Goal: Contribute content: Add original content to the website for others to see

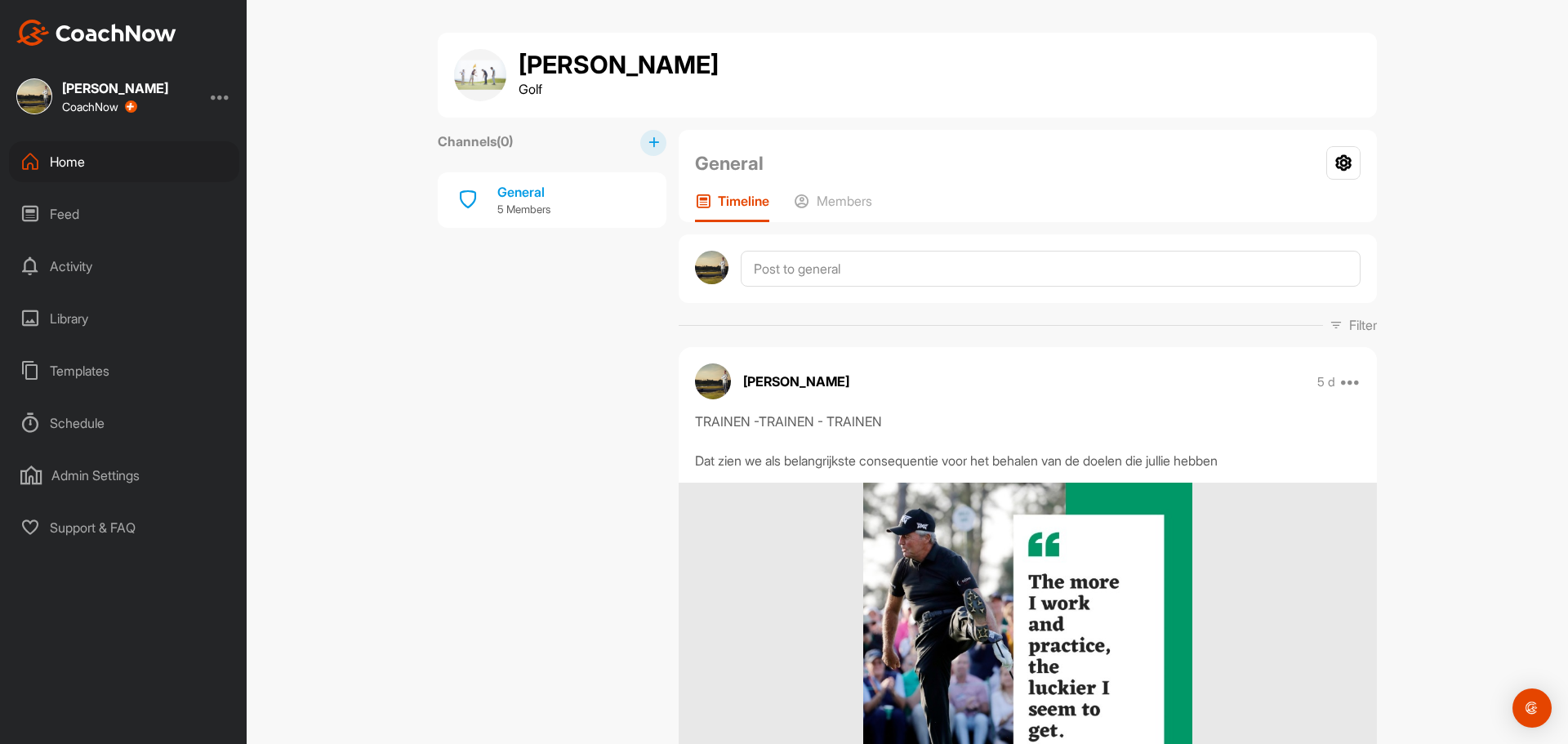
scroll to position [682, 0]
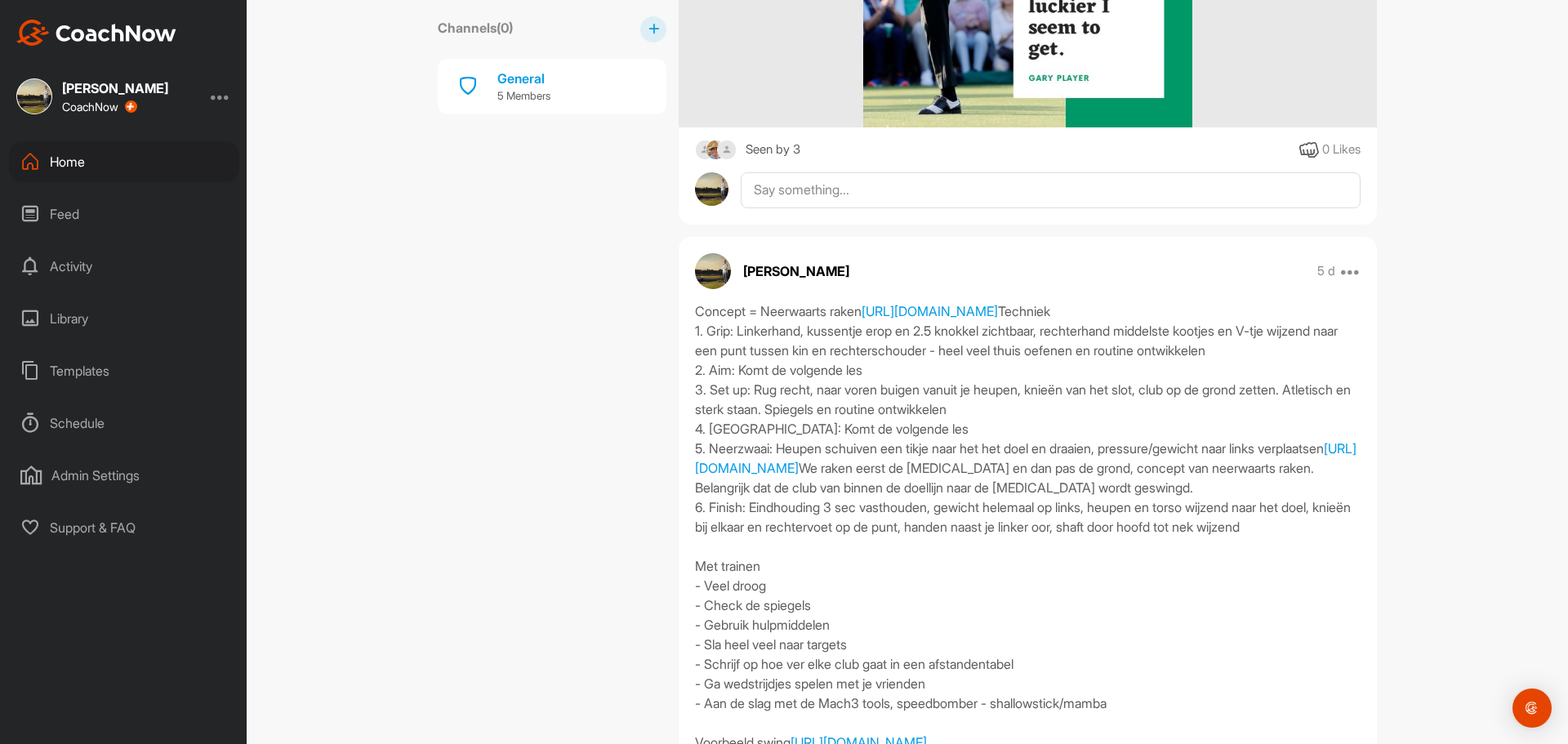
click at [81, 369] on div "Templates" at bounding box center [124, 370] width 230 height 41
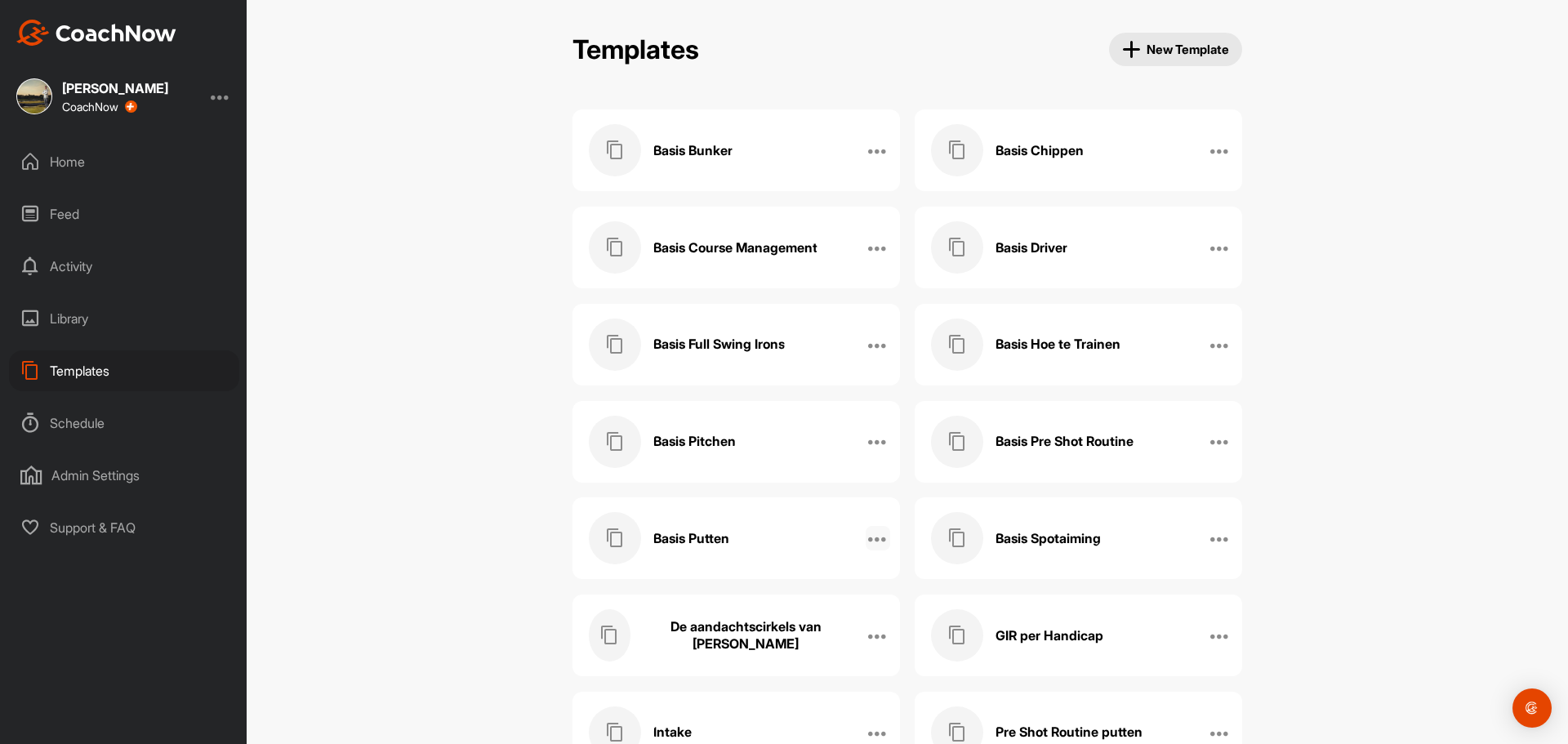
click at [872, 533] on icon at bounding box center [878, 539] width 20 height 20
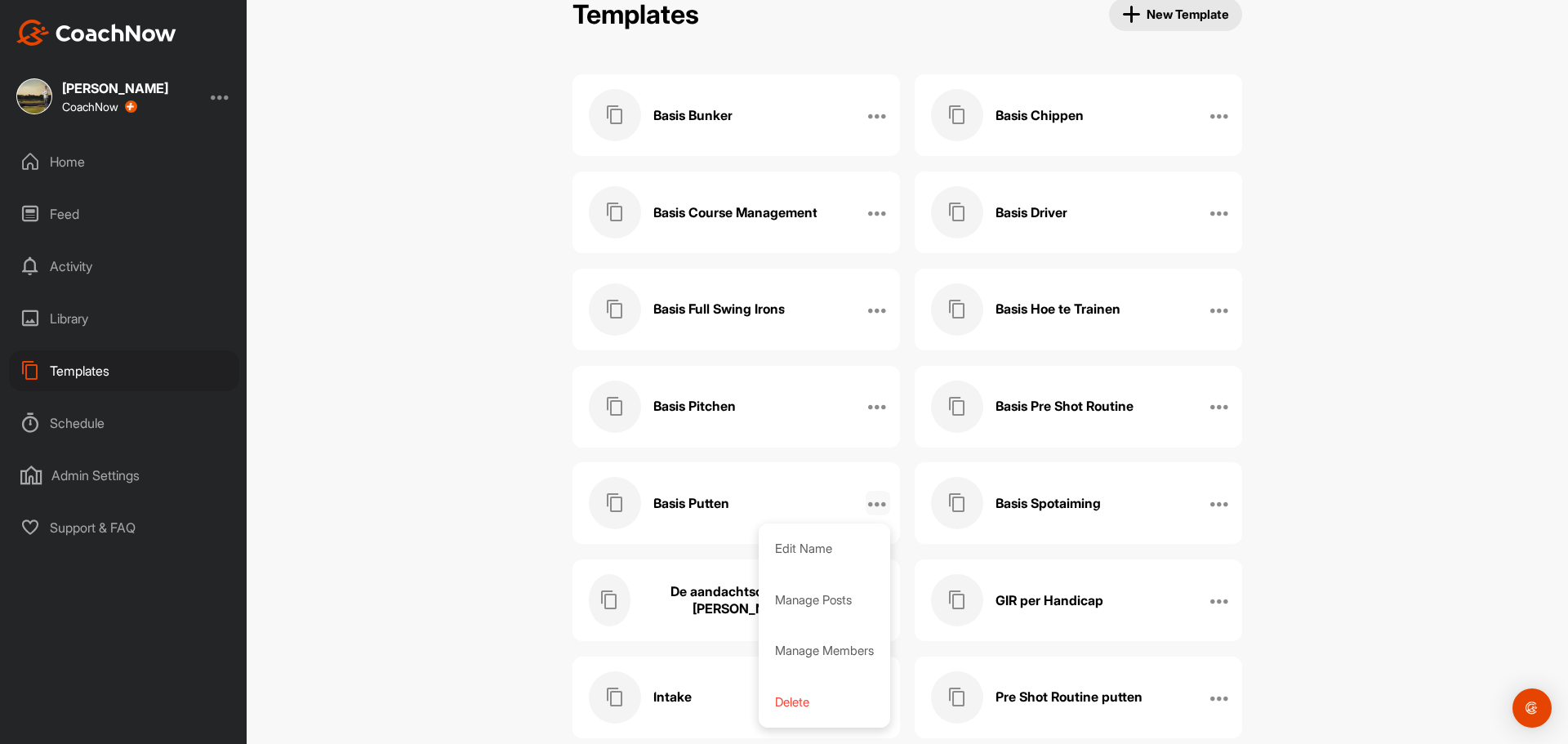
scroll to position [67, 0]
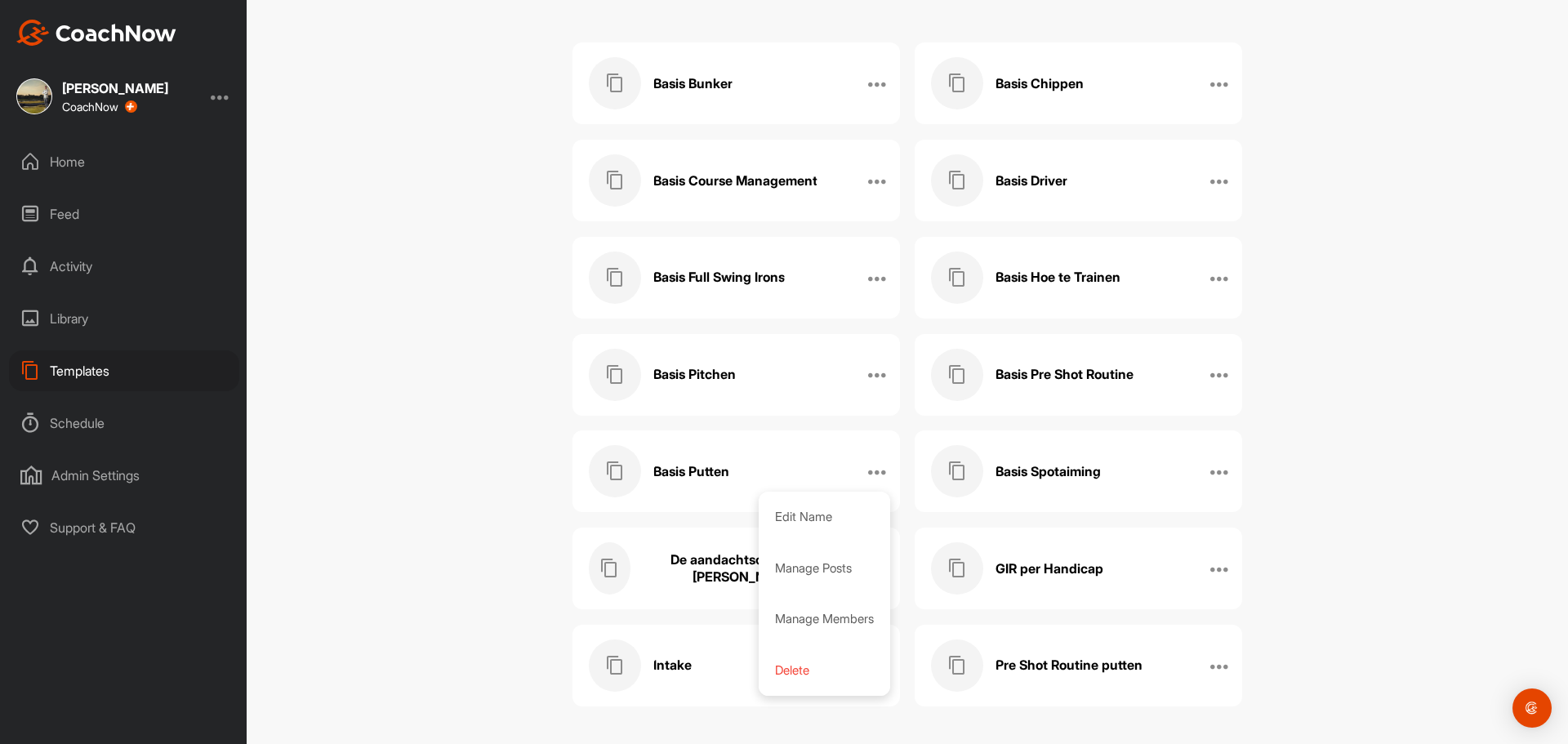
click at [701, 471] on h3 "Basis Putten" at bounding box center [691, 471] width 76 height 17
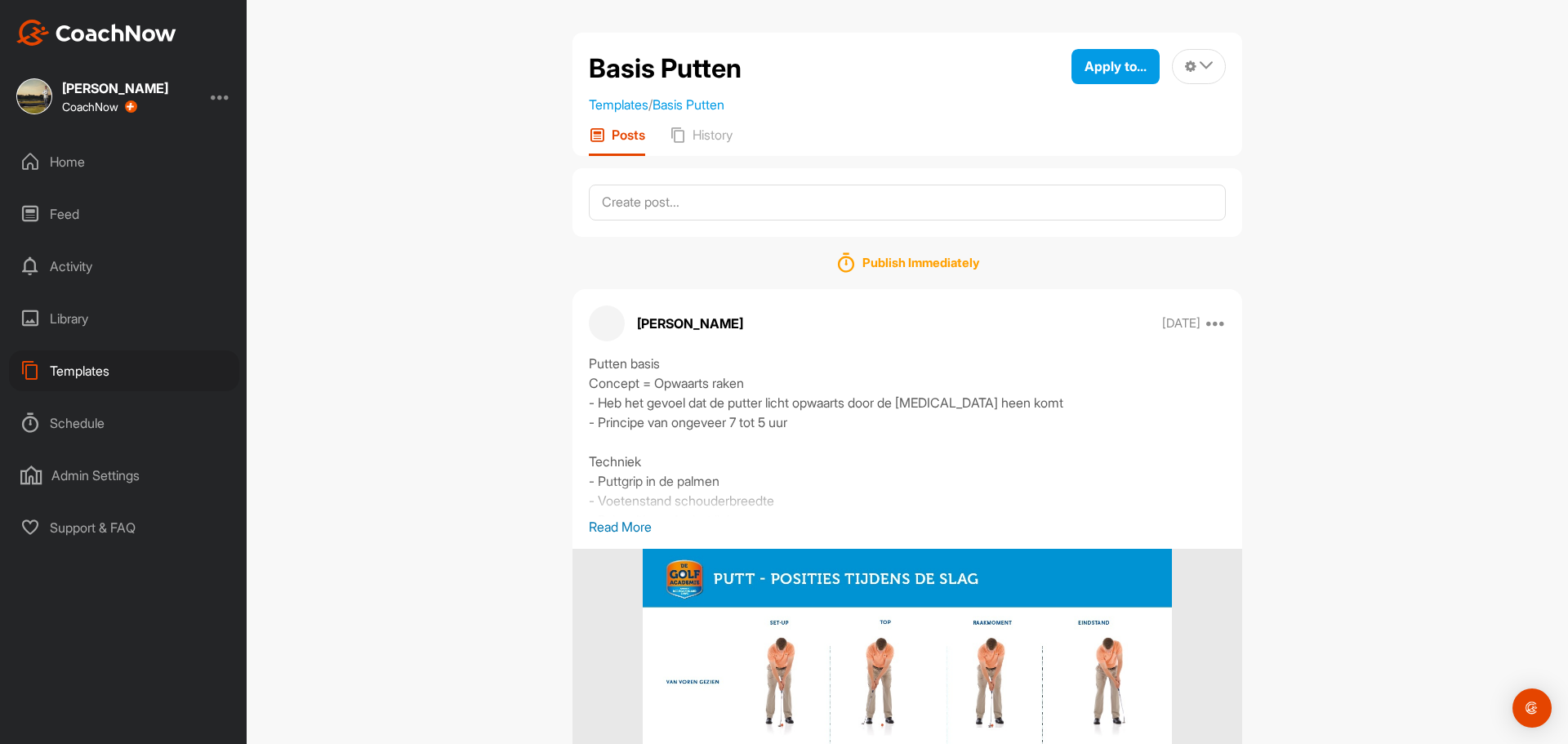
click at [623, 521] on p "Read More" at bounding box center [907, 527] width 636 height 20
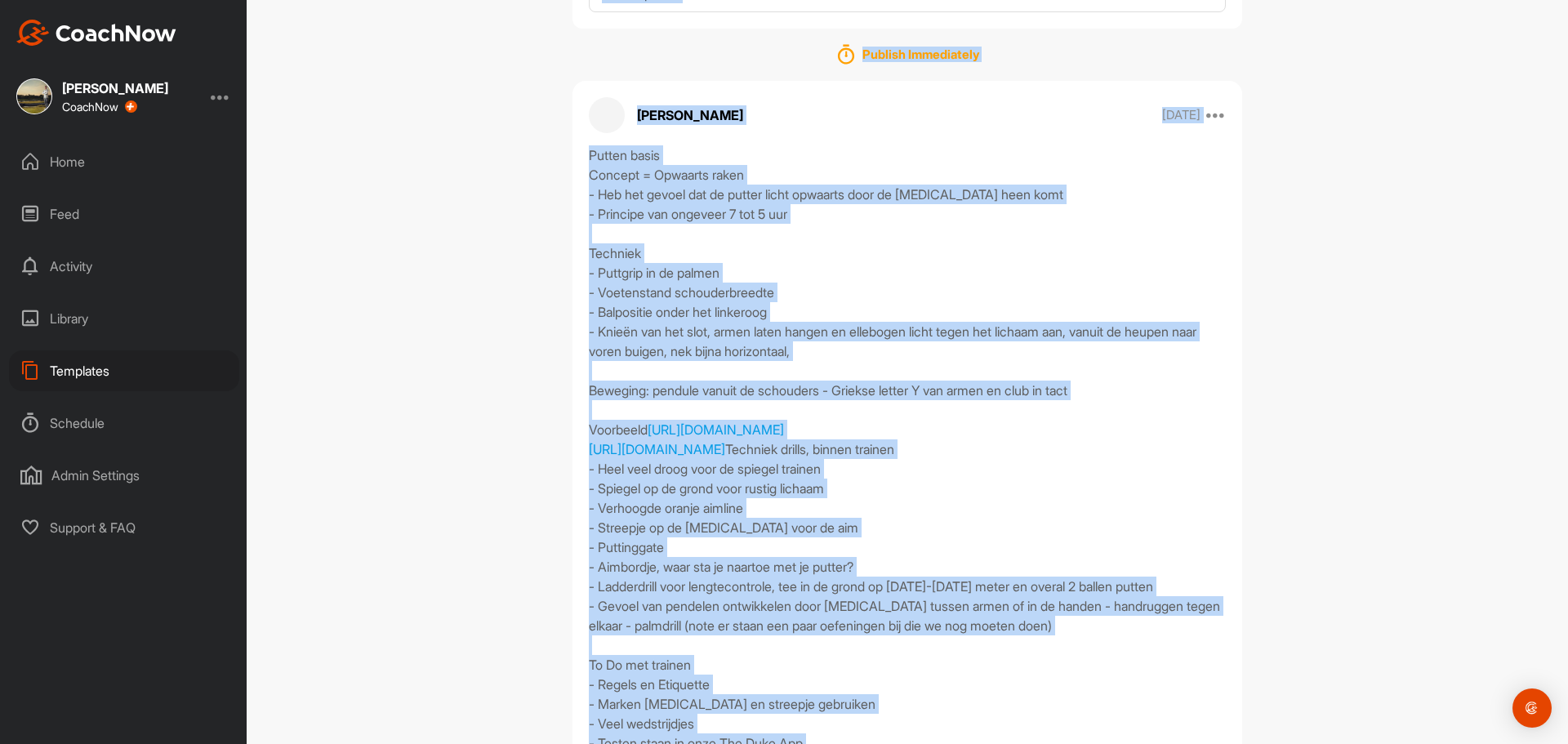
scroll to position [182, 0]
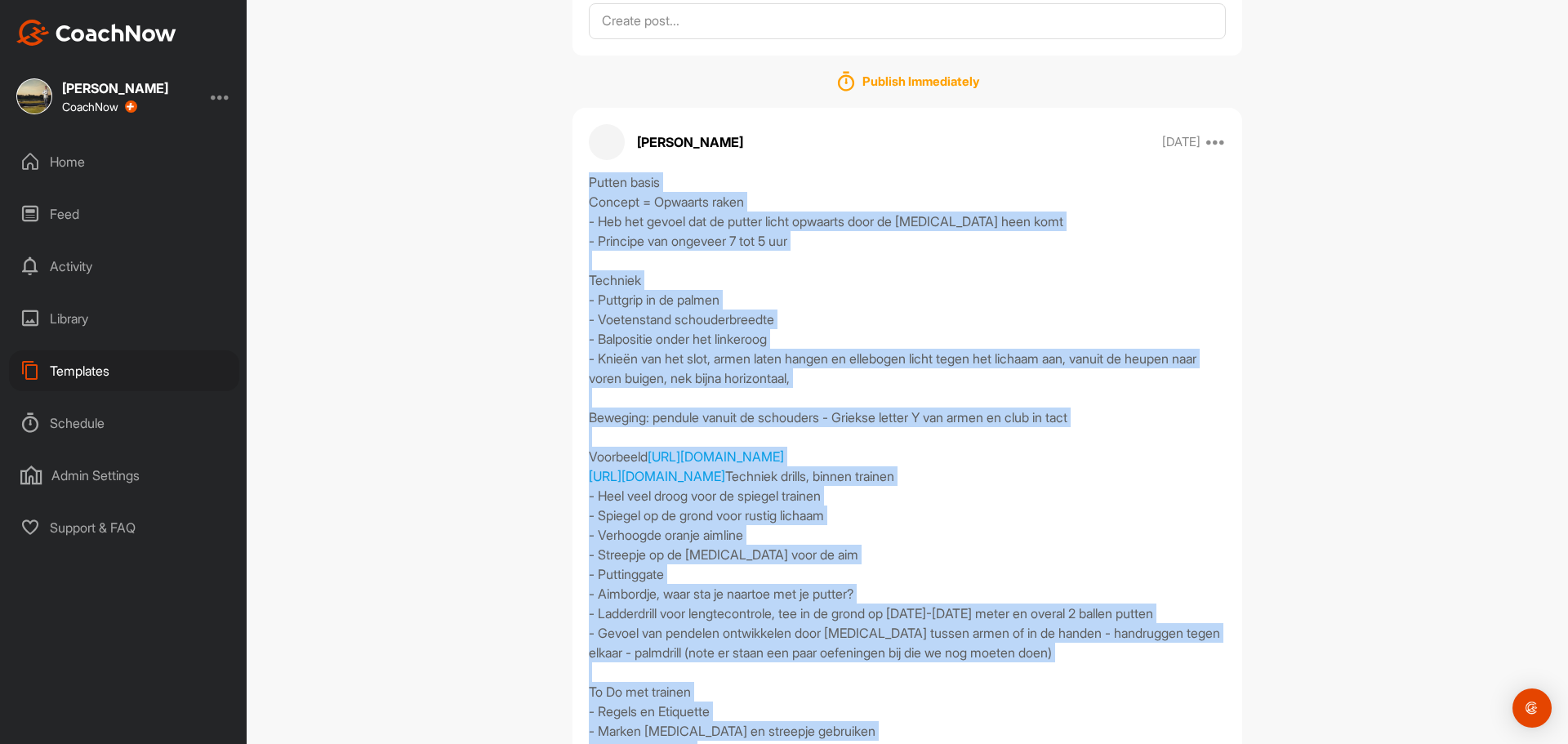
drag, startPoint x: 1038, startPoint y: 595, endPoint x: 583, endPoint y: 184, distance: 613.1
click at [588, 184] on div "Putten basis Concept = Opwaarts raken - Heb het gevoel dat de putter licht opwa…" at bounding box center [907, 516] width 636 height 686
copy div "Loremi dolor Sitamet = Consecte adipi - Eli sed doeius tem in utlabo etdol magn…"
click at [70, 160] on div "Home" at bounding box center [124, 162] width 230 height 41
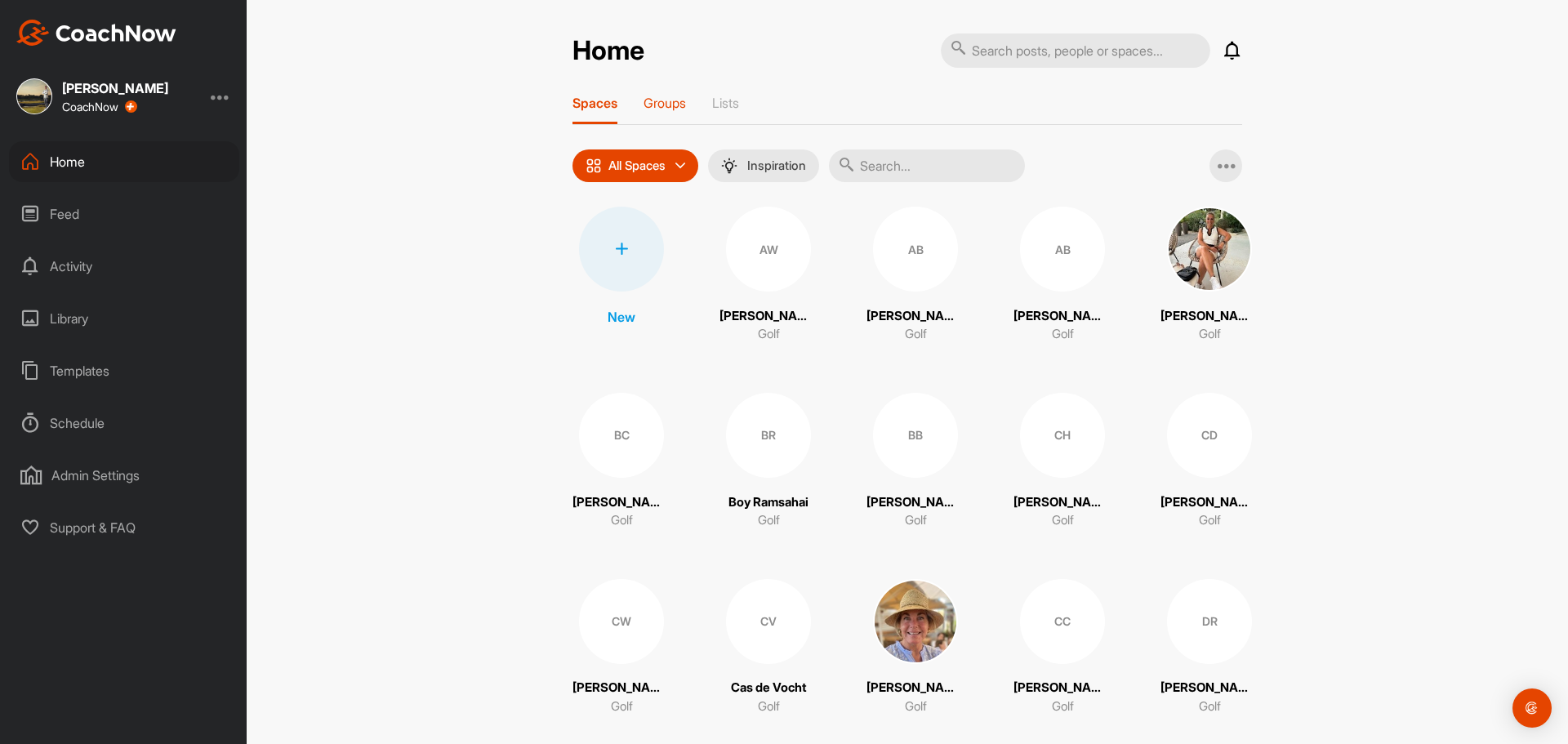
click at [664, 106] on p "Groups" at bounding box center [664, 103] width 43 height 16
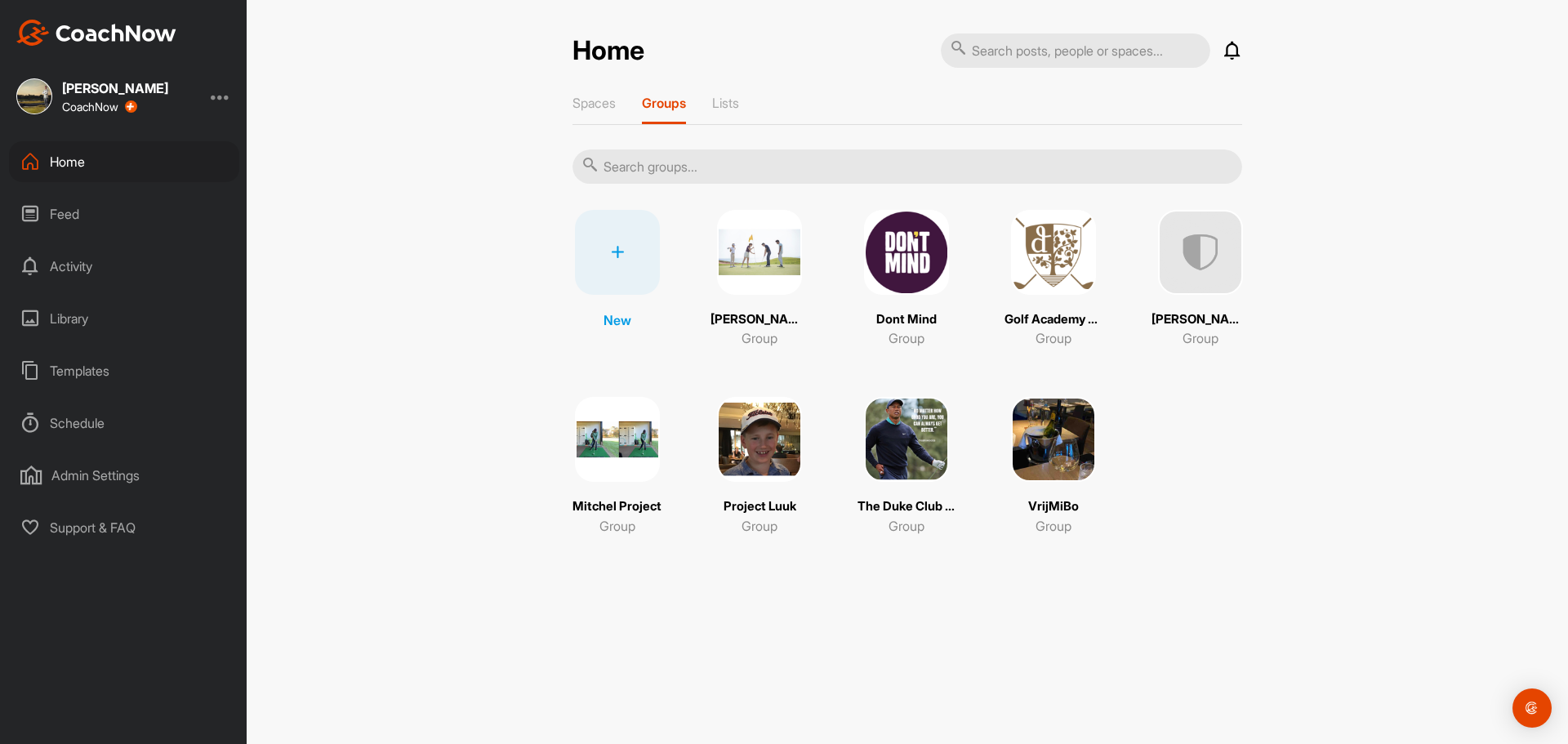
click at [758, 268] on img at bounding box center [759, 251] width 85 height 85
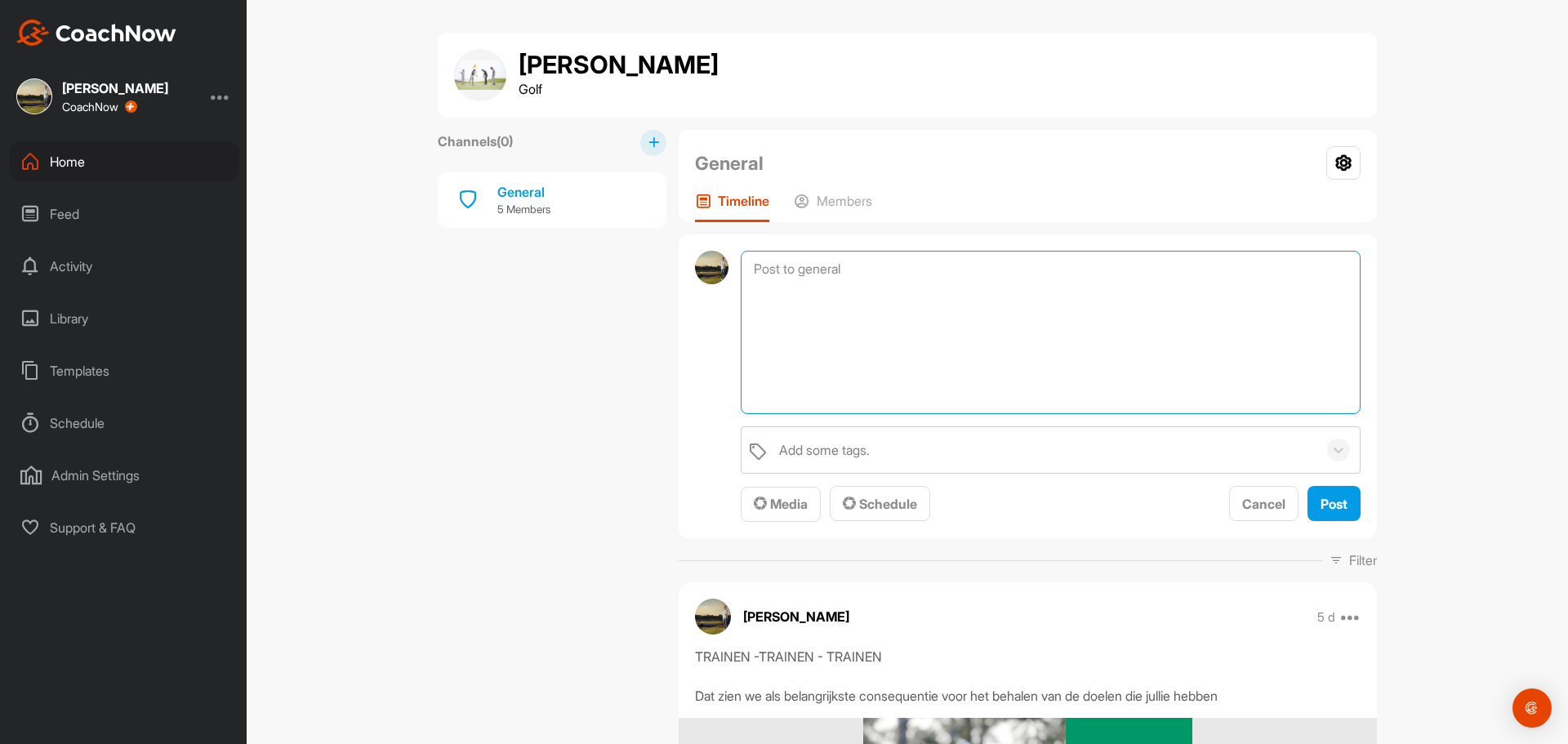
click at [768, 264] on textarea at bounding box center [1049, 332] width 619 height 164
paste textarea "Loremi dolor Sitamet = Consecte adipi - Eli sed doeius tem in utlabo etdol magn…"
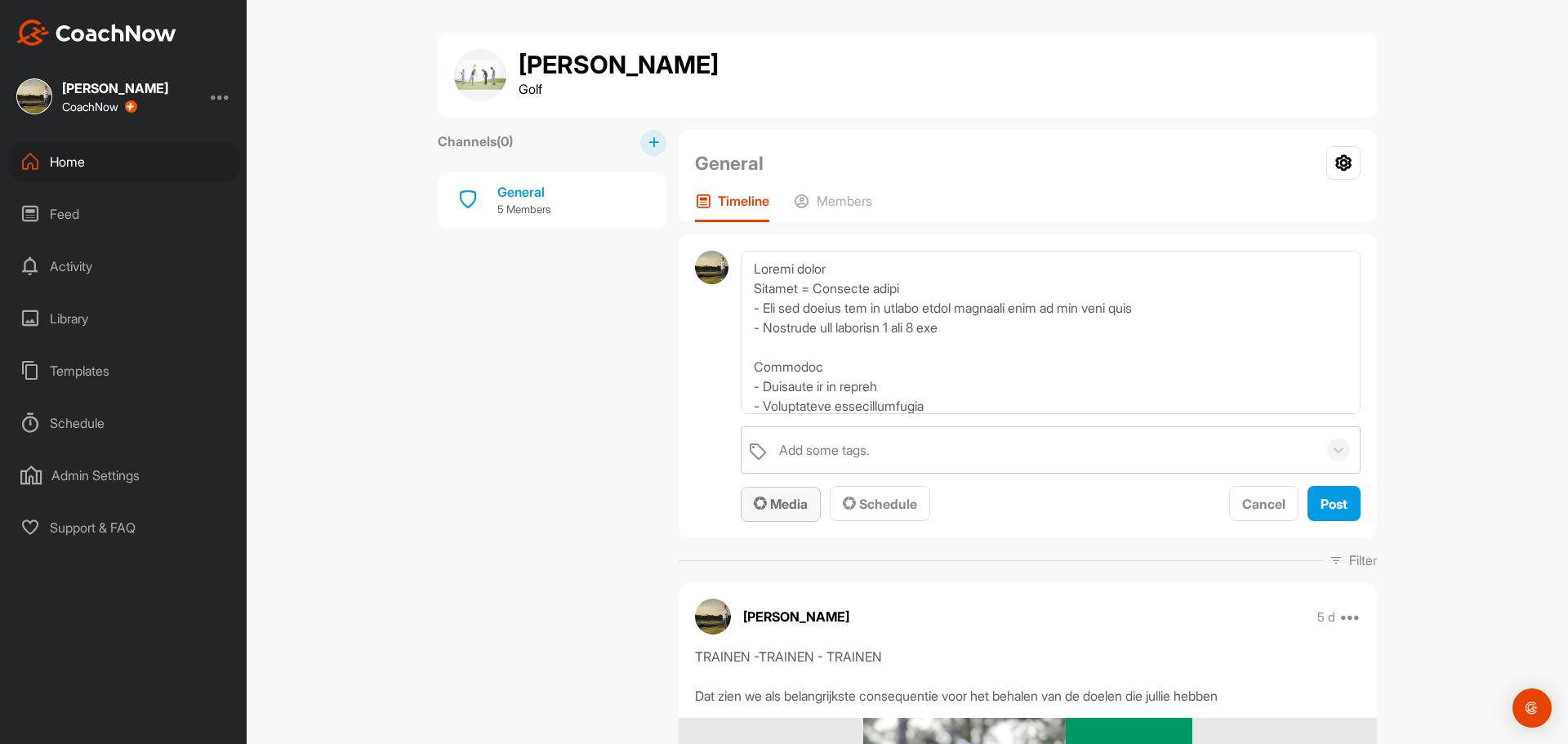
click at [785, 497] on span "Media" at bounding box center [781, 504] width 54 height 16
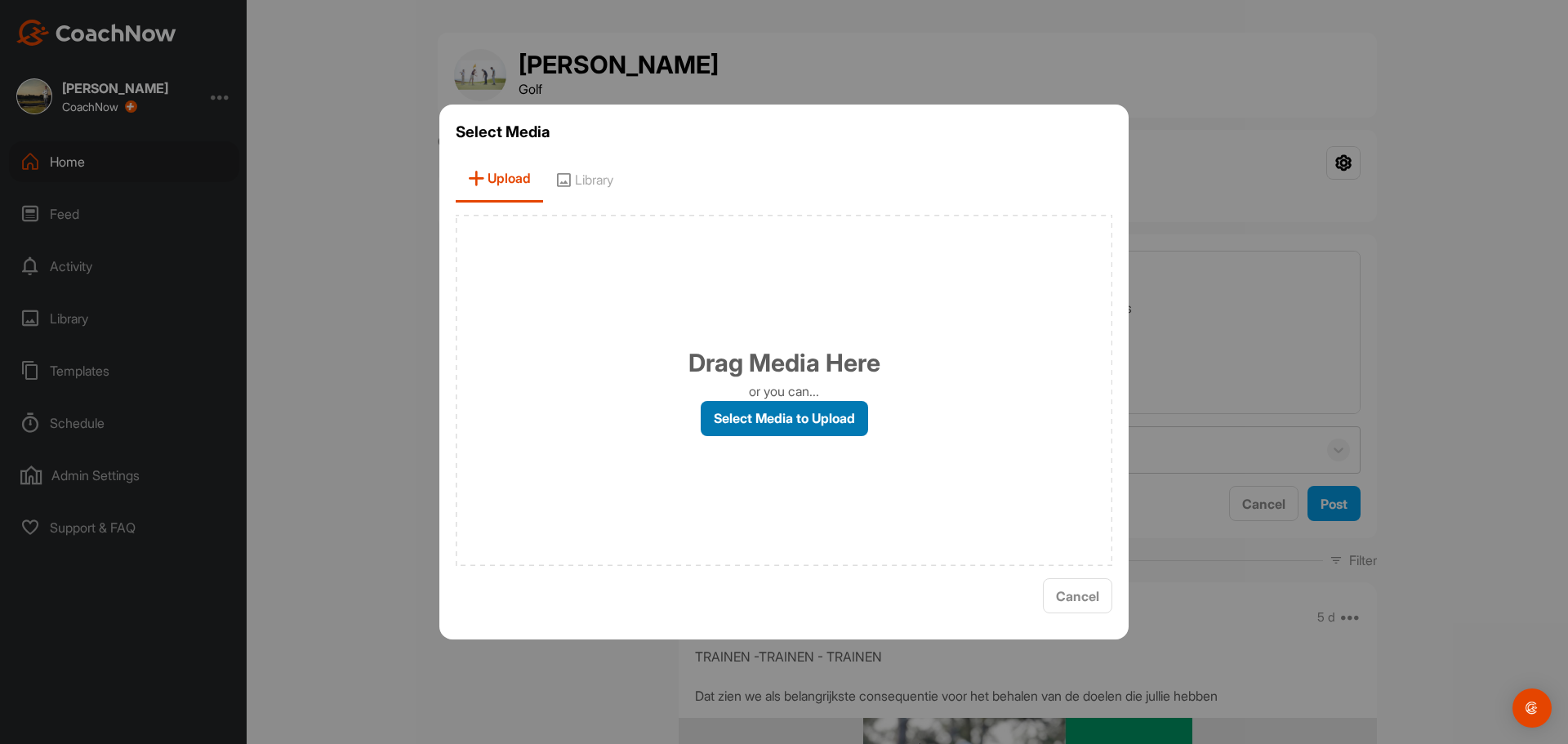
click at [743, 411] on label "Select Media to Upload" at bounding box center [784, 418] width 168 height 35
click at [0, 0] on input "Select Media to Upload" at bounding box center [0, 0] width 0 height 0
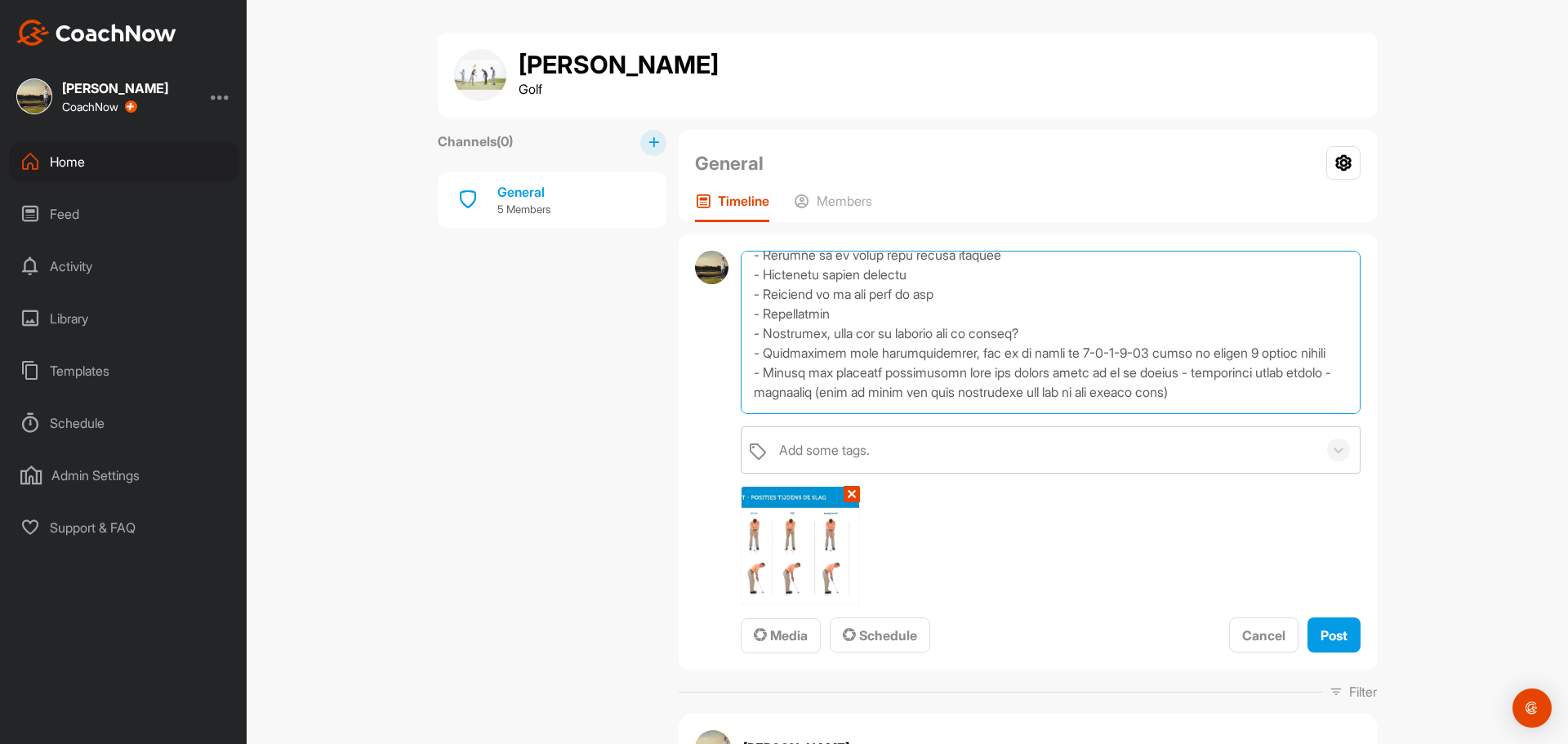
scroll to position [408, 0]
click at [875, 313] on textarea at bounding box center [1049, 332] width 619 height 164
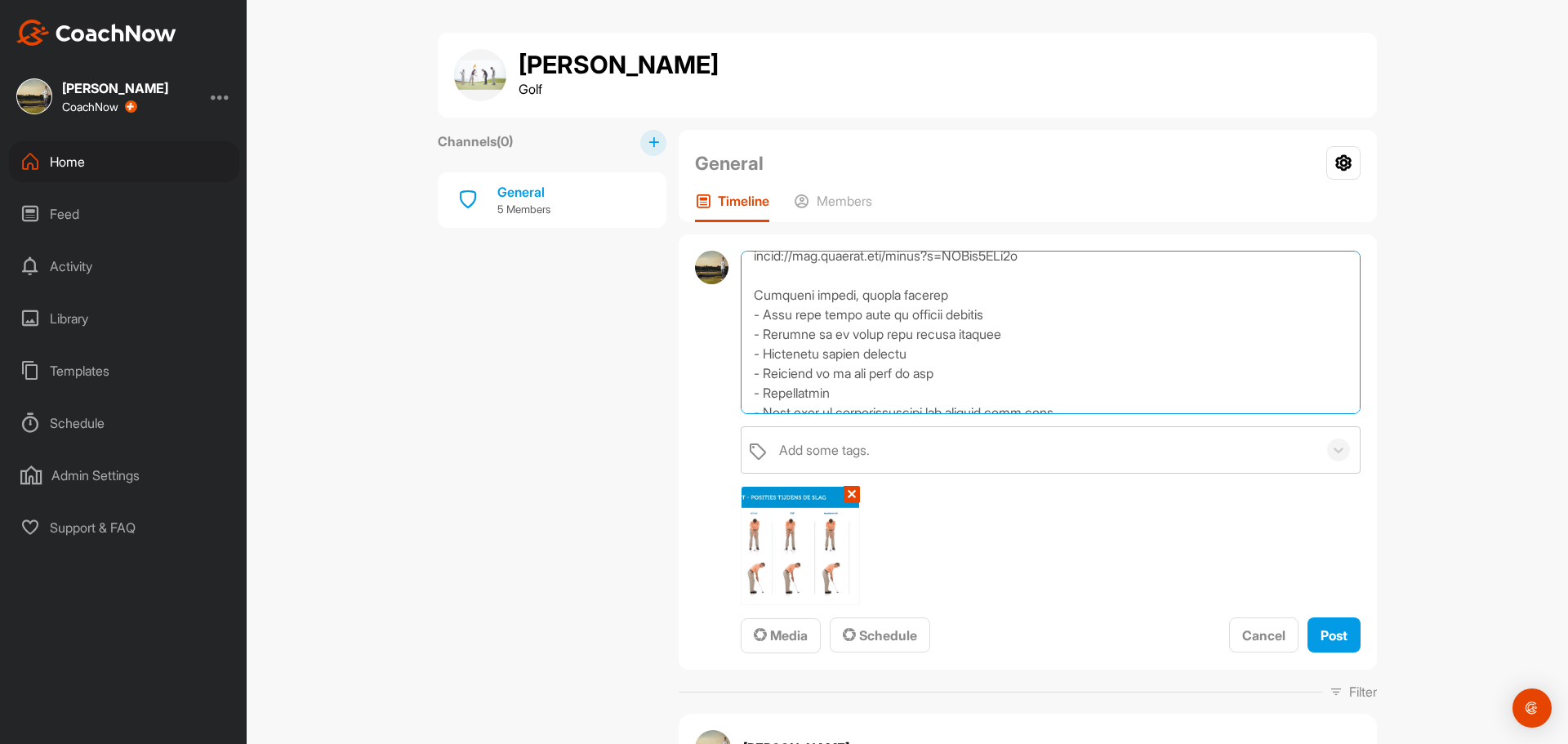
click at [745, 313] on textarea at bounding box center [1049, 332] width 619 height 164
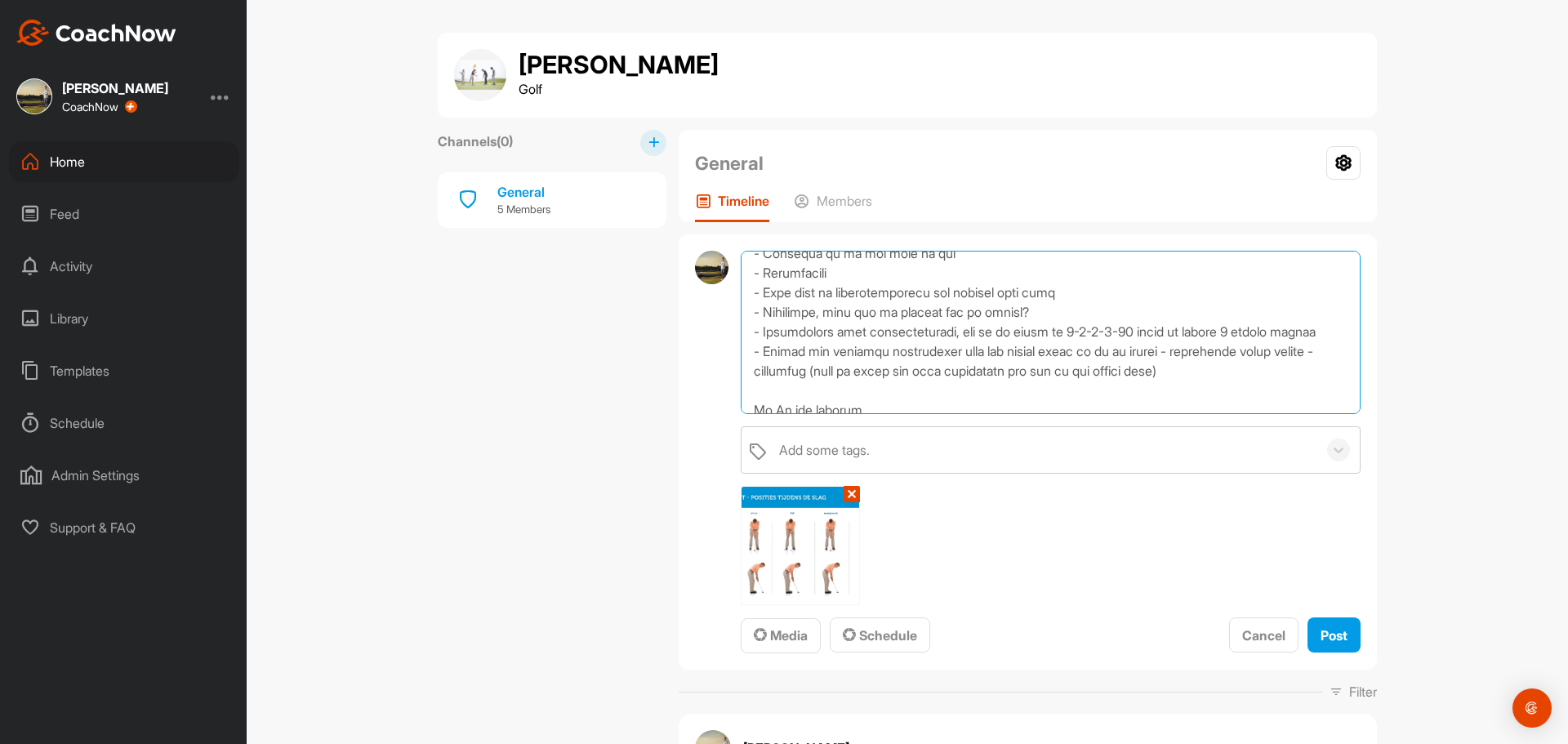
scroll to position [490, 0]
type textarea "Loremi dolor Sitamet = Consecte adipi - Eli sed doeius tem in utlabo etdol magn…"
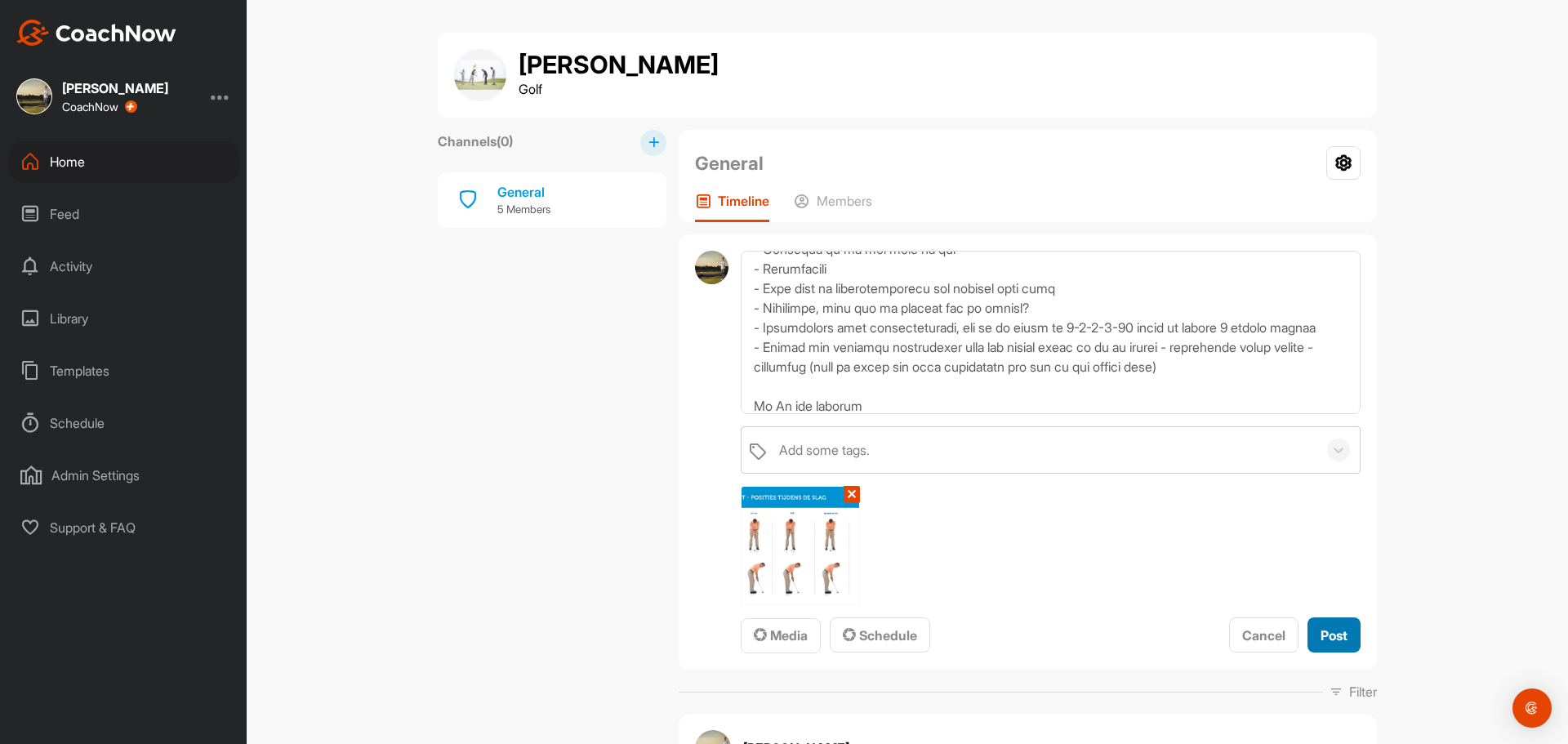
click at [1322, 628] on span "Post" at bounding box center [1334, 635] width 27 height 16
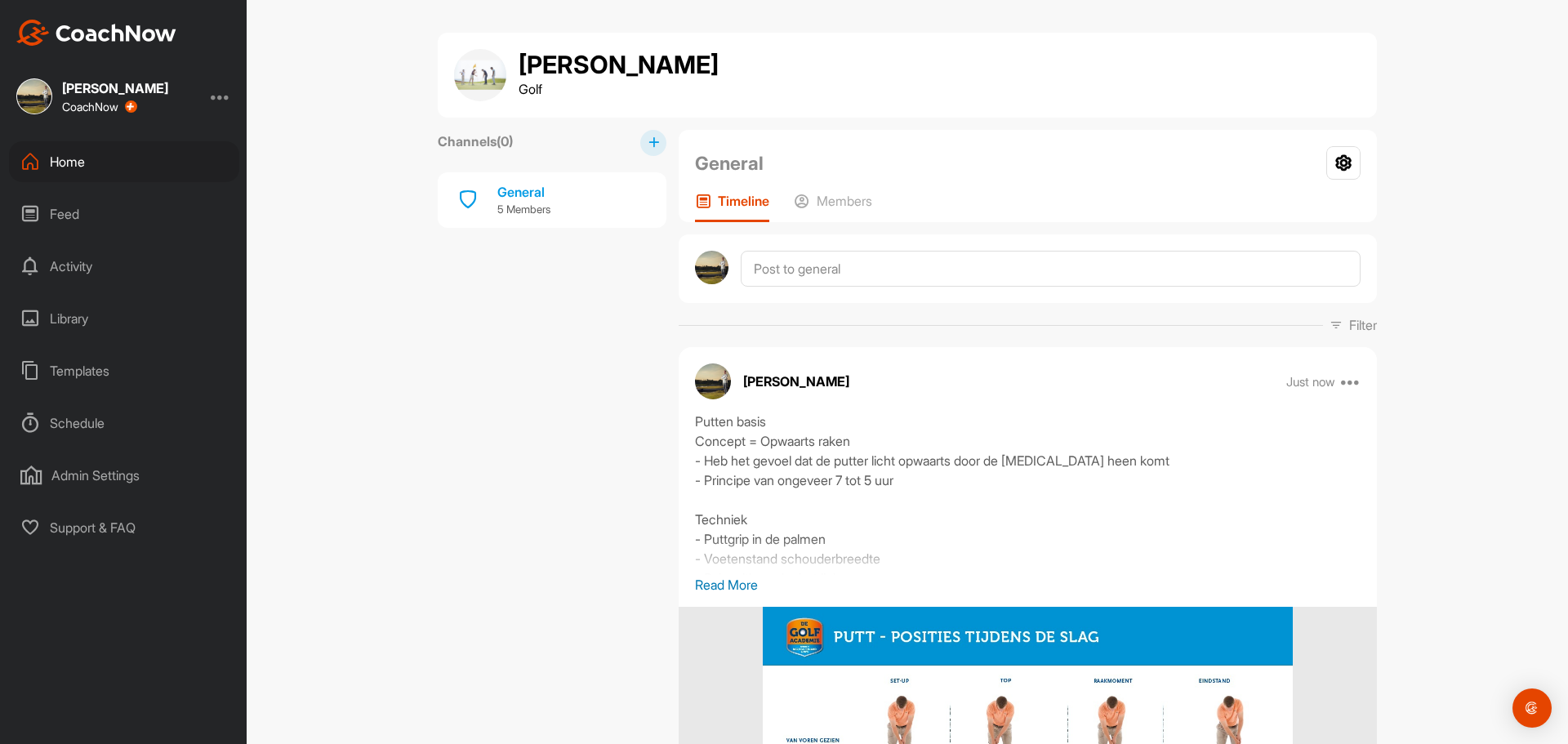
scroll to position [164, 0]
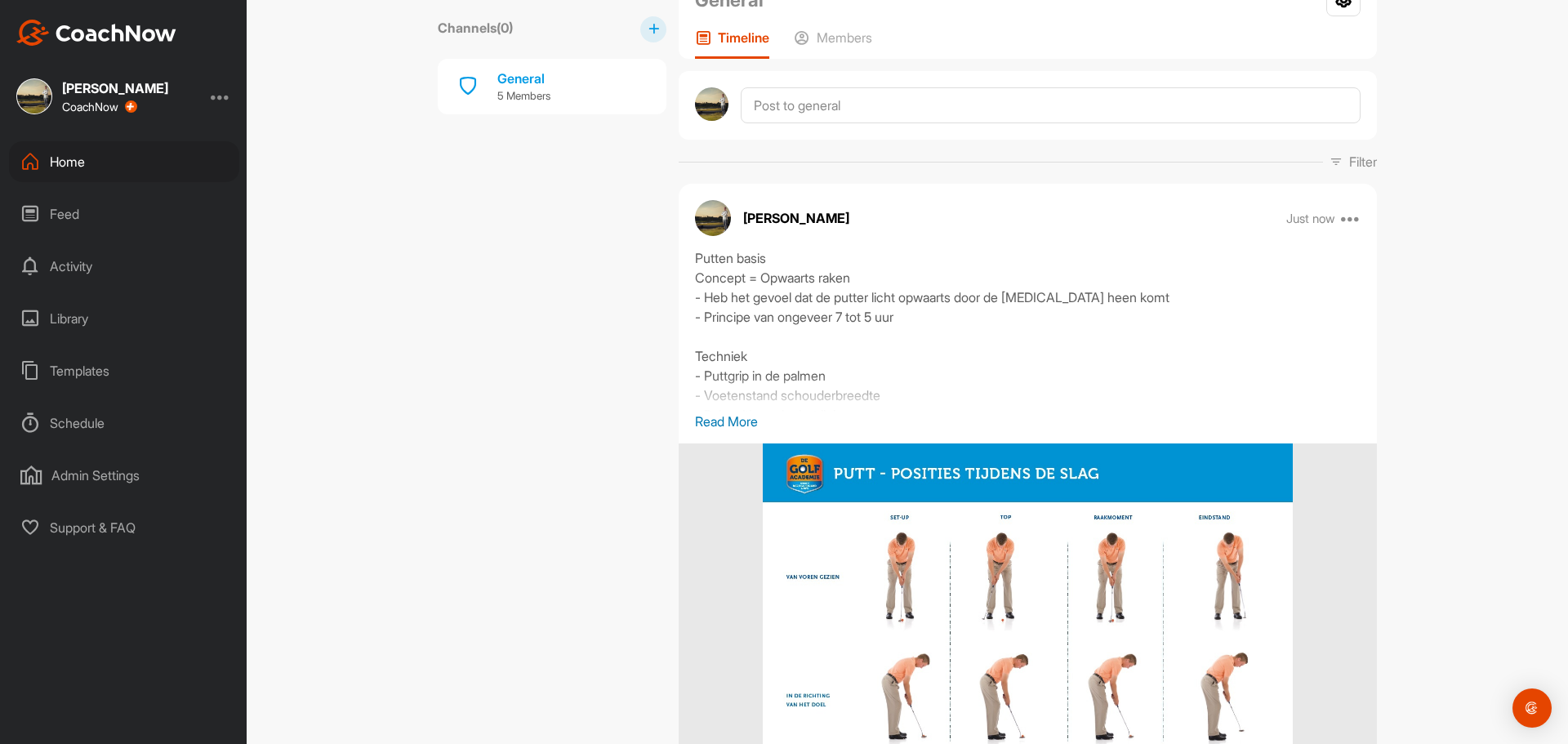
click at [743, 422] on p "Read More" at bounding box center [1027, 422] width 665 height 20
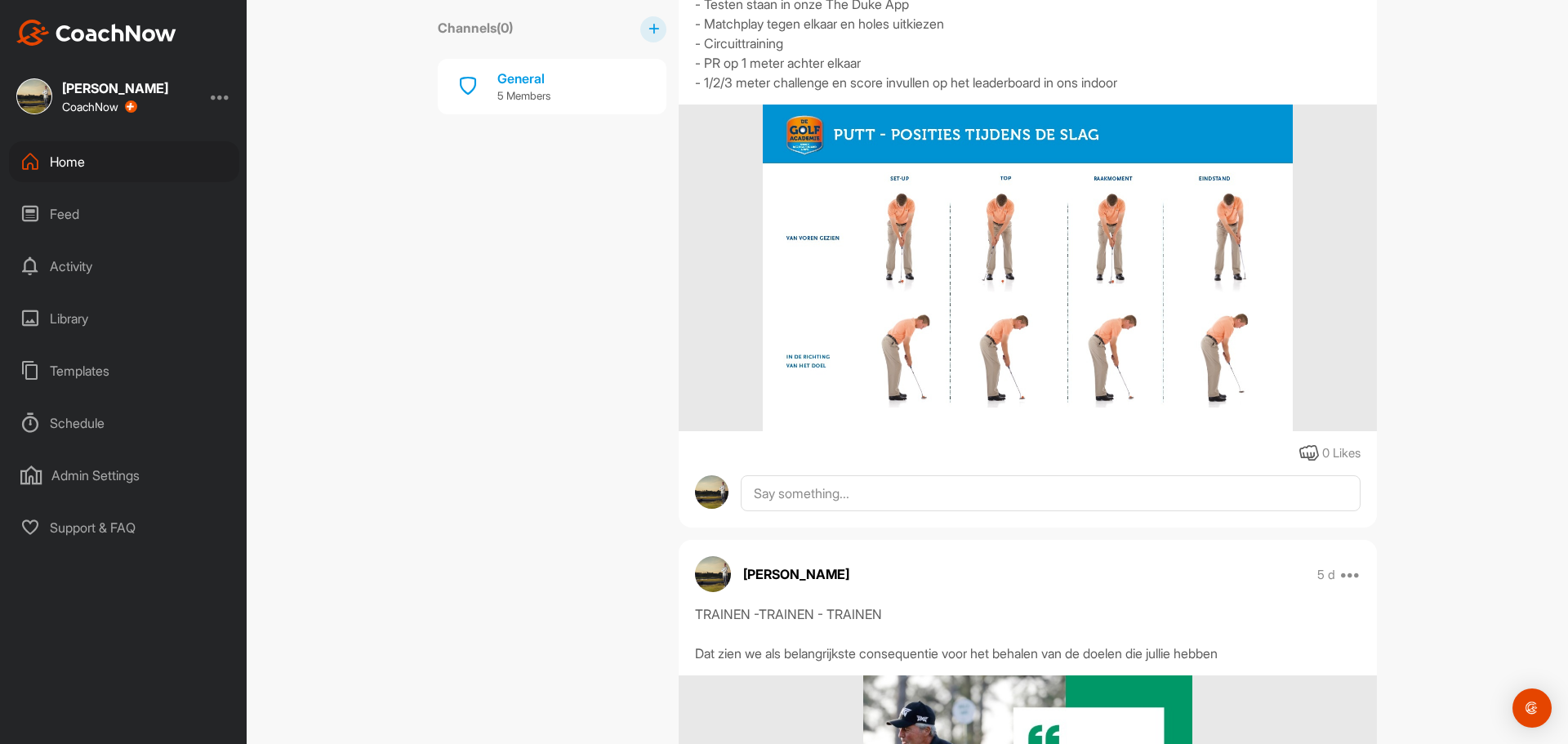
scroll to position [1143, 0]
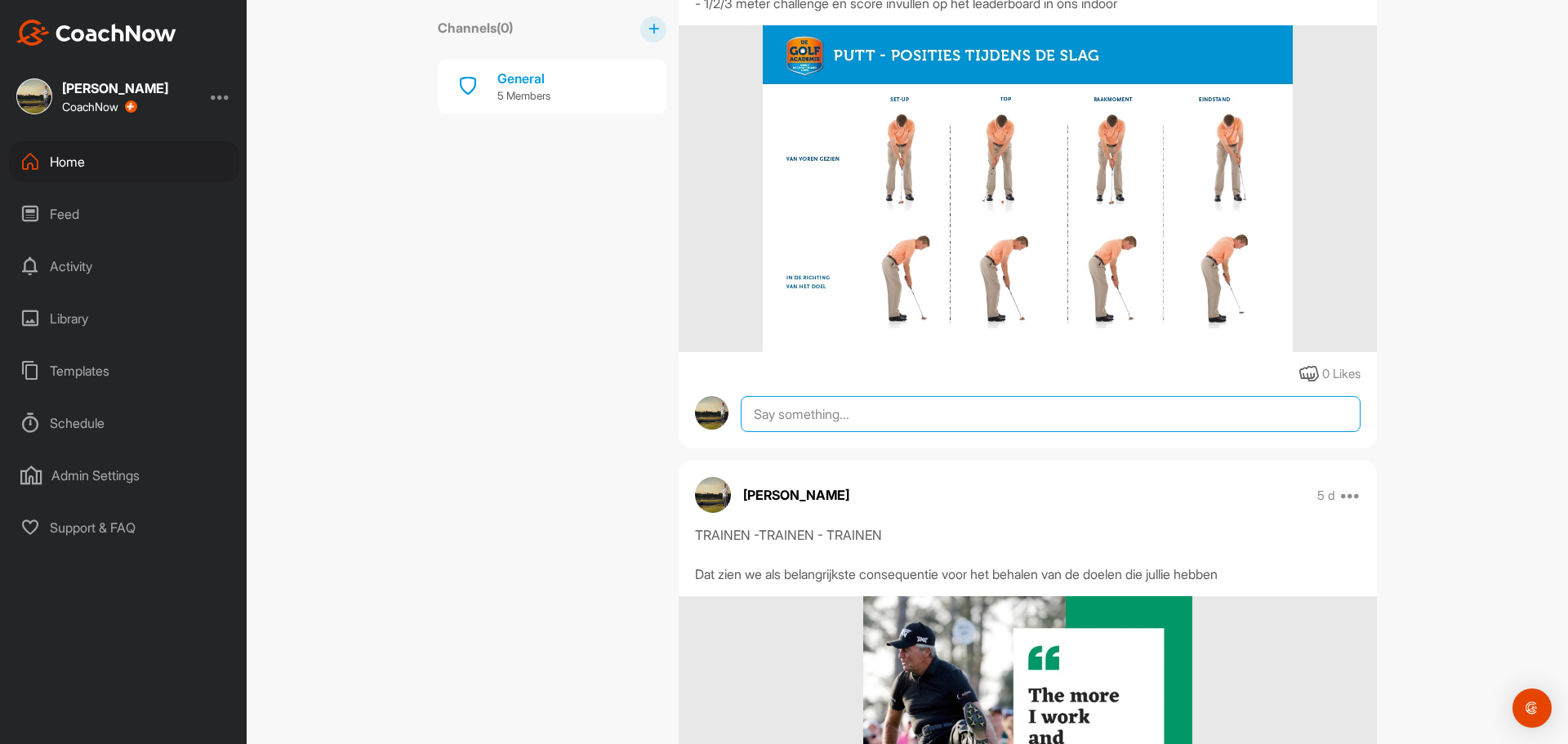
click at [822, 432] on textarea at bounding box center [1049, 414] width 619 height 36
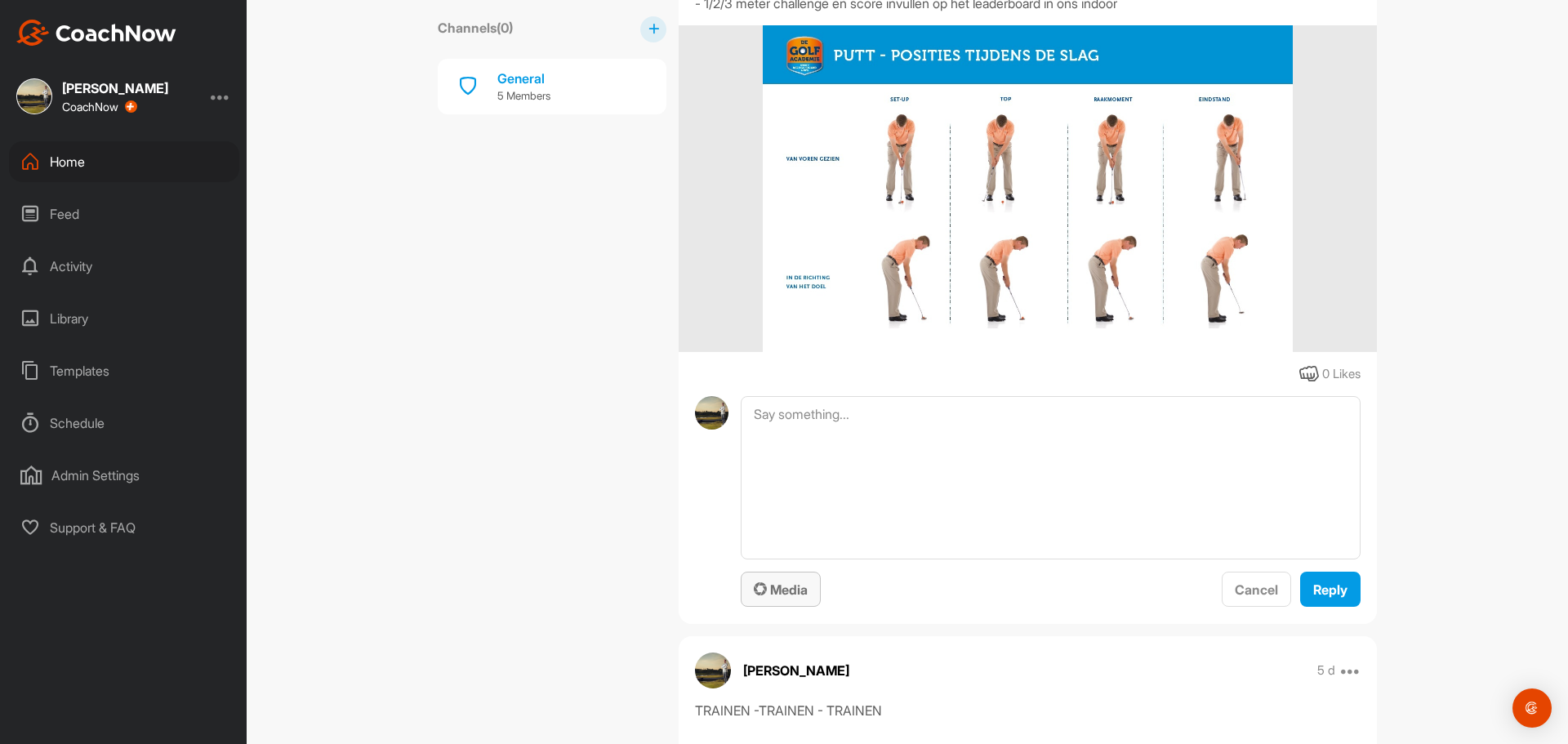
click at [766, 606] on button "Media" at bounding box center [780, 588] width 80 height 35
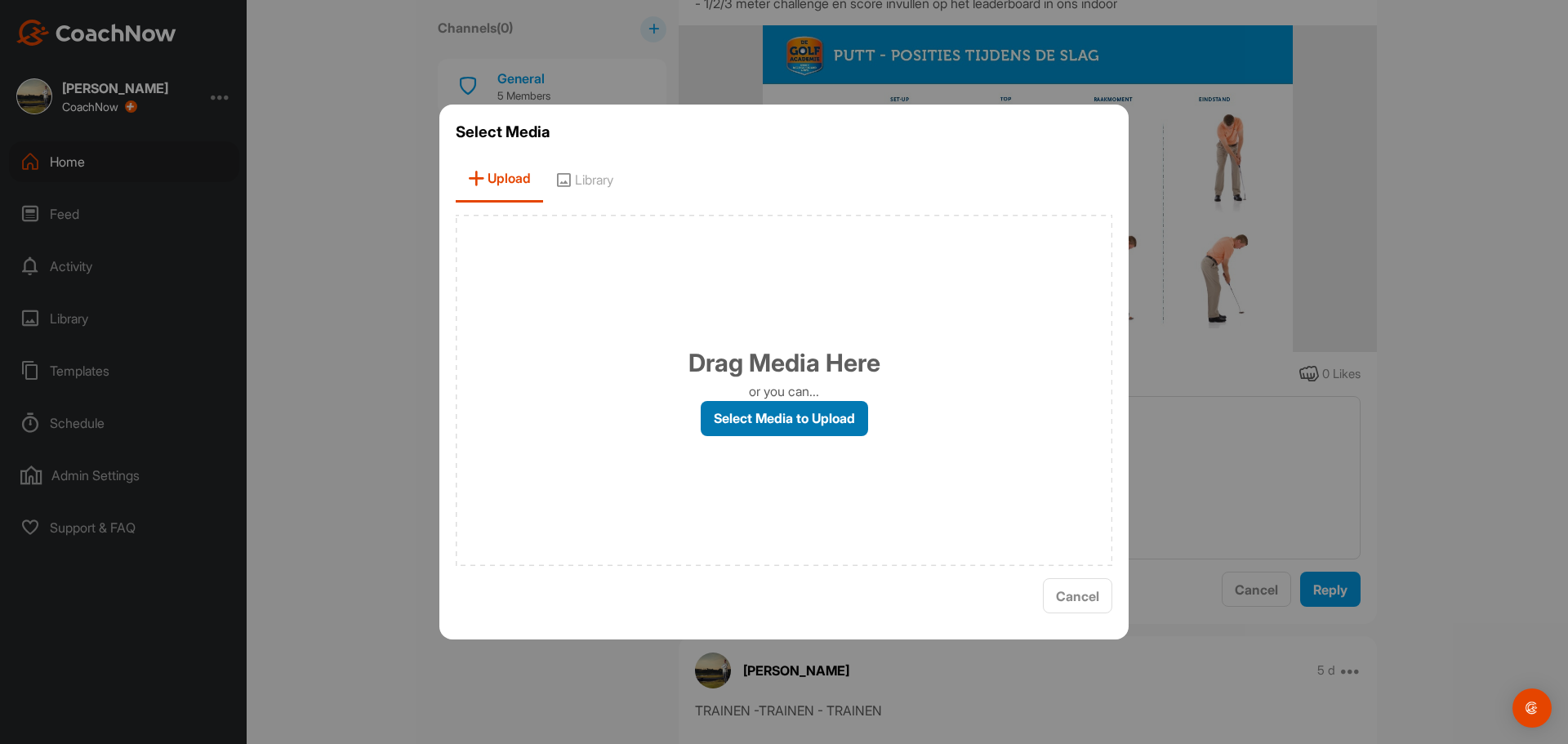
click at [746, 409] on label "Select Media to Upload" at bounding box center [784, 418] width 168 height 35
click at [0, 0] on input "Select Media to Upload" at bounding box center [0, 0] width 0 height 0
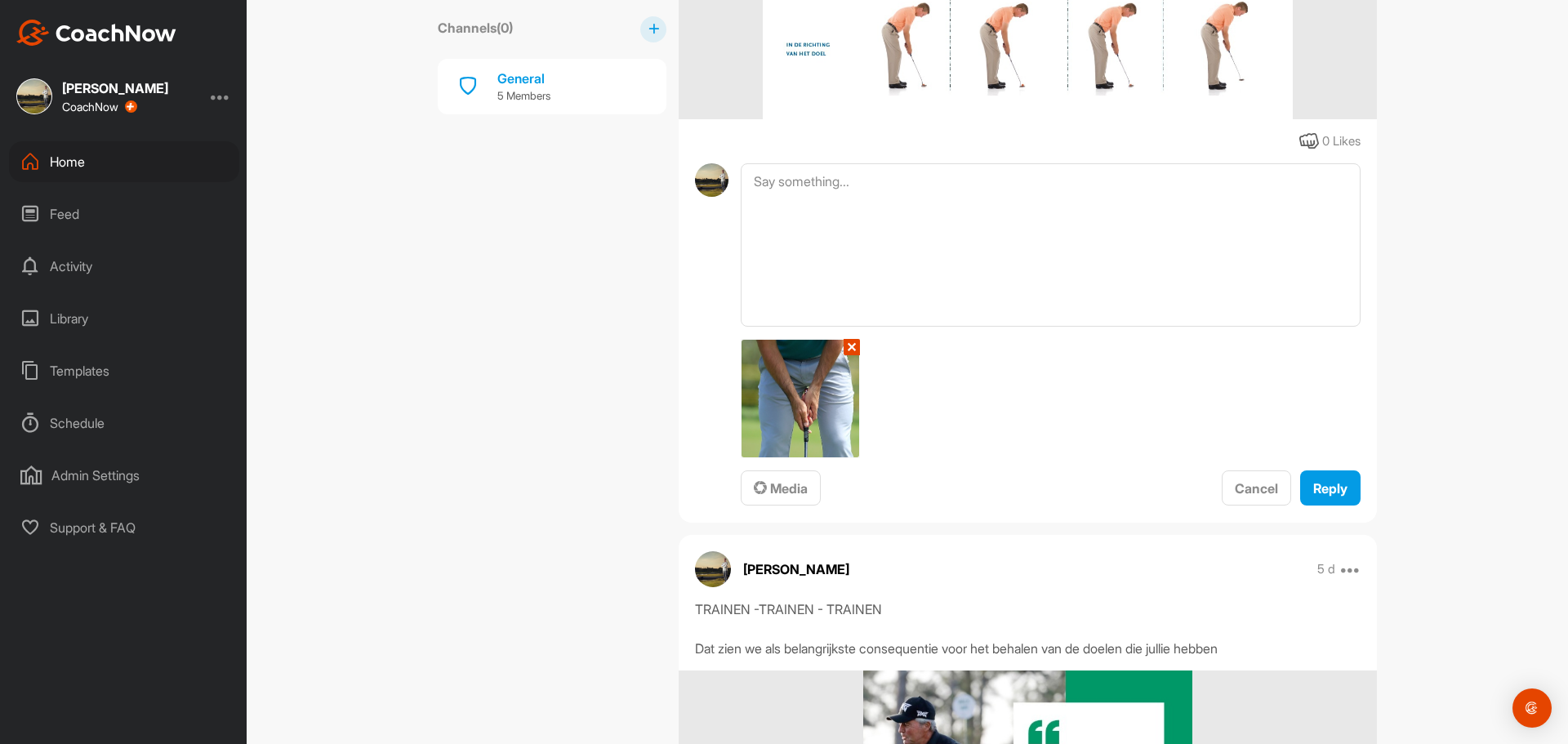
scroll to position [1388, 0]
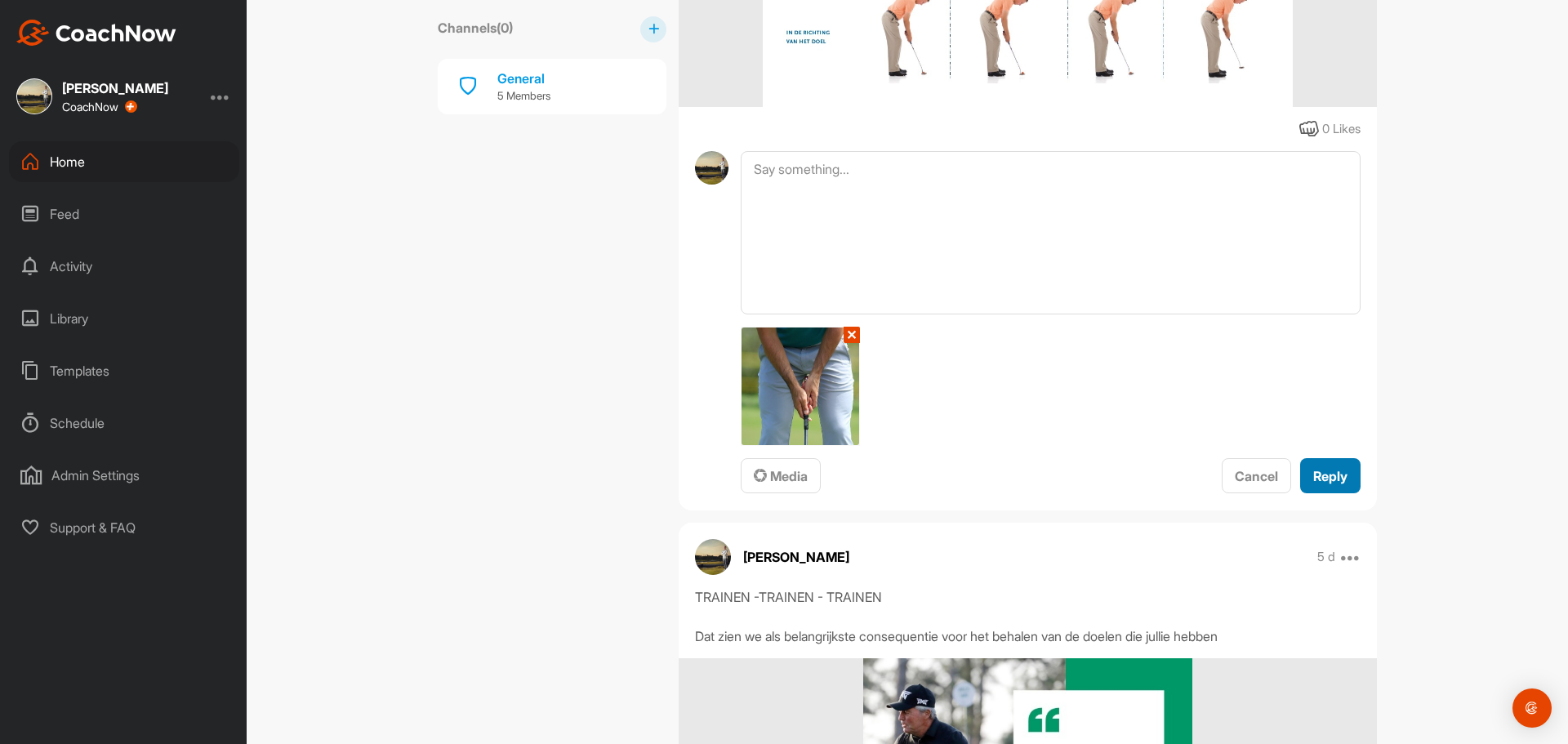
click at [1313, 484] on span "Reply" at bounding box center [1330, 476] width 34 height 16
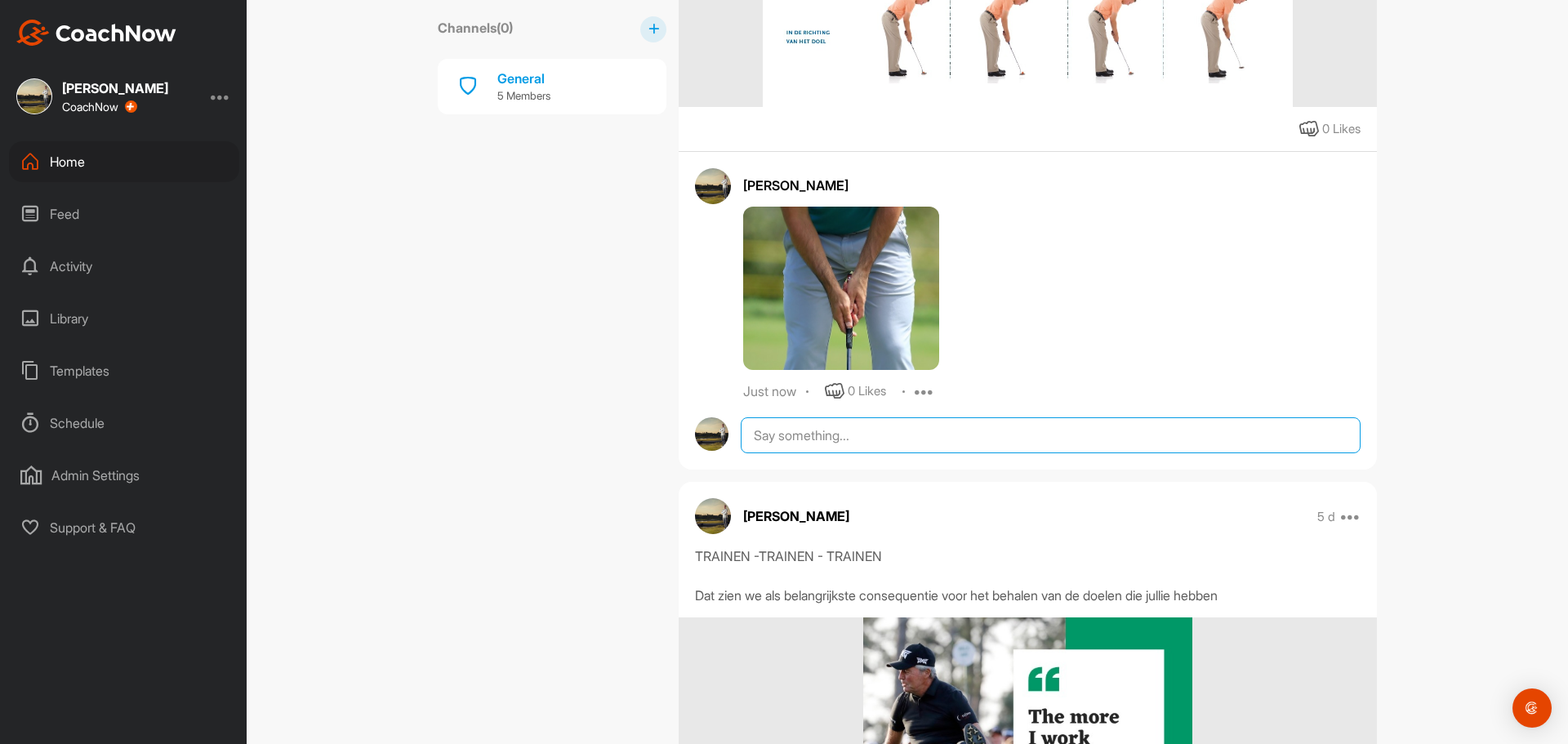
click at [790, 453] on textarea at bounding box center [1049, 435] width 619 height 36
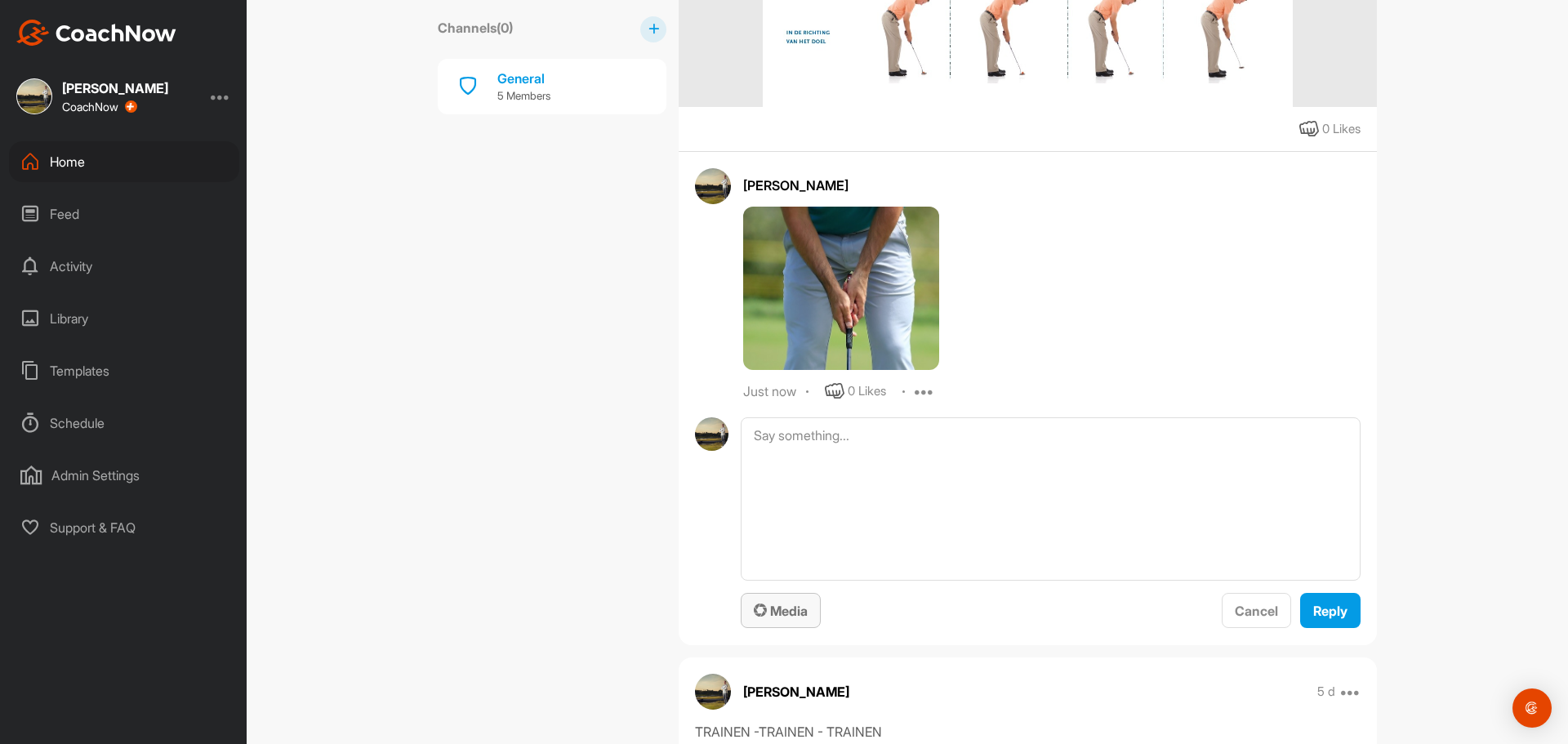
click at [765, 618] on span "Media" at bounding box center [781, 610] width 54 height 16
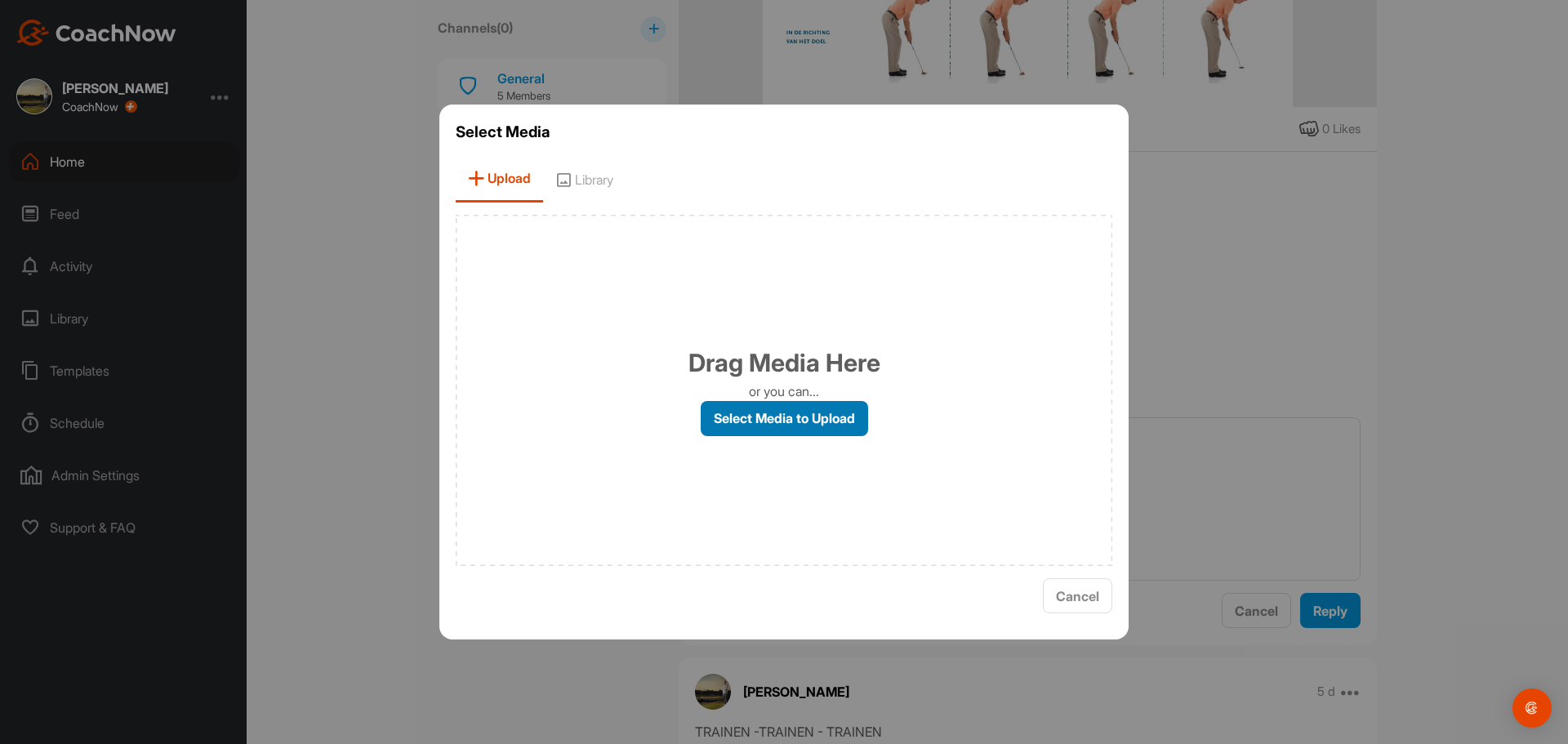
click at [746, 412] on label "Select Media to Upload" at bounding box center [784, 418] width 168 height 35
click at [0, 0] on input "Select Media to Upload" at bounding box center [0, 0] width 0 height 0
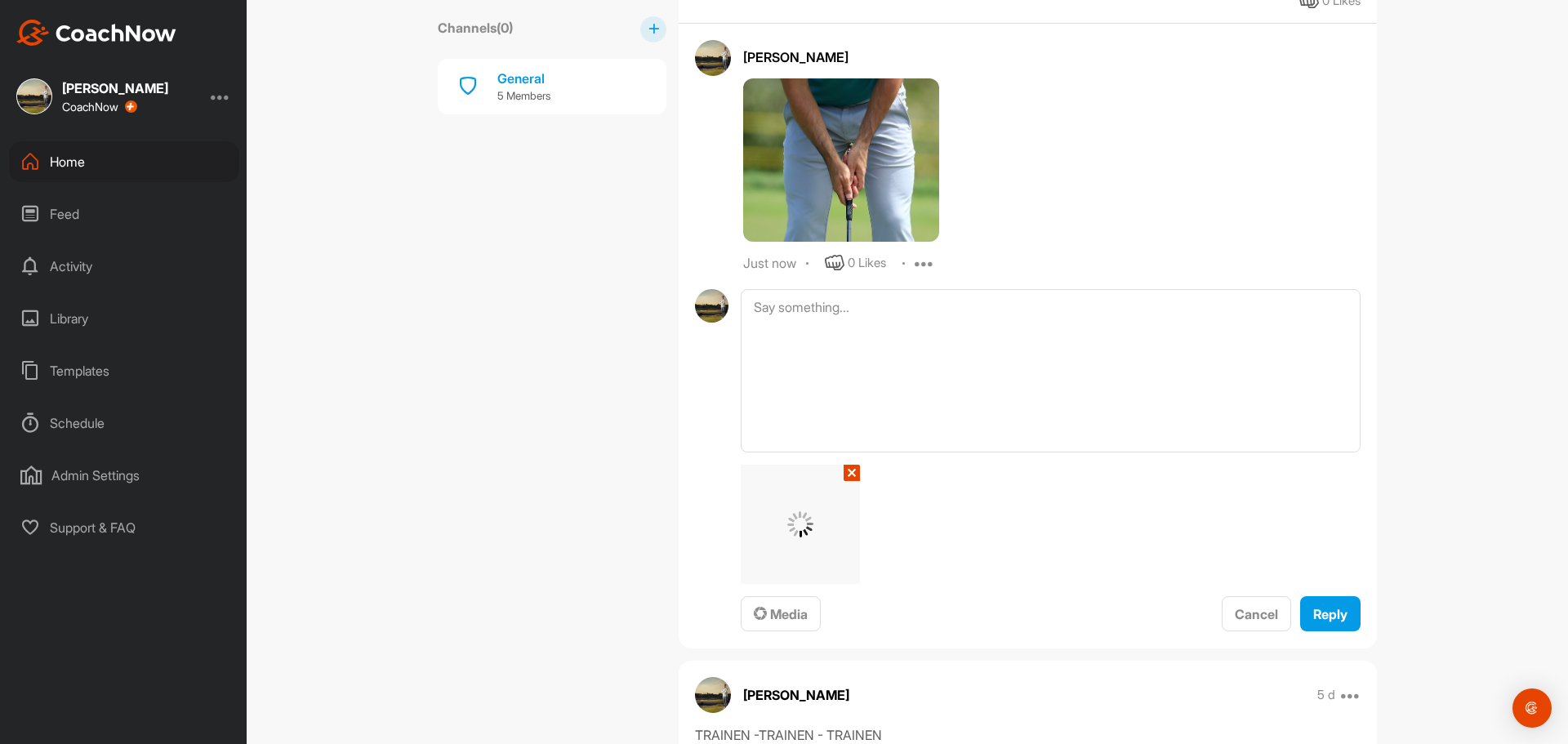
scroll to position [1633, 0]
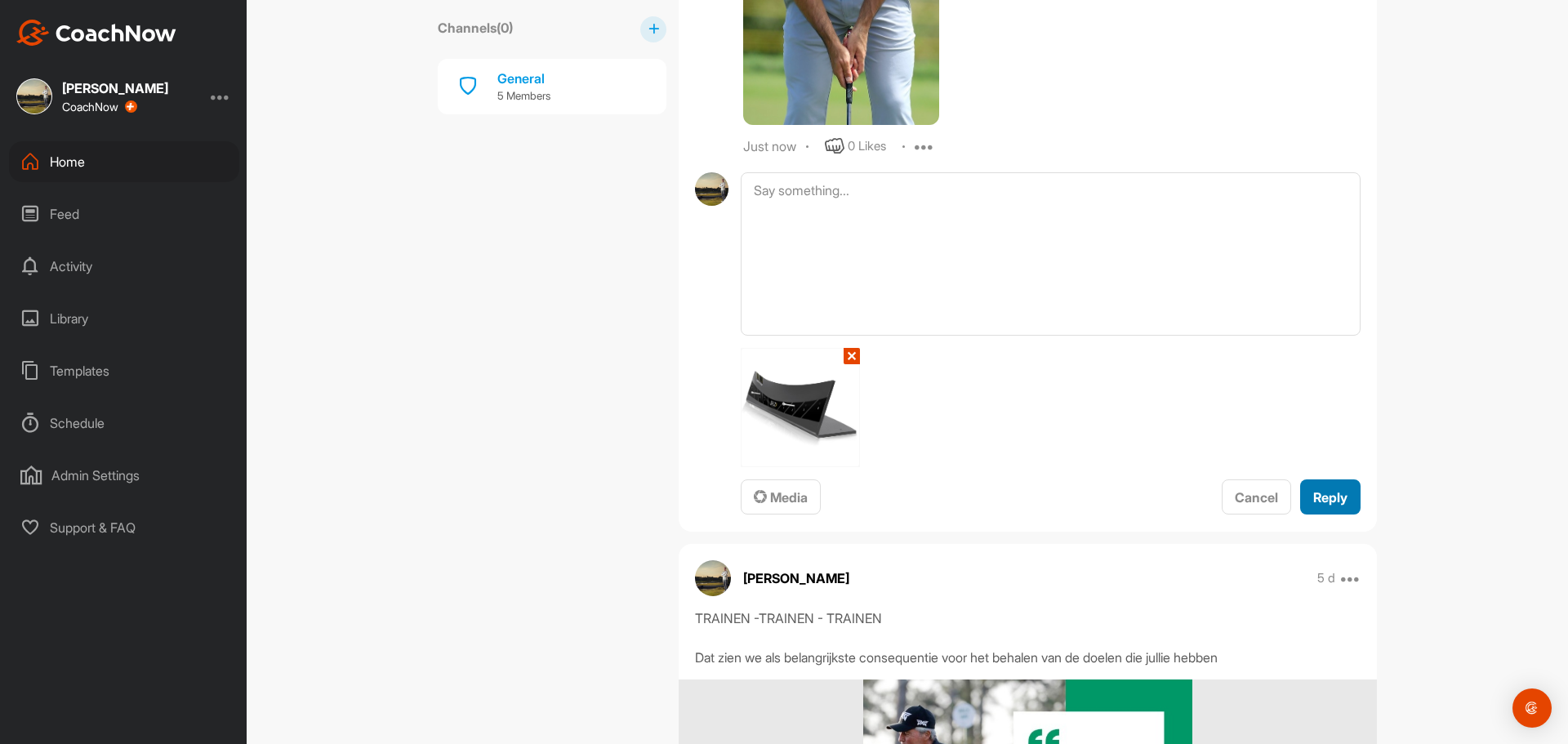
click at [1335, 506] on span "Reply" at bounding box center [1330, 497] width 34 height 16
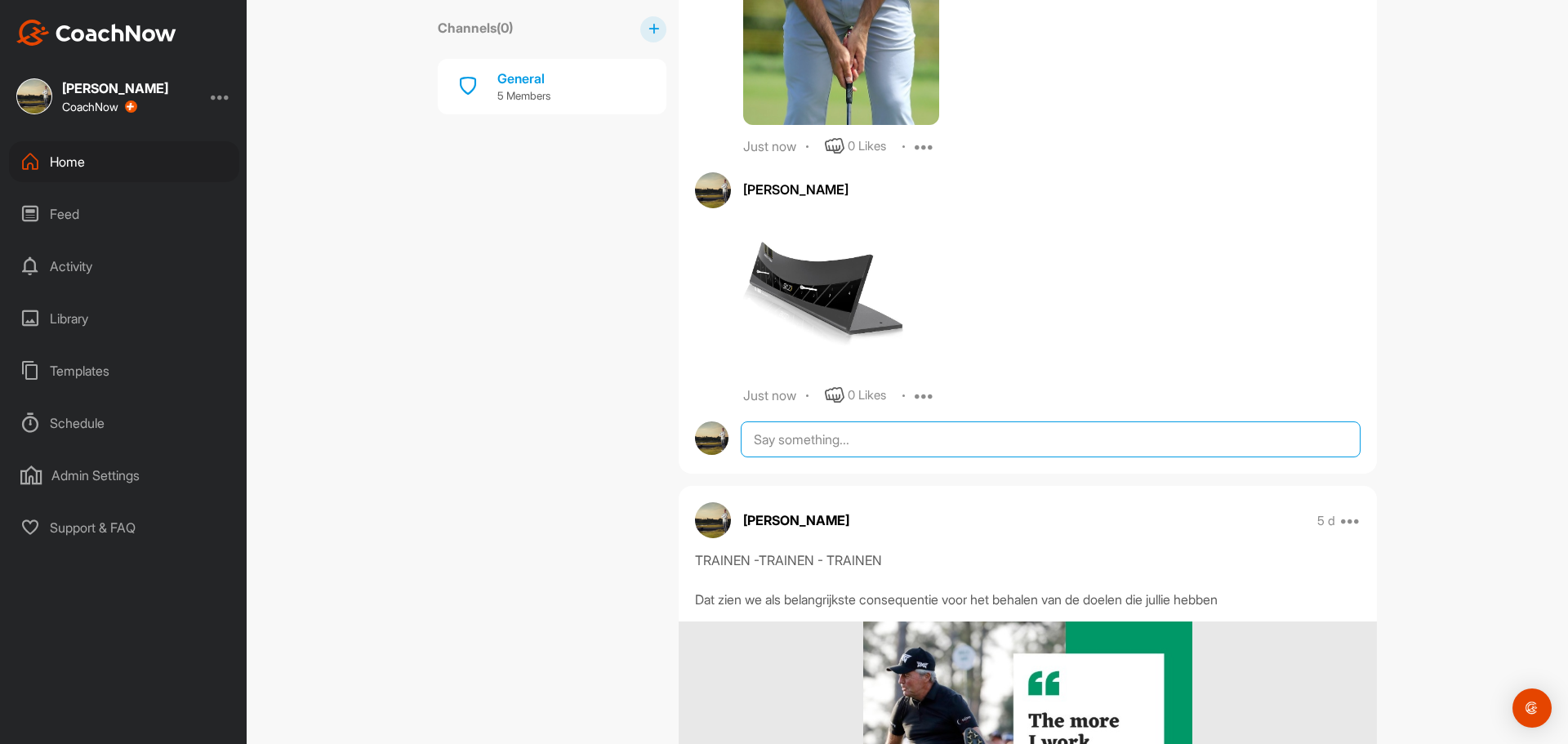
click at [818, 457] on textarea at bounding box center [1049, 439] width 619 height 36
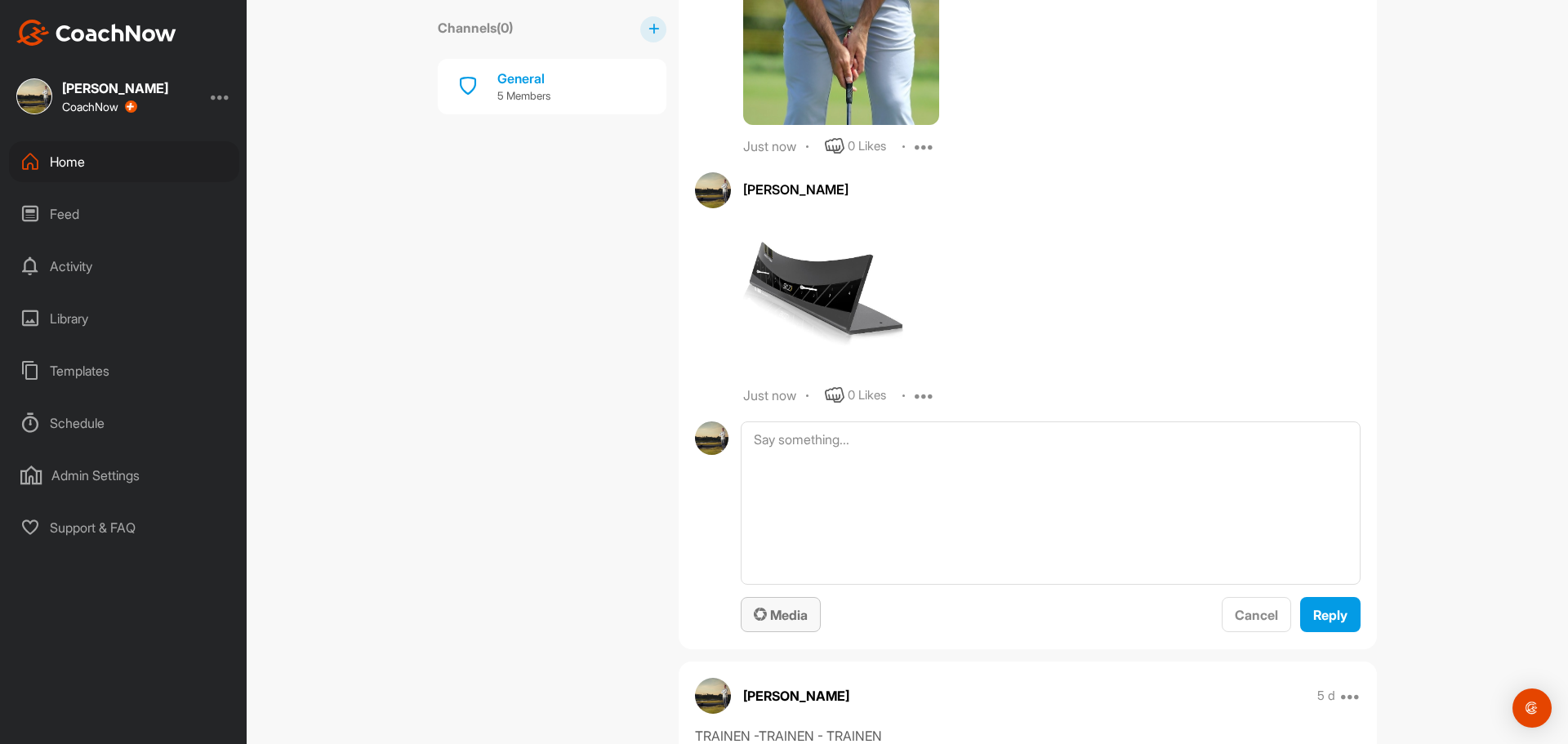
click at [772, 623] on span "Media" at bounding box center [781, 614] width 54 height 16
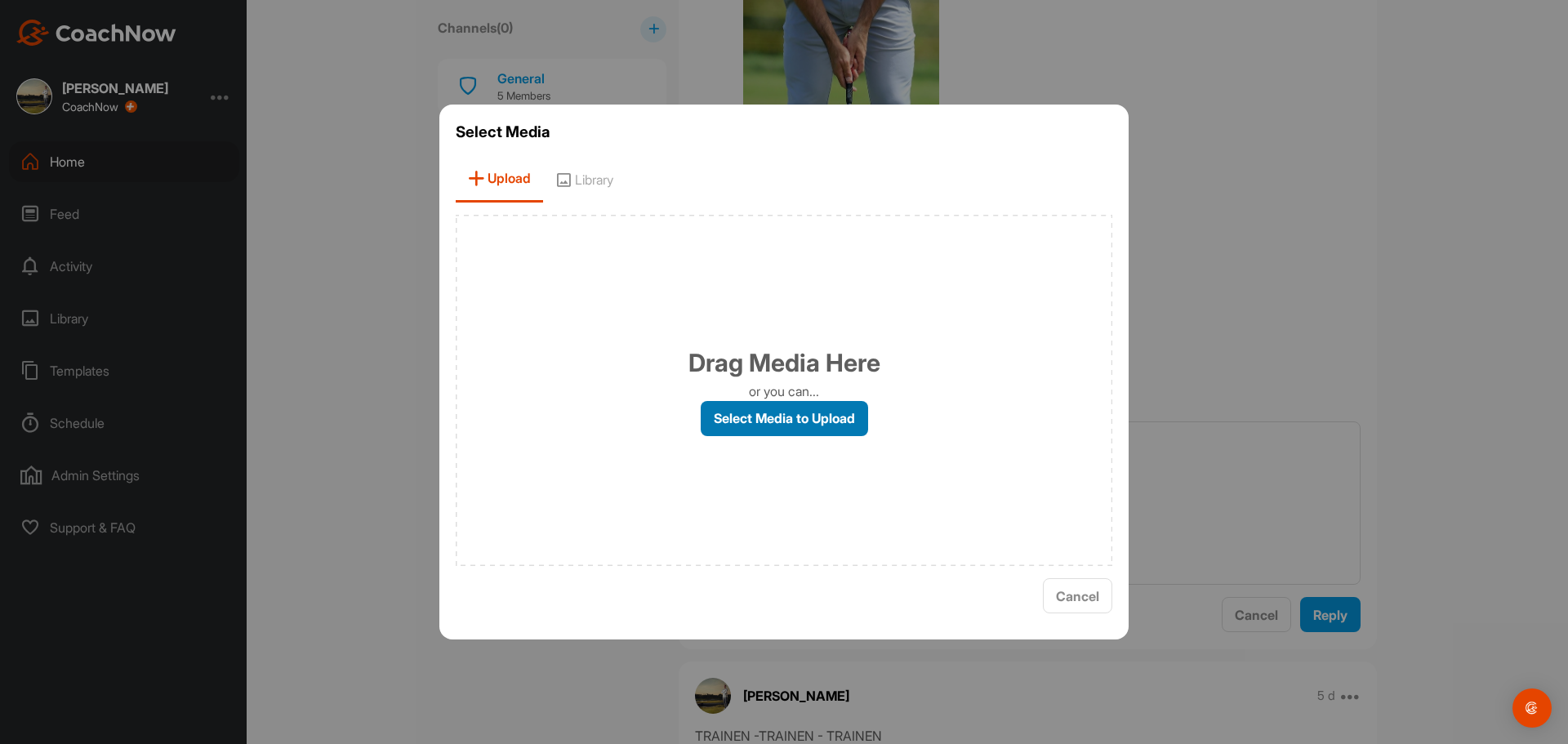
click at [772, 416] on label "Select Media to Upload" at bounding box center [784, 418] width 168 height 35
click at [0, 0] on input "Select Media to Upload" at bounding box center [0, 0] width 0 height 0
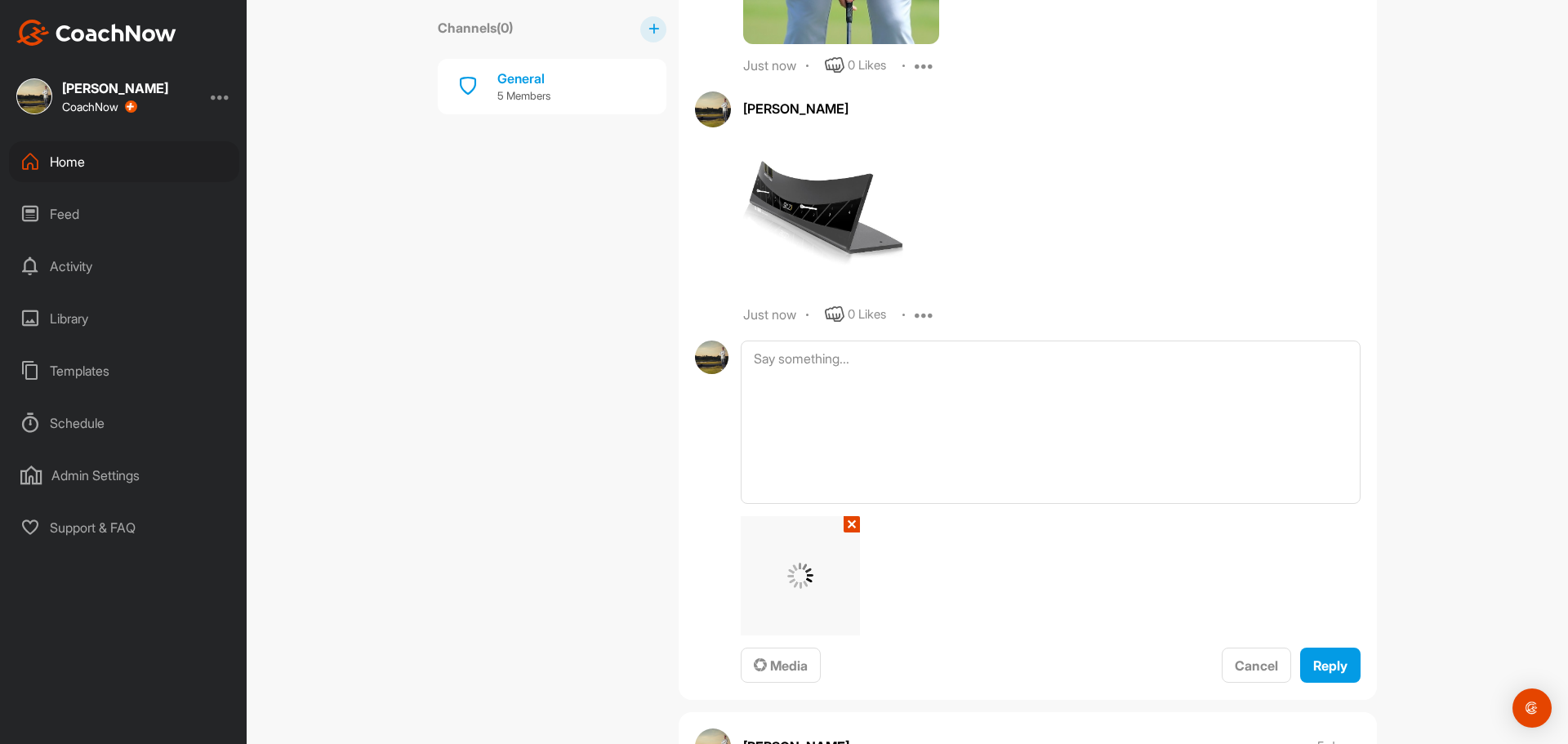
scroll to position [1796, 0]
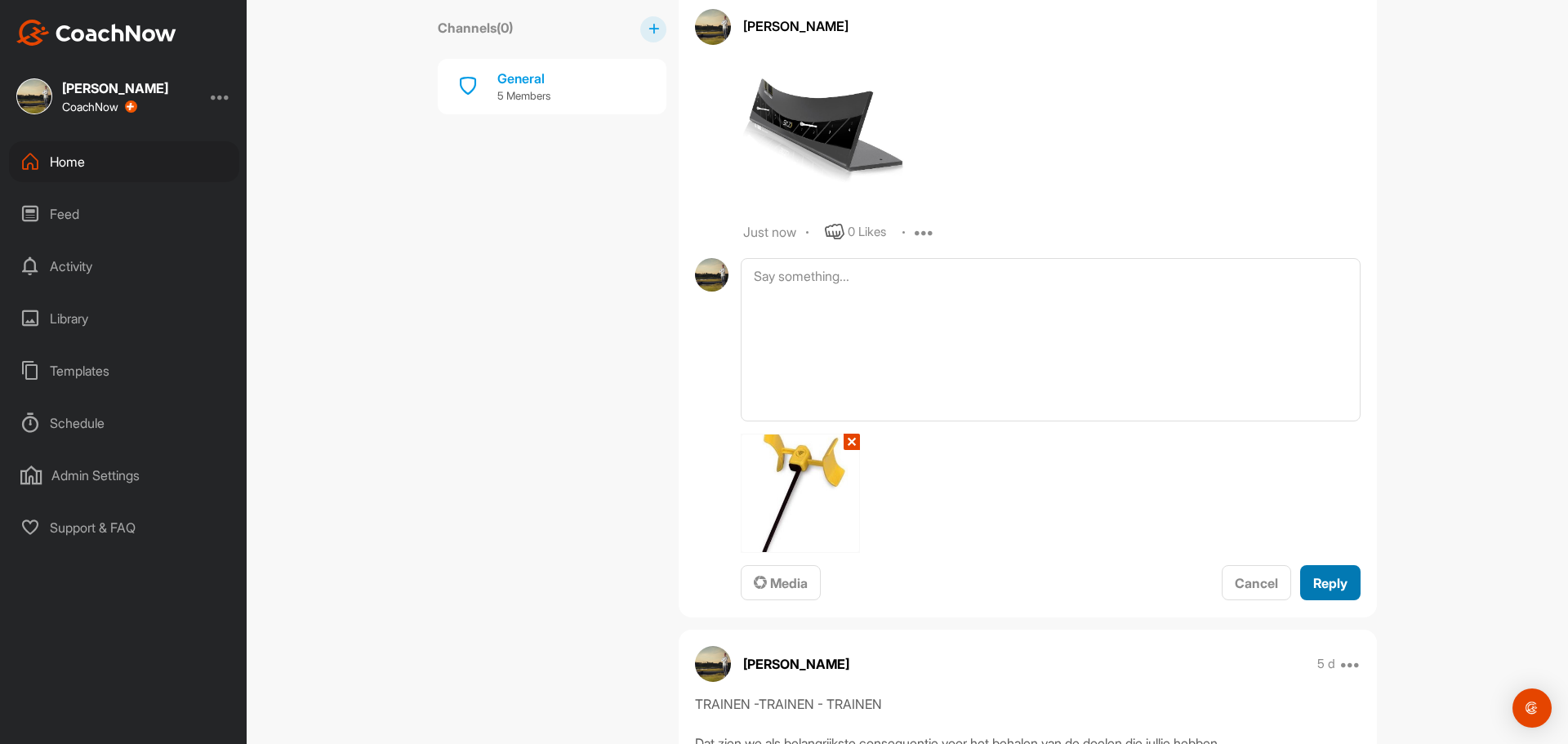
click at [1328, 591] on span "Reply" at bounding box center [1330, 582] width 34 height 16
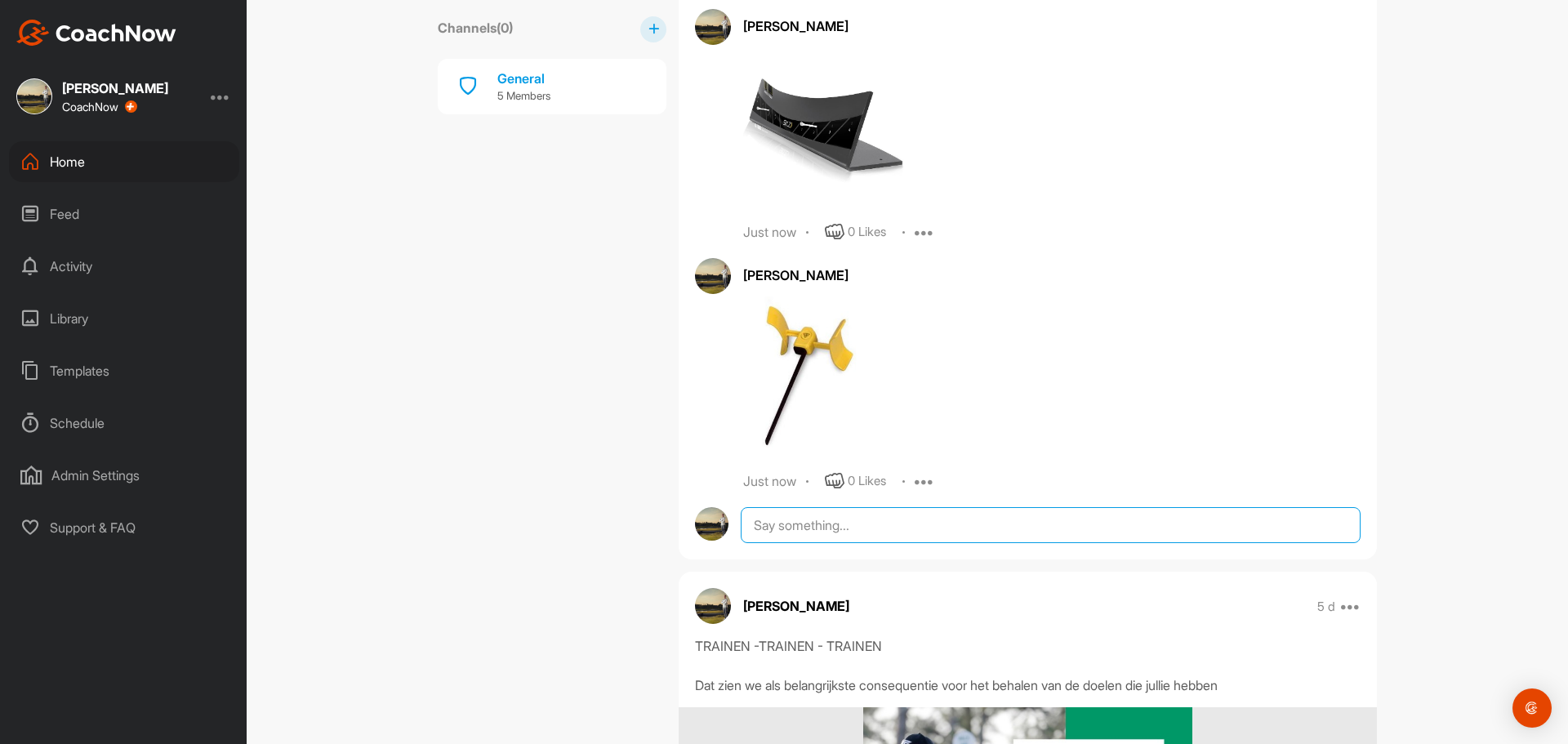
click at [795, 543] on textarea at bounding box center [1049, 525] width 619 height 36
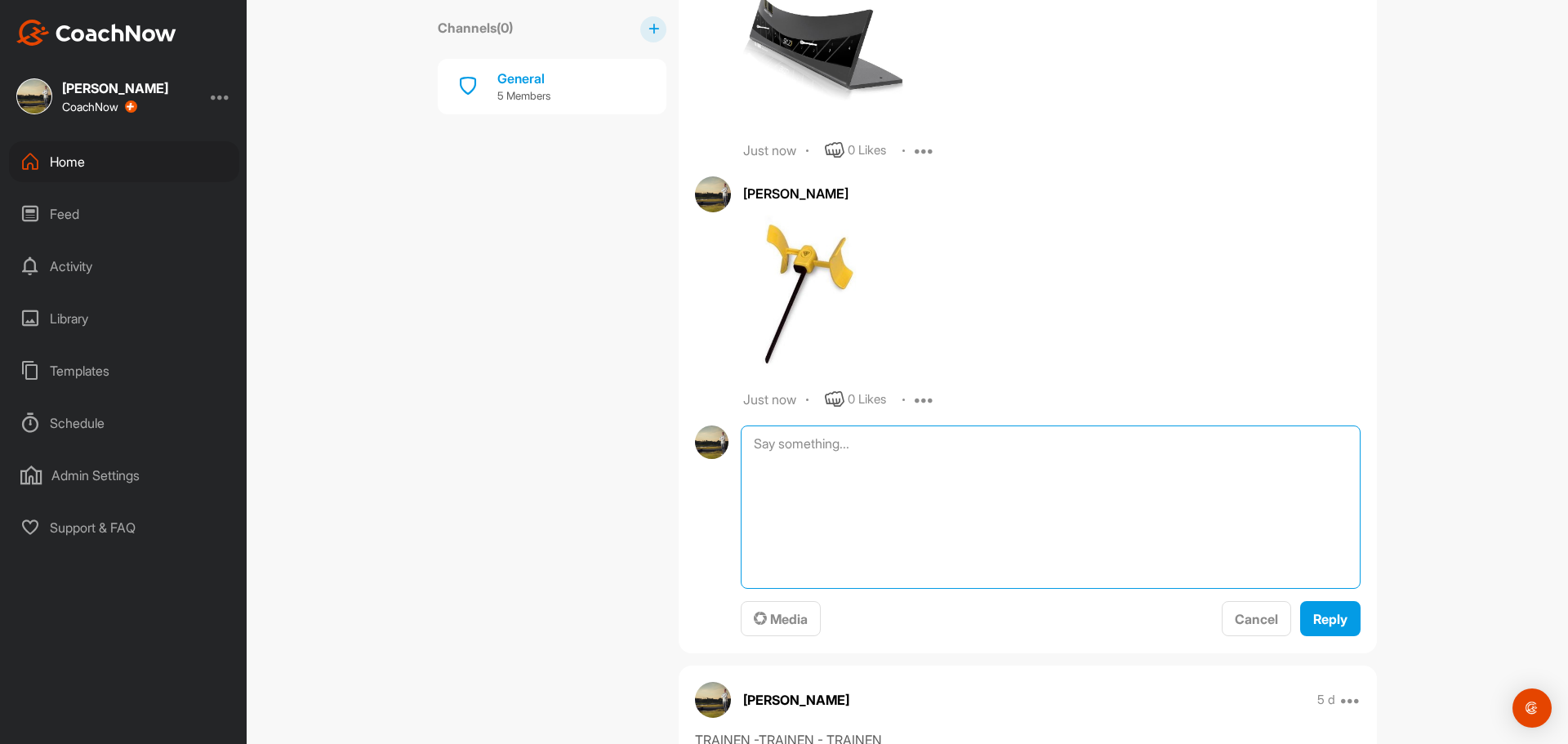
scroll to position [1960, 0]
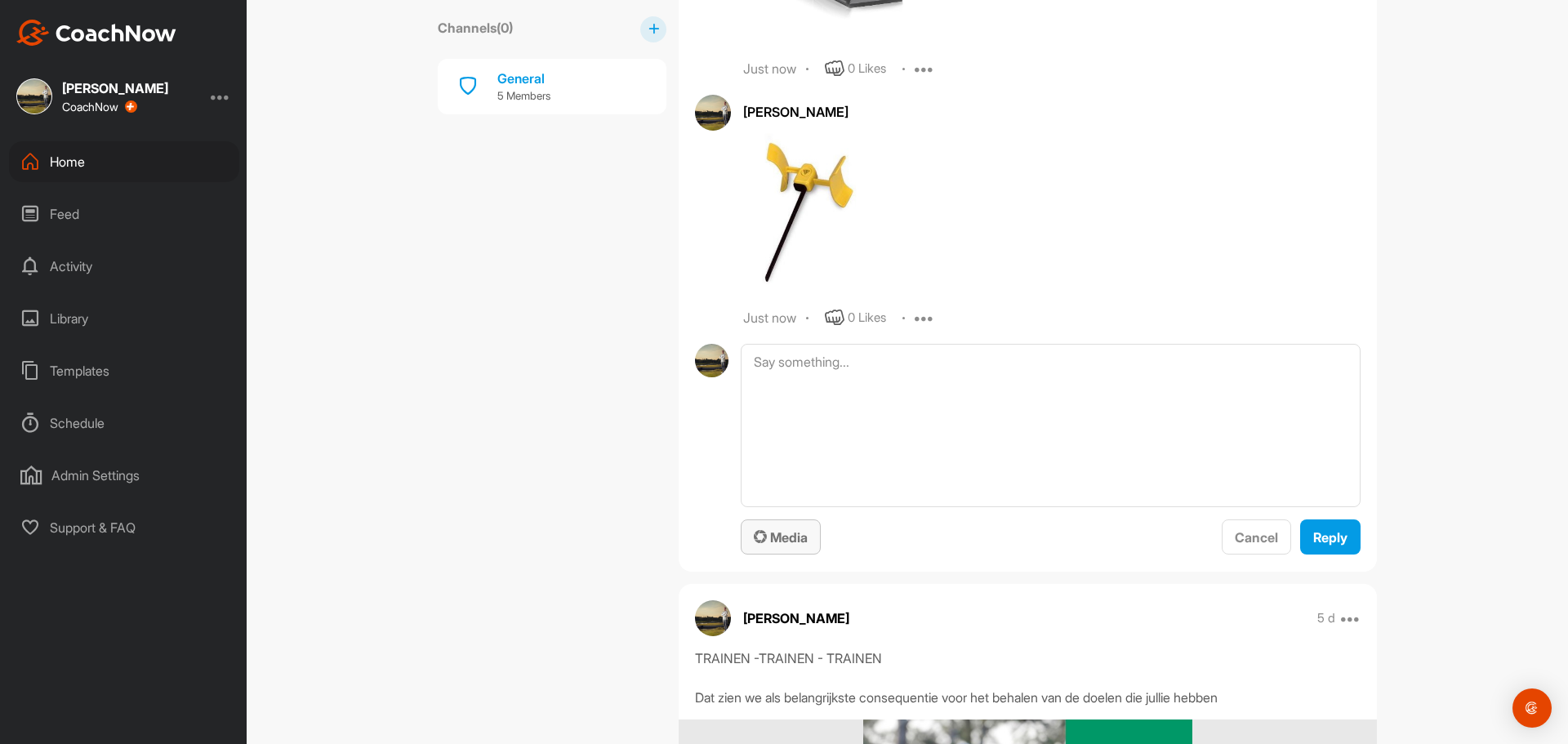
click at [792, 546] on span "Media" at bounding box center [781, 537] width 54 height 16
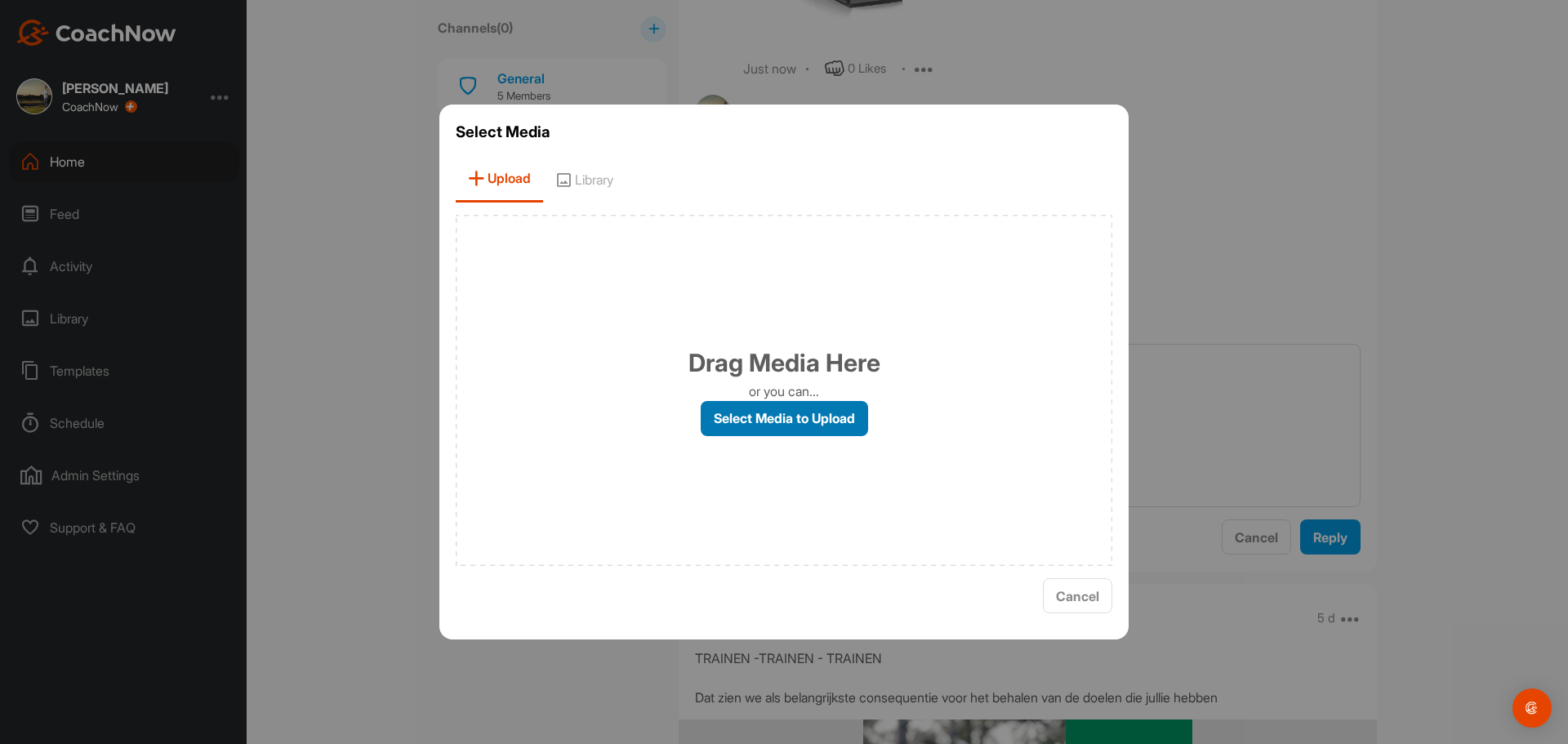
click at [796, 417] on label "Select Media to Upload" at bounding box center [784, 418] width 168 height 35
click at [0, 0] on input "Select Media to Upload" at bounding box center [0, 0] width 0 height 0
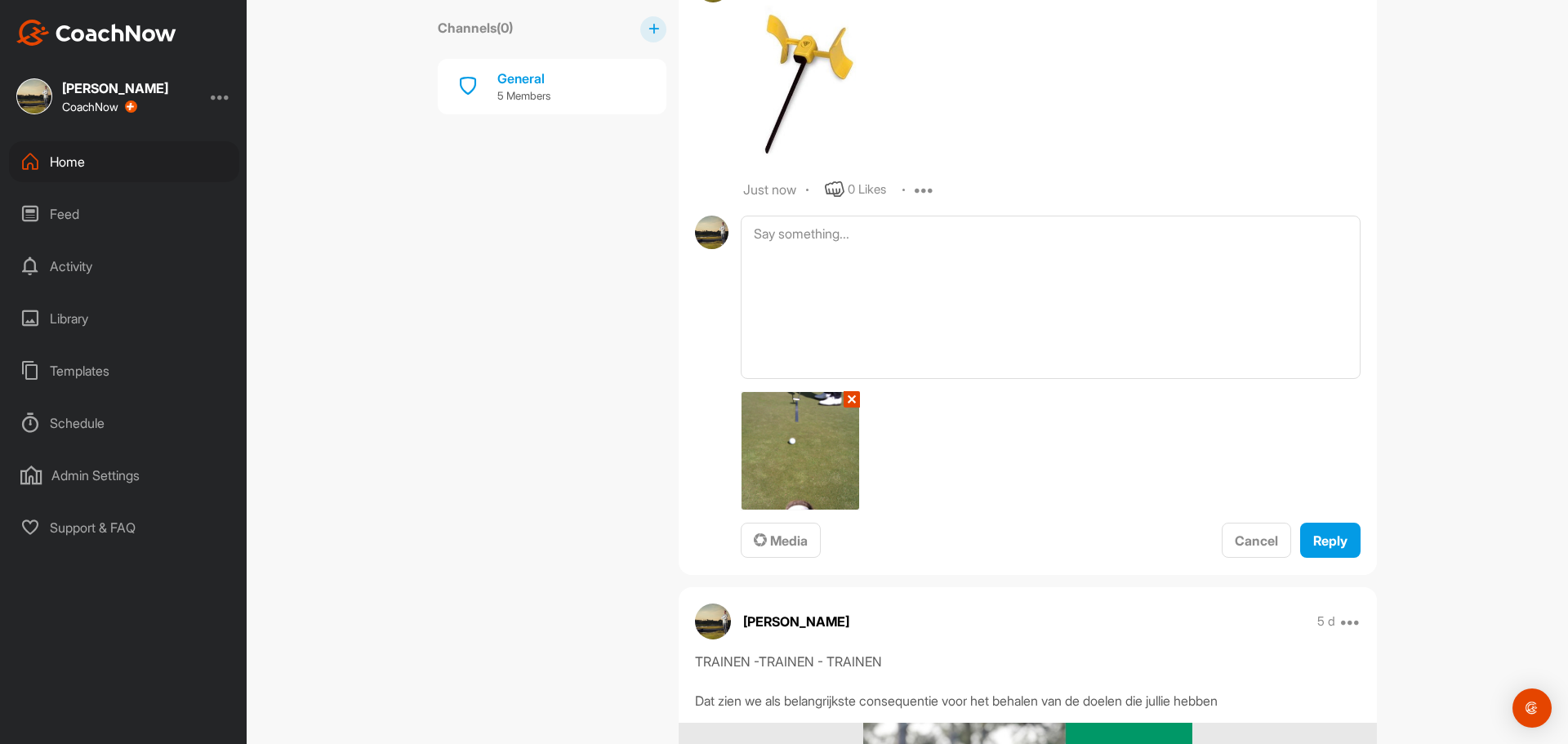
scroll to position [2122, 0]
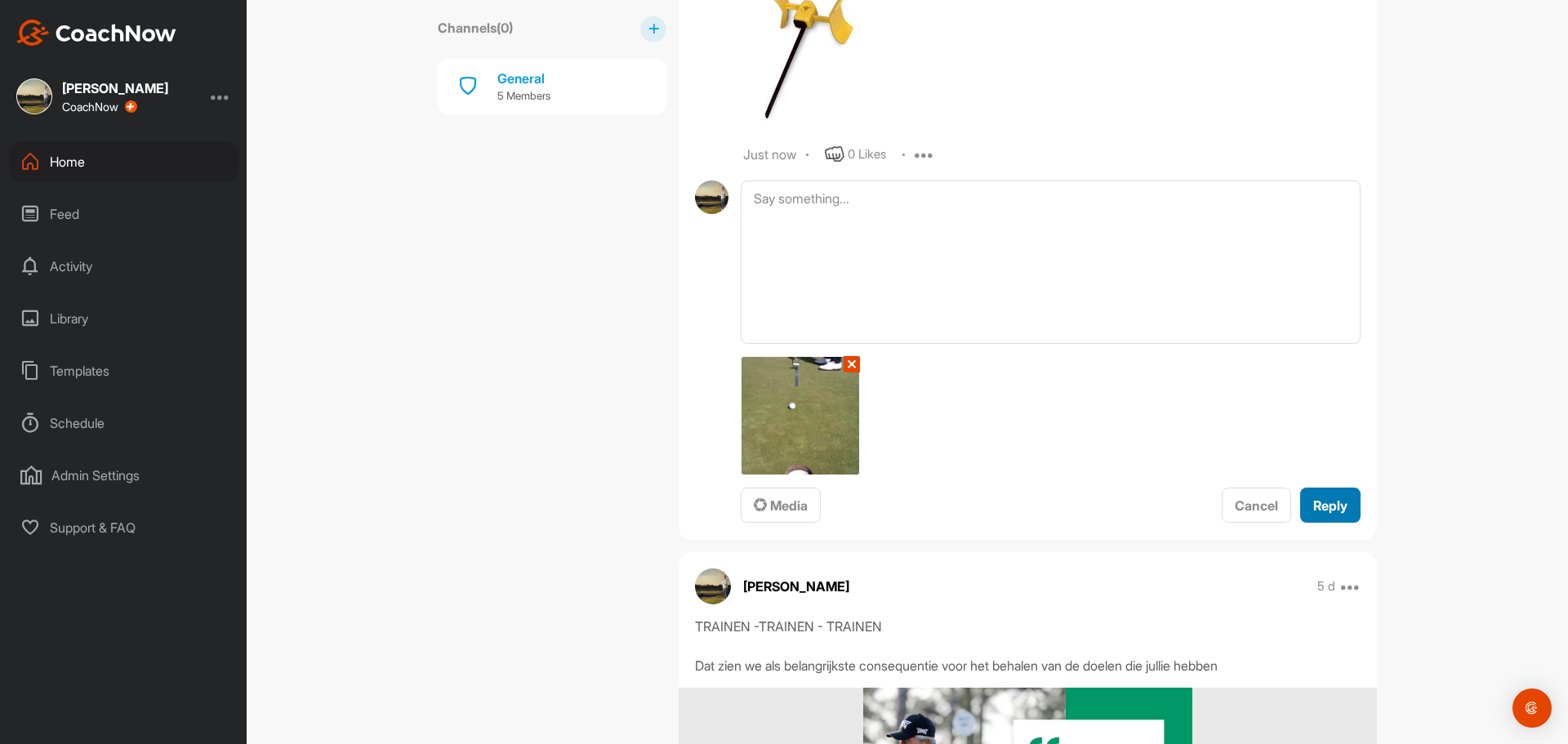
click at [1319, 514] on span "Reply" at bounding box center [1330, 506] width 34 height 16
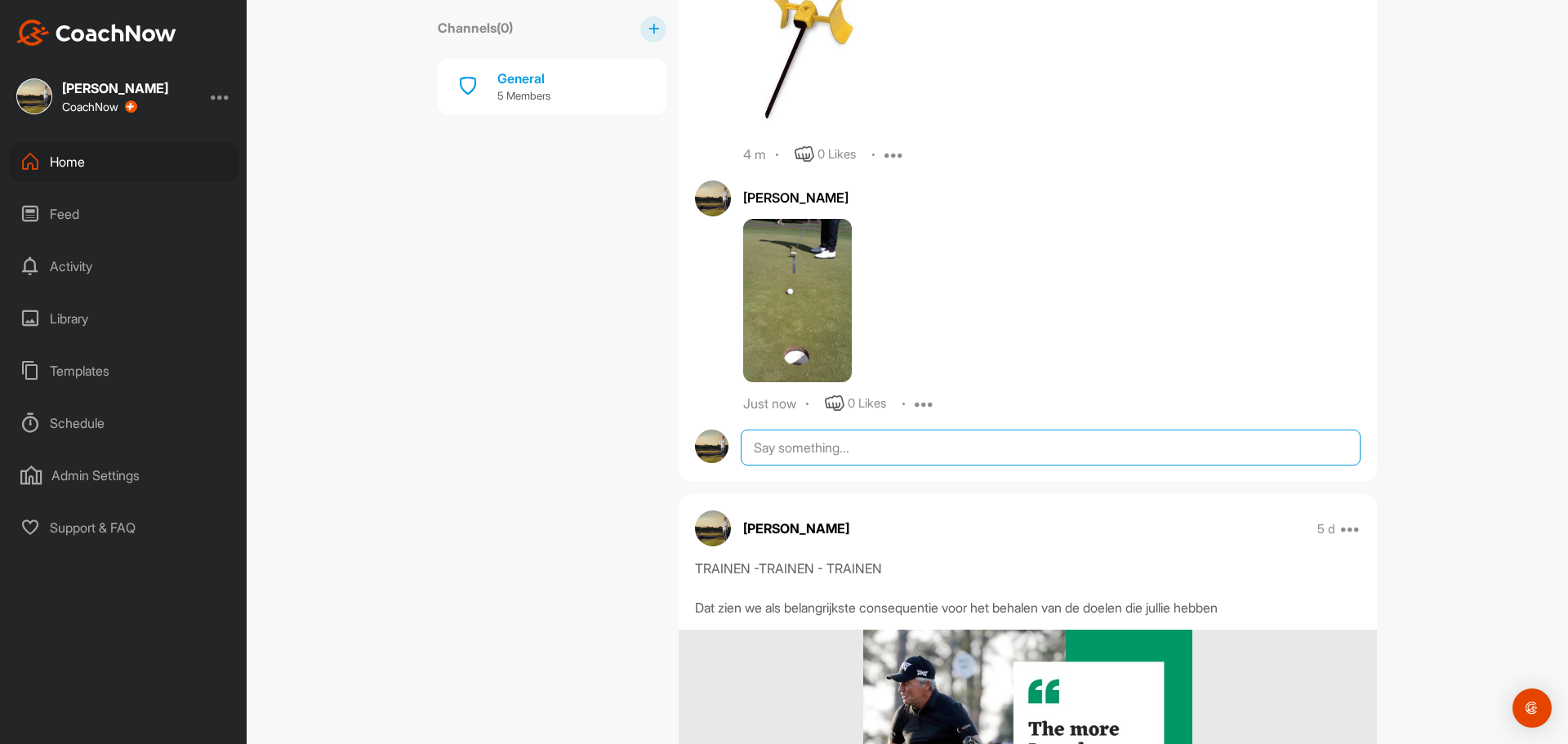
click at [788, 466] on textarea at bounding box center [1049, 448] width 619 height 36
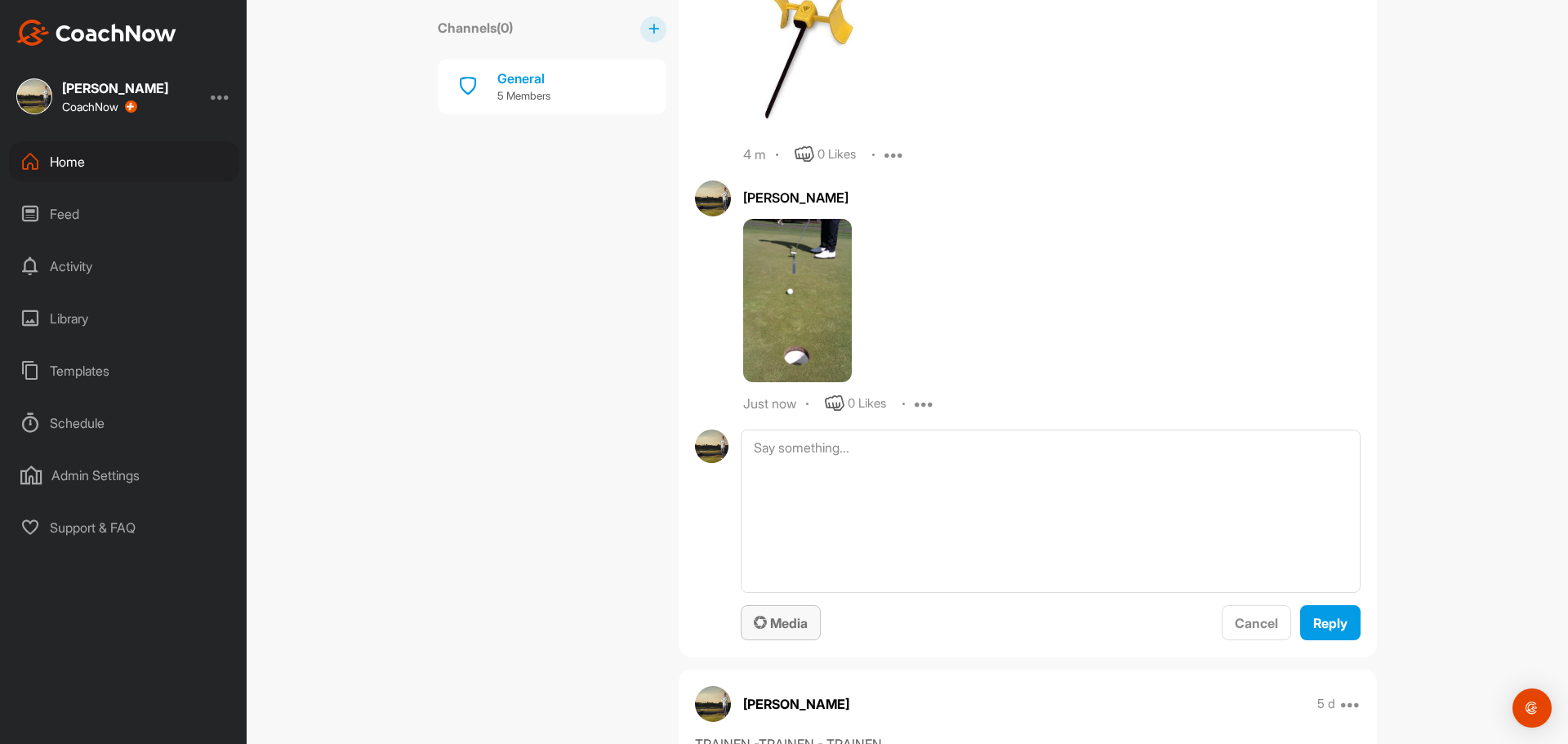
click at [767, 631] on span "Media" at bounding box center [781, 622] width 54 height 16
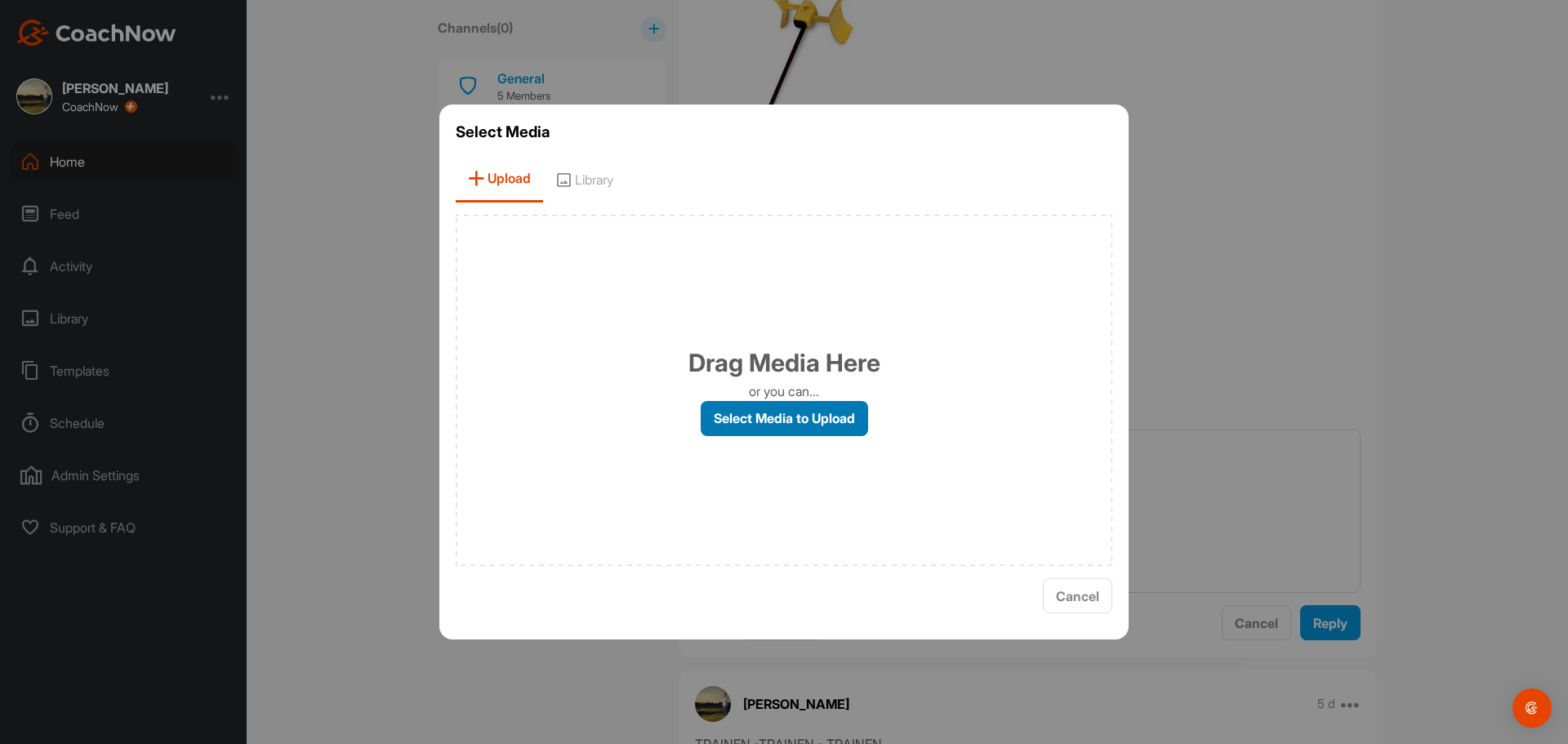
click at [774, 413] on label "Select Media to Upload" at bounding box center [784, 418] width 168 height 35
click at [0, 0] on input "Select Media to Upload" at bounding box center [0, 0] width 0 height 0
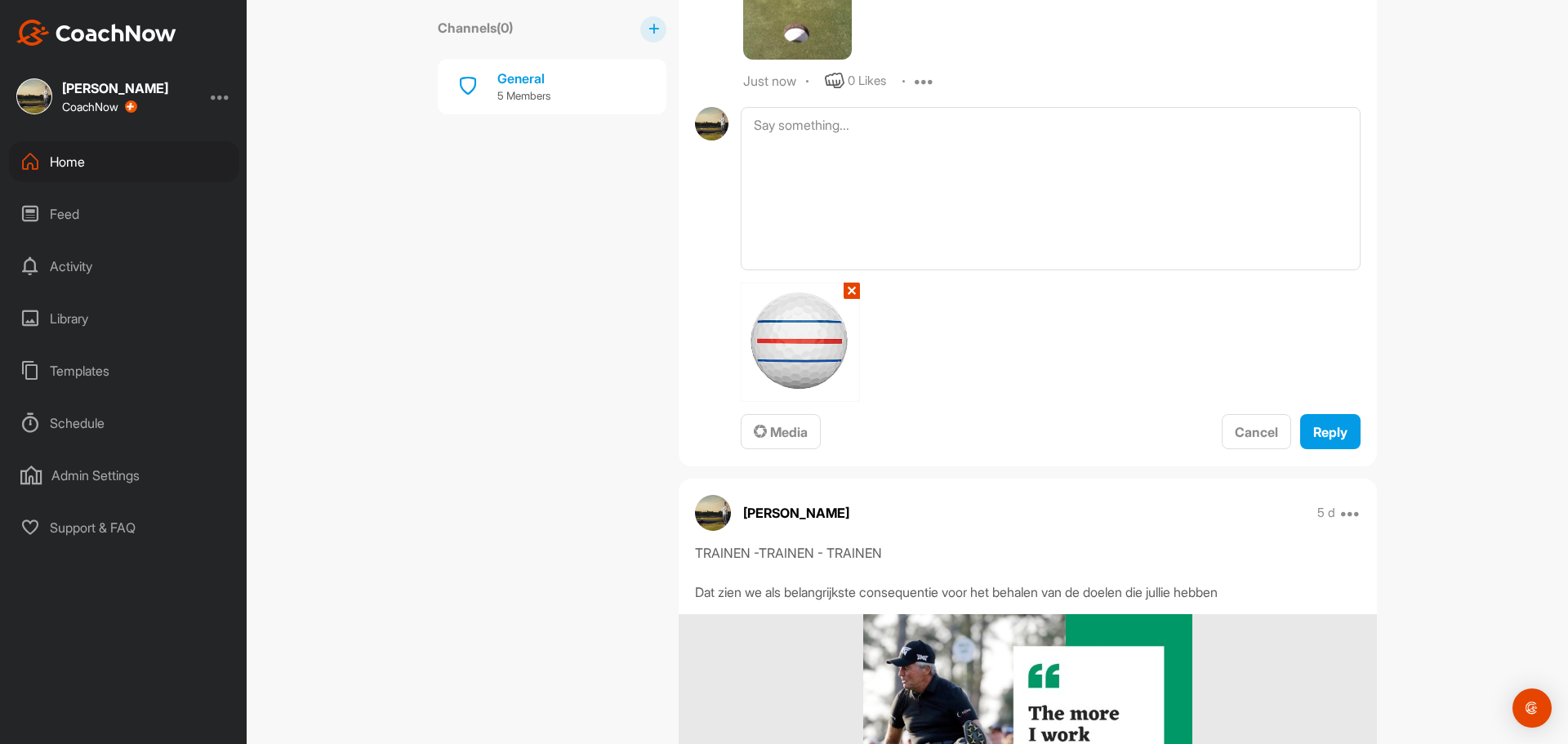
scroll to position [2449, 0]
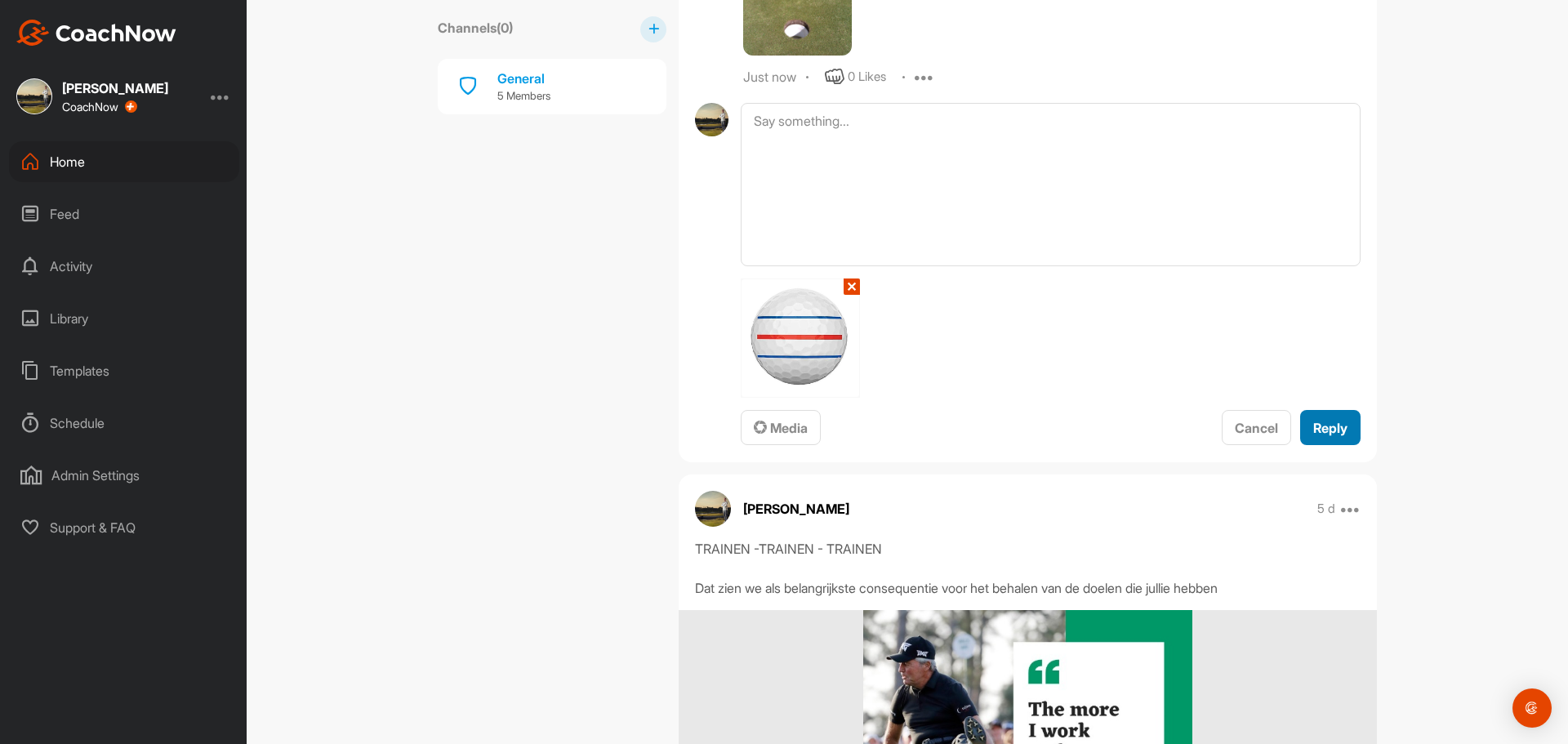
click at [1331, 436] on span "Reply" at bounding box center [1330, 428] width 34 height 16
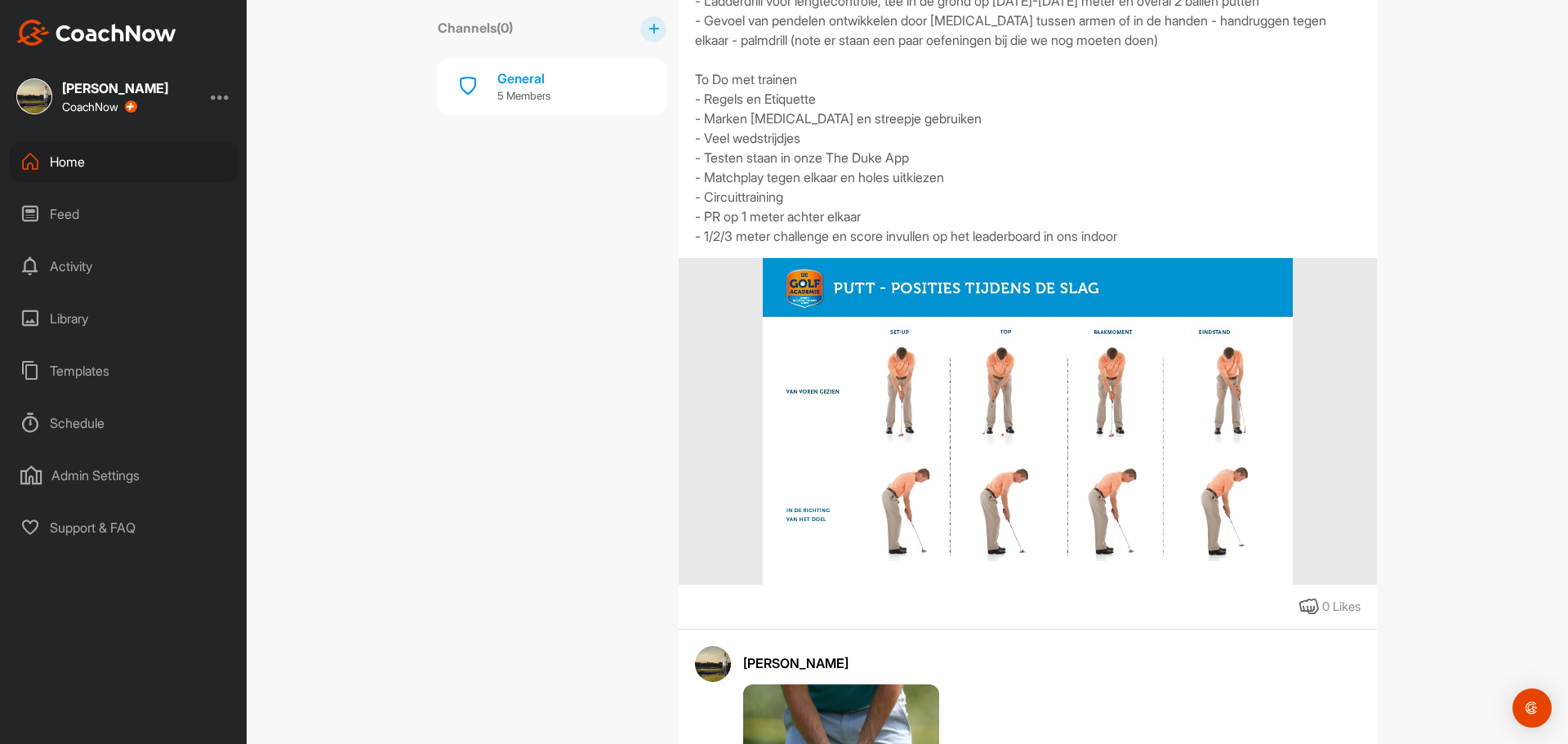
scroll to position [898, 0]
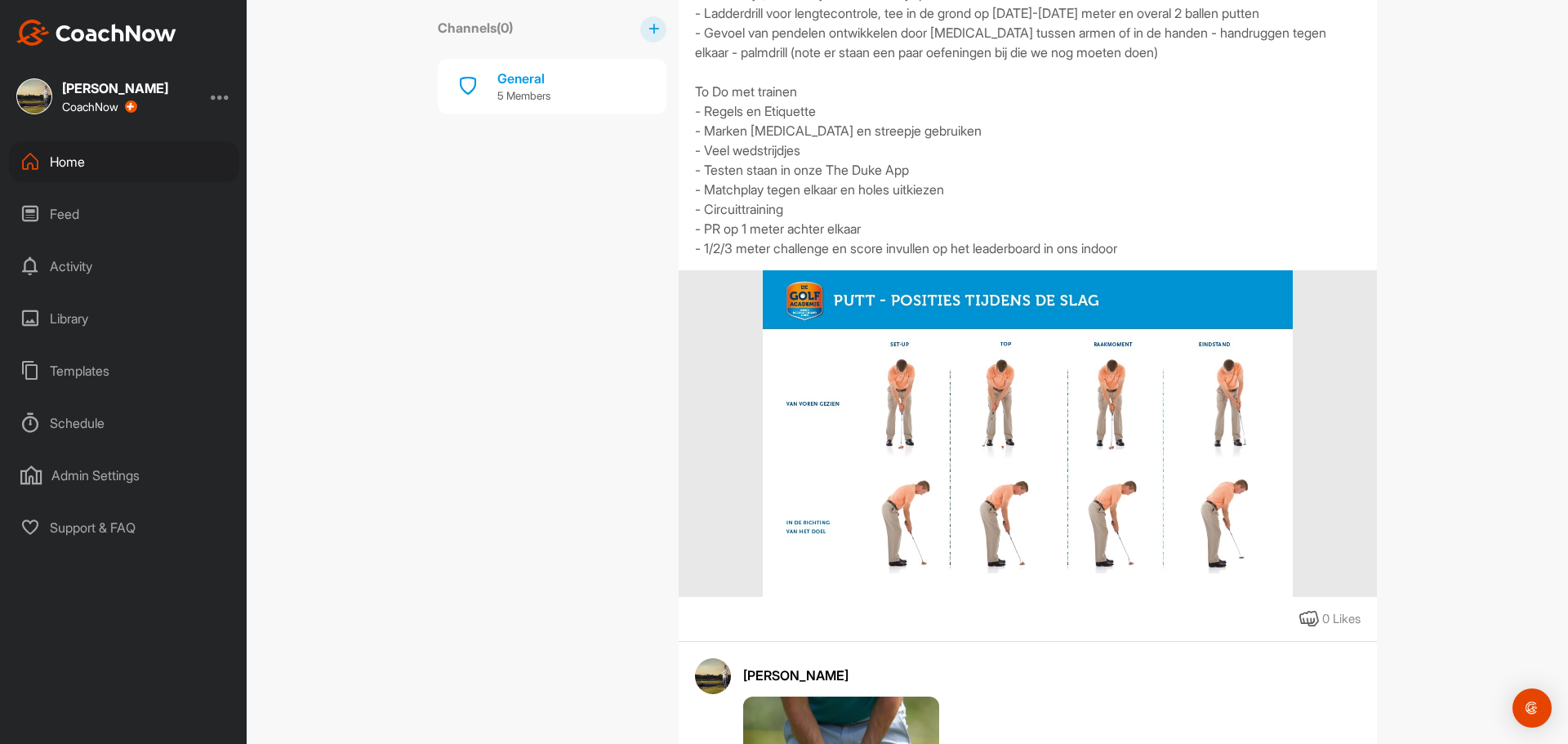
click at [91, 357] on div "Templates" at bounding box center [124, 370] width 230 height 41
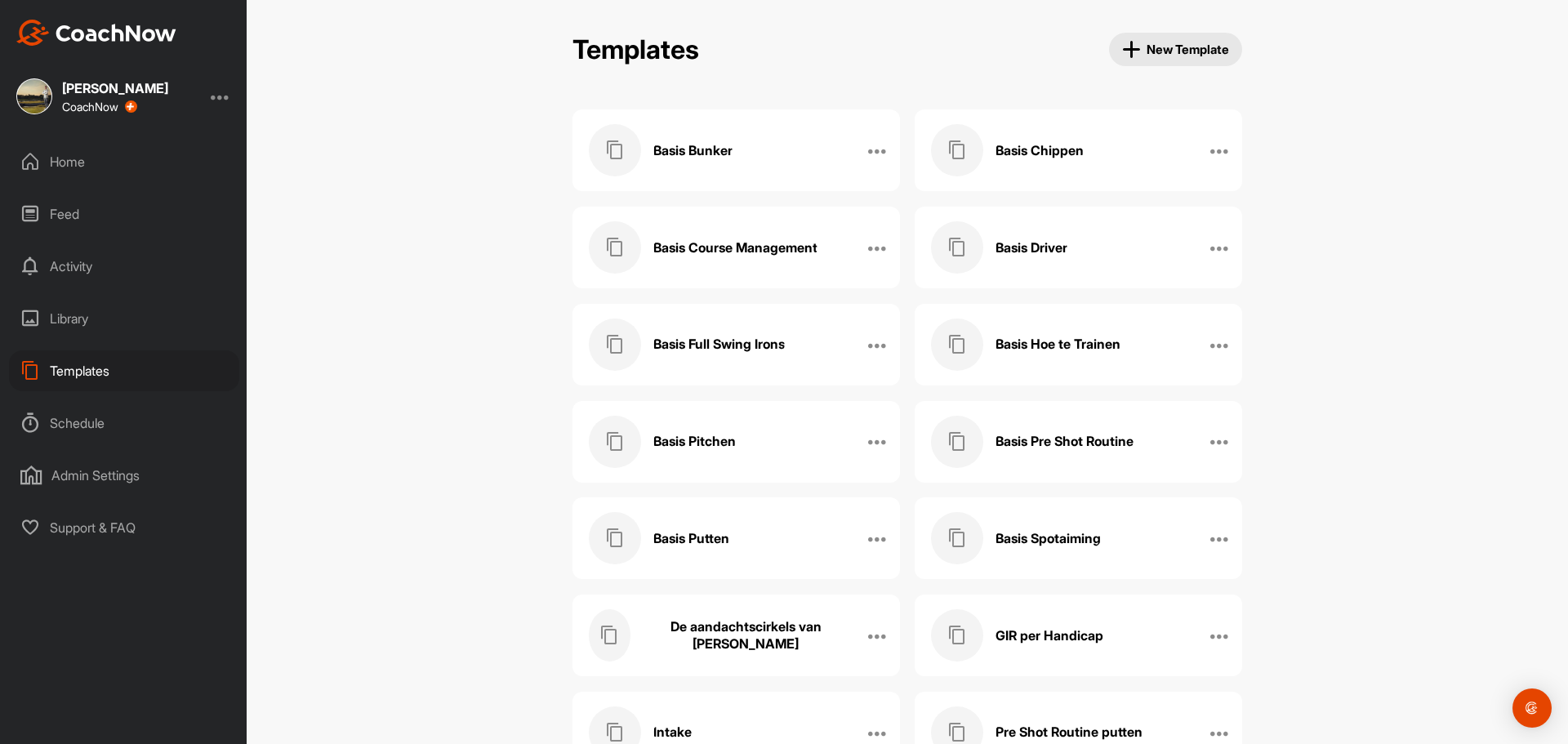
click at [1064, 244] on h3 "Basis Driver" at bounding box center [1031, 247] width 72 height 17
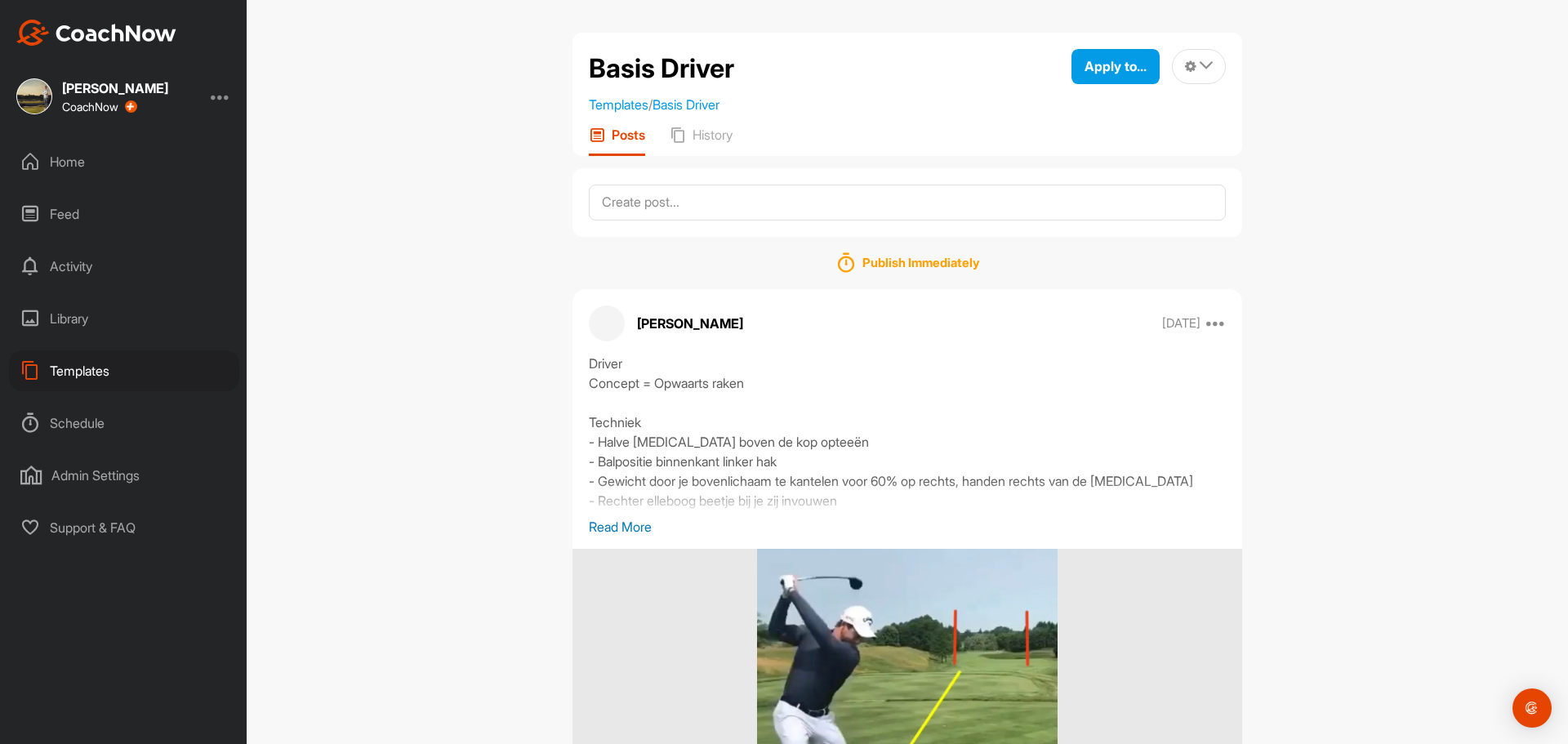
click at [627, 416] on div "Driver Concept = Opwaarts raken Techniek - Halve [MEDICAL_DATA] boven de kop op…" at bounding box center [907, 435] width 636 height 164
click at [614, 526] on p "Read More" at bounding box center [907, 527] width 636 height 20
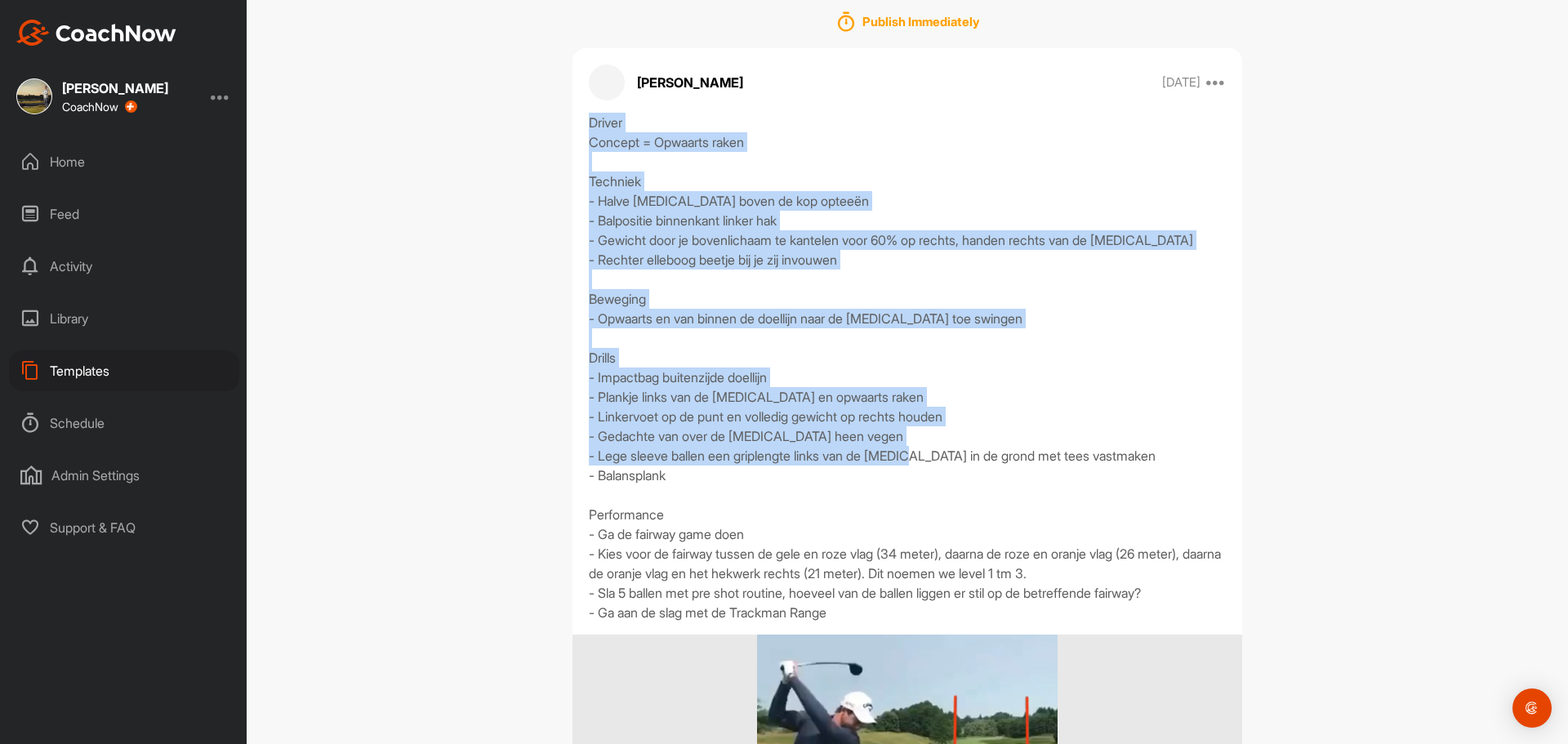
scroll to position [245, 0]
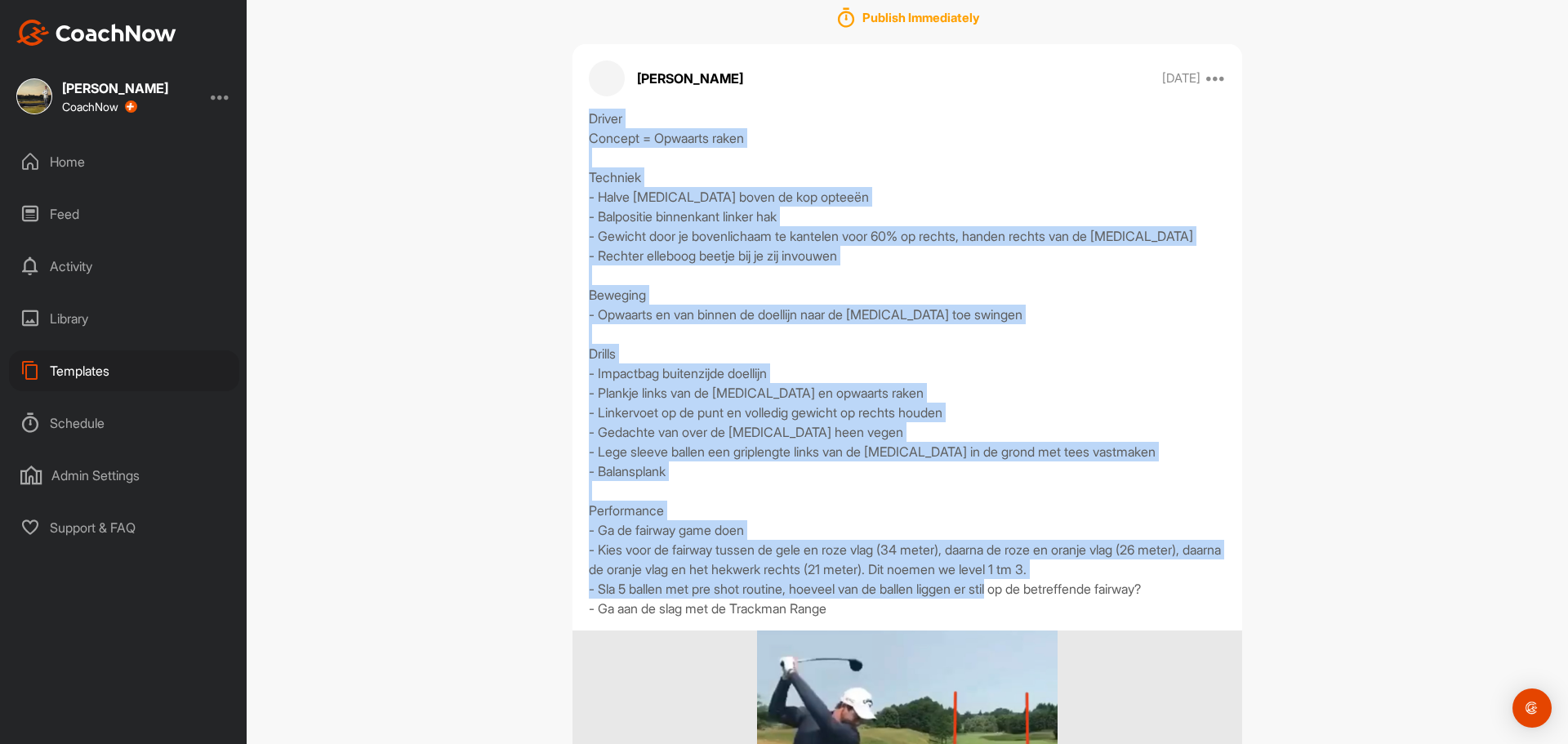
drag, startPoint x: 585, startPoint y: 358, endPoint x: 865, endPoint y: 609, distance: 376.0
click at [865, 614] on div "Driver Concept = Opwaarts raken Techniek - Halve [MEDICAL_DATA] boven de kop op…" at bounding box center [907, 363] width 636 height 510
copy div "Driver Concept = Opwaarts raken Techniek - Halve [MEDICAL_DATA] boven de kop op…"
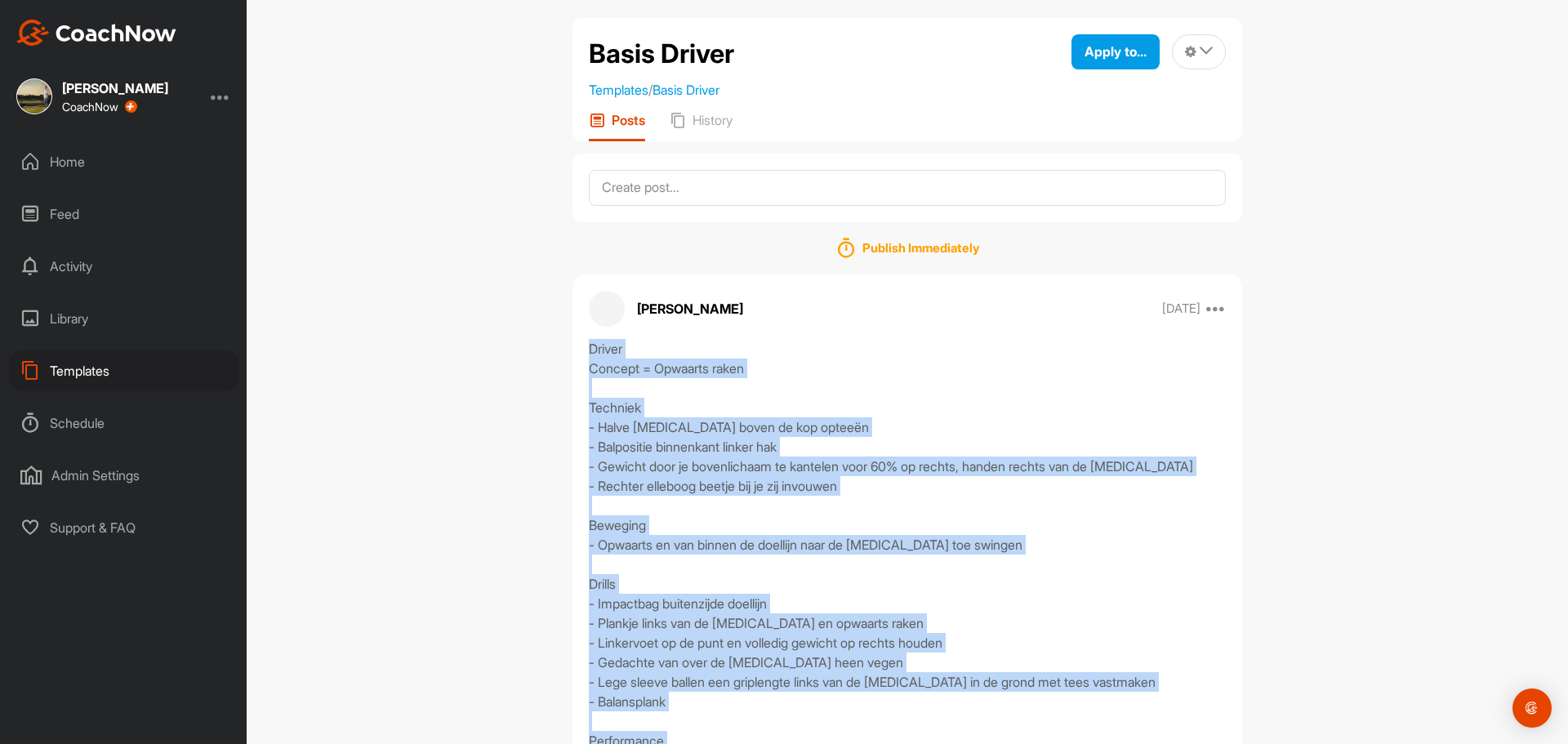
scroll to position [0, 0]
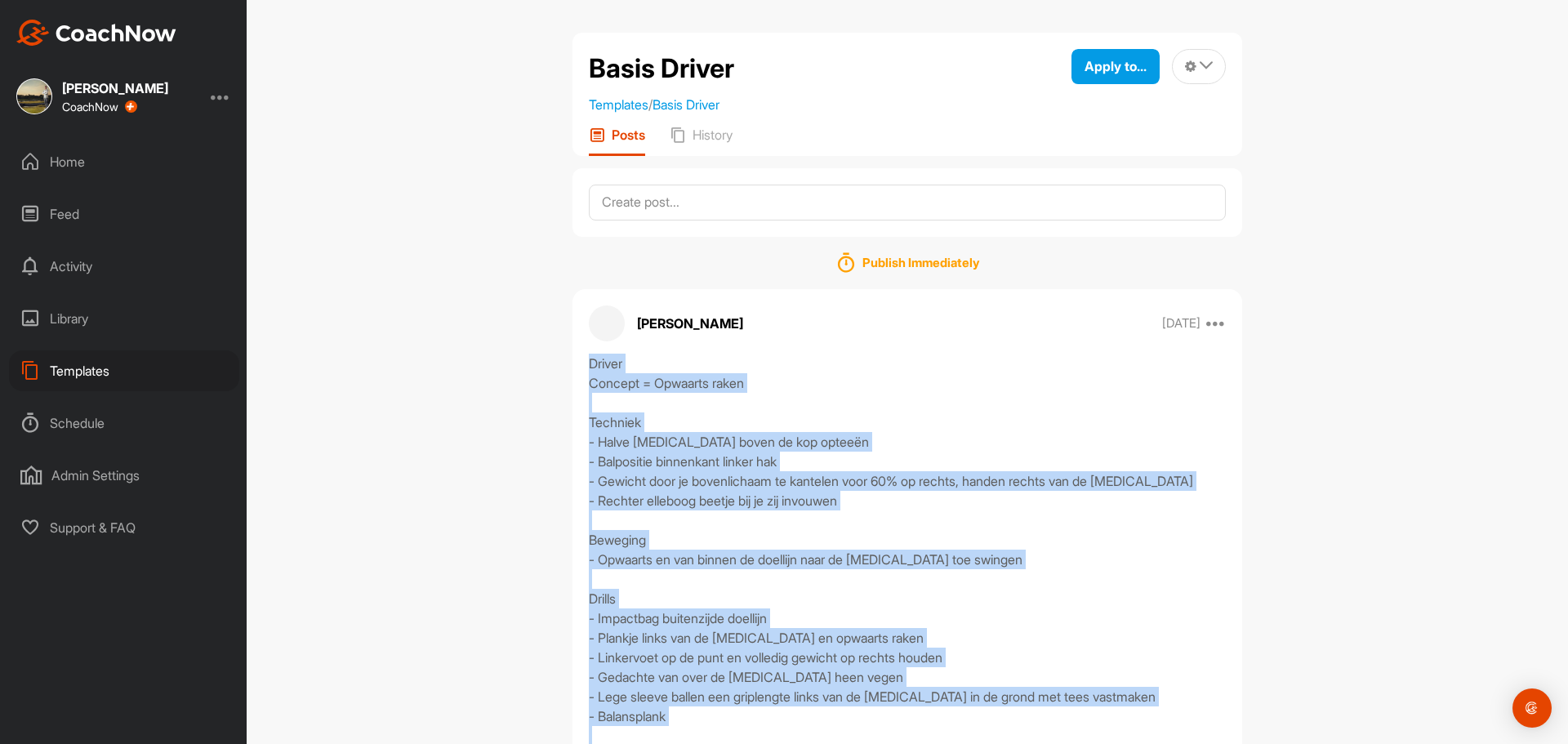
click at [82, 369] on div "Templates" at bounding box center [124, 370] width 230 height 41
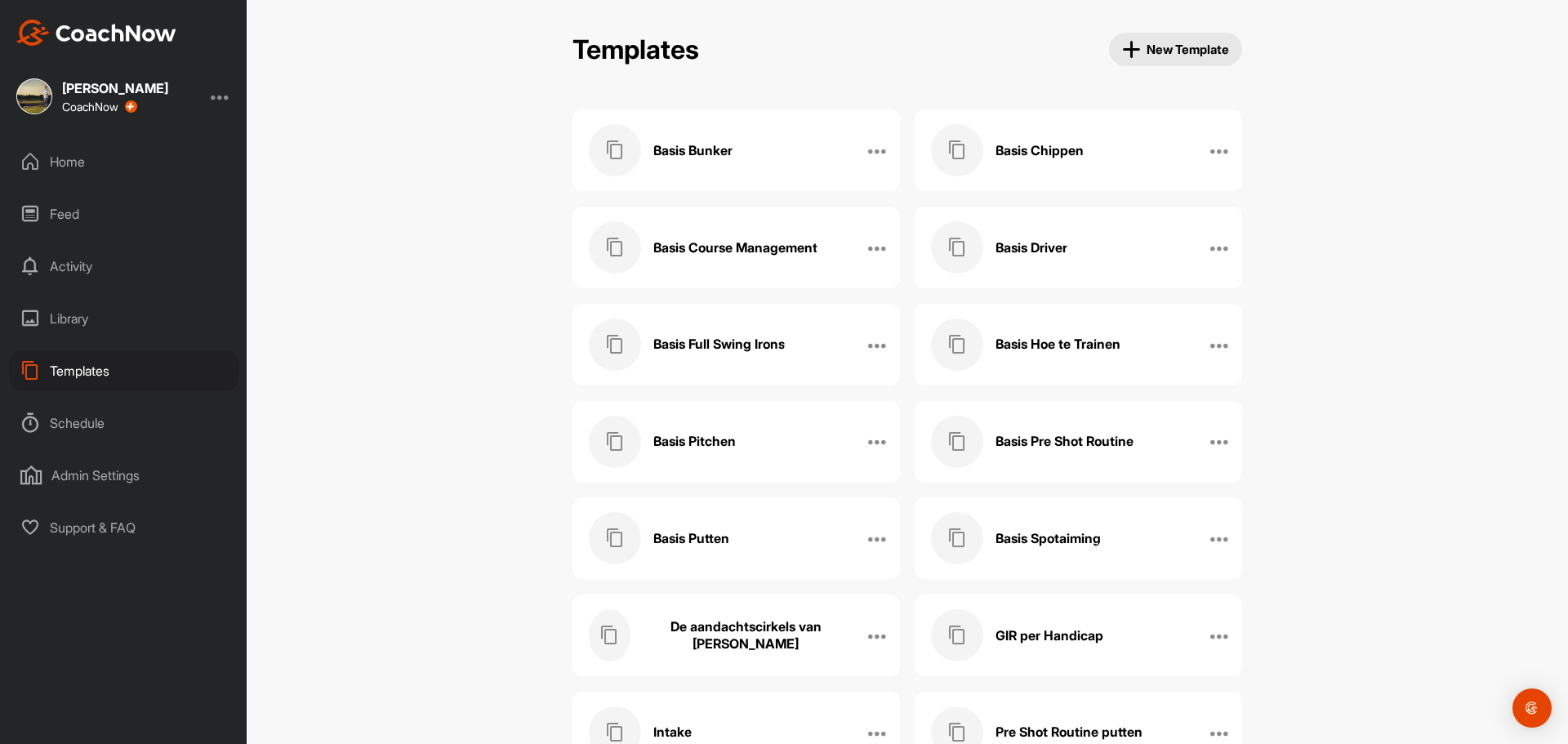
click at [1168, 44] on span "New Template" at bounding box center [1176, 49] width 108 height 19
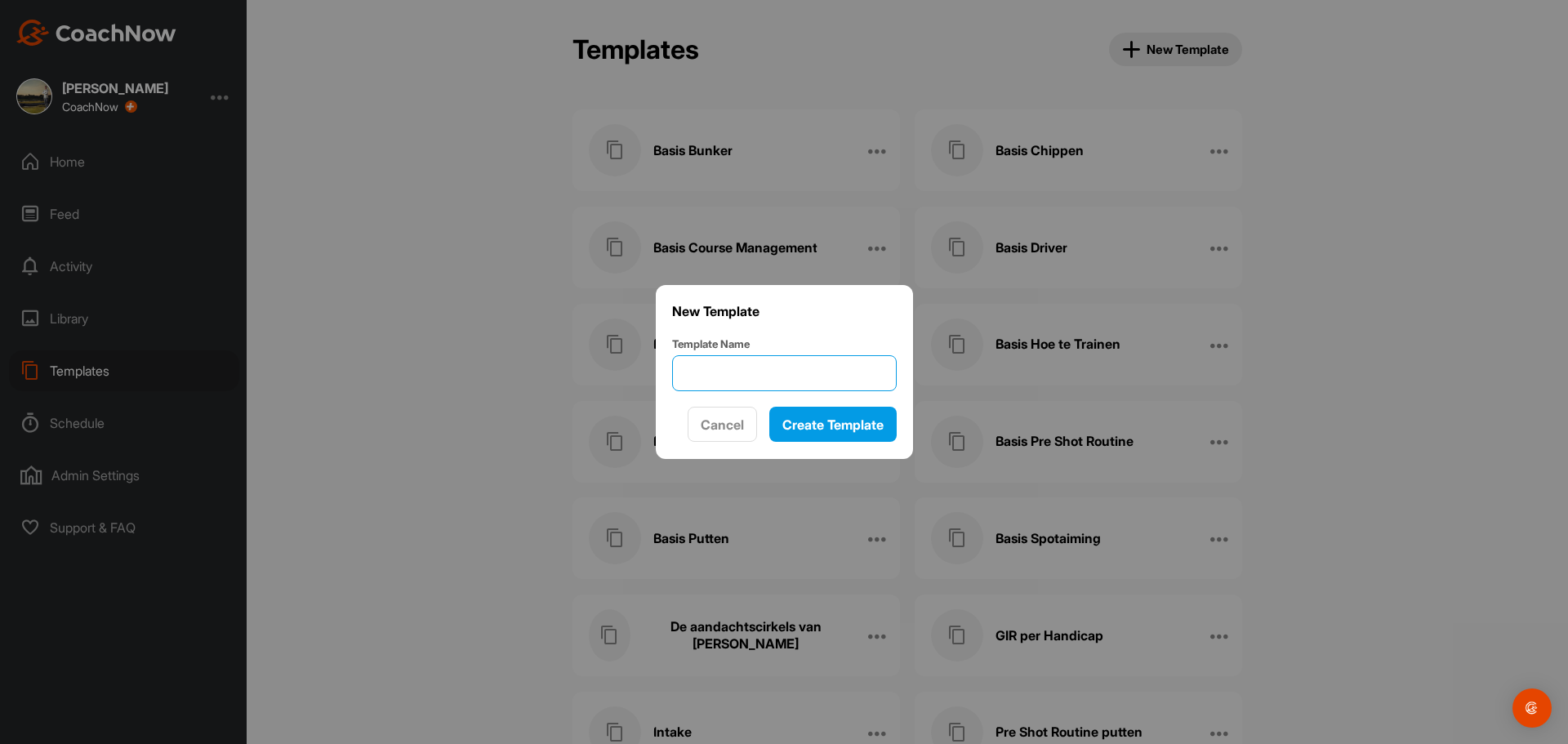
click at [754, 374] on input "Template Name" at bounding box center [784, 373] width 224 height 36
click at [707, 376] on input "BAsis Hybride" at bounding box center [784, 373] width 224 height 36
type input "Basis Hybride"
click at [782, 418] on span "Create Template" at bounding box center [833, 424] width 102 height 16
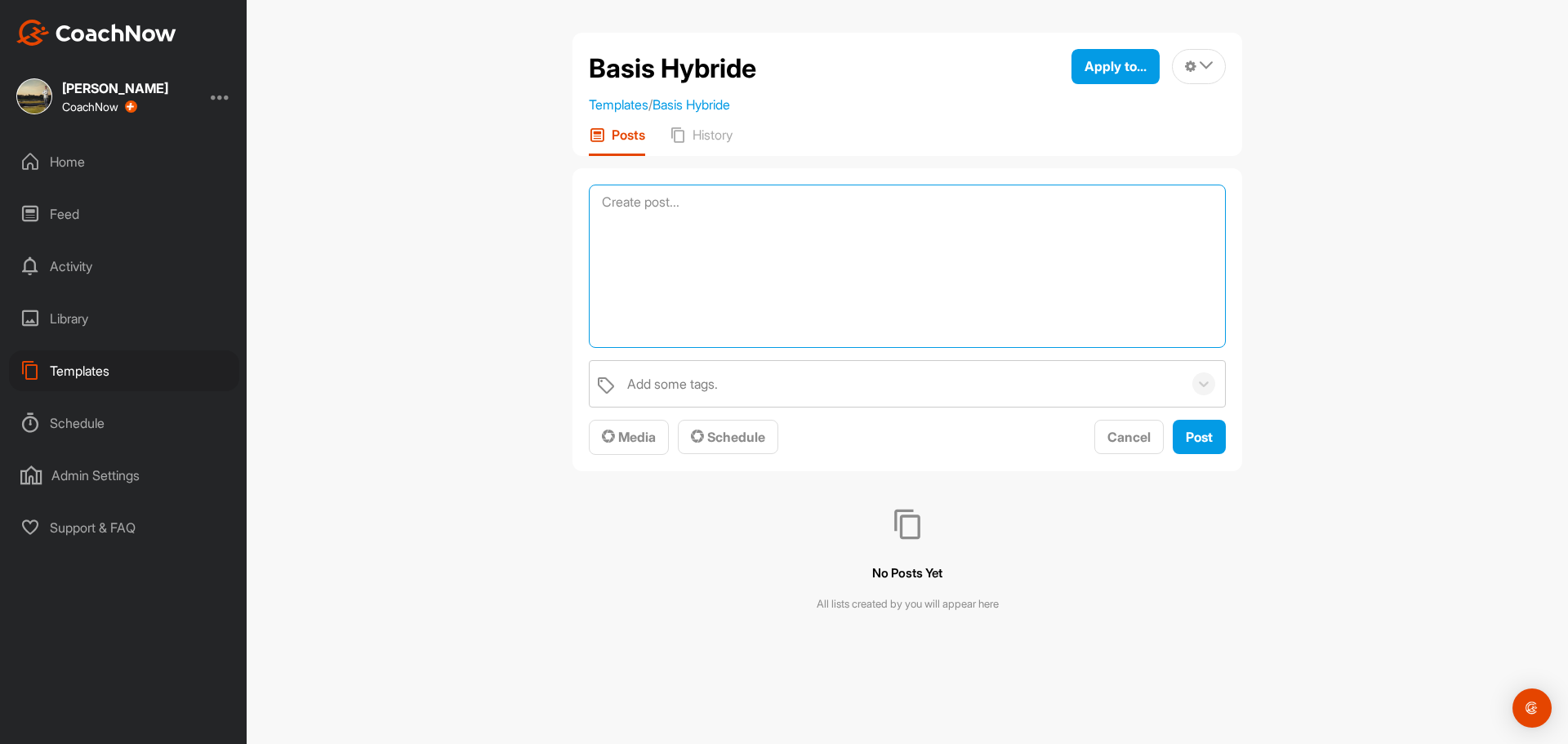
click at [633, 200] on textarea at bounding box center [907, 266] width 636 height 164
paste textarea "Driver Concept = Opwaarts raken Techniek - Halve [MEDICAL_DATA] boven de kop op…"
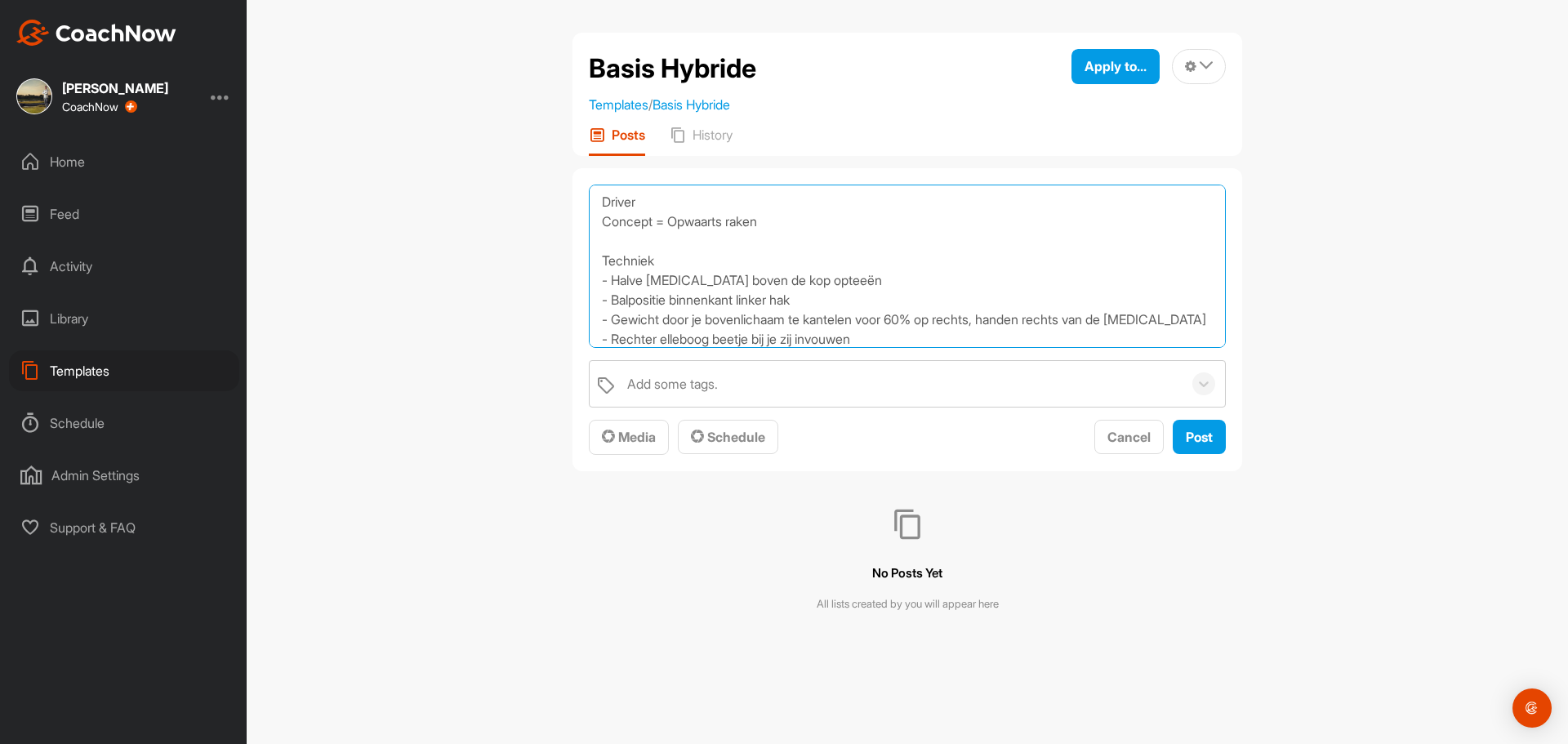
drag, startPoint x: 778, startPoint y: 218, endPoint x: 673, endPoint y: 222, distance: 105.1
click at [673, 222] on textarea "Driver Concept = Opwaarts raken Techniek - Halve [MEDICAL_DATA] boven de kop op…" at bounding box center [907, 266] width 636 height 164
click at [811, 279] on textarea "Driver Concept = Neerwaarts raken - hetzelfde gevoel als je ijzer 7 Techniek - …" at bounding box center [907, 266] width 636 height 164
drag, startPoint x: 983, startPoint y: 218, endPoint x: 914, endPoint y: 222, distance: 69.1
click at [914, 222] on textarea "Driver Concept = Neerwaarts raken - hetzelfde gevoel als je ijzer 7 Techniek - …" at bounding box center [907, 266] width 636 height 164
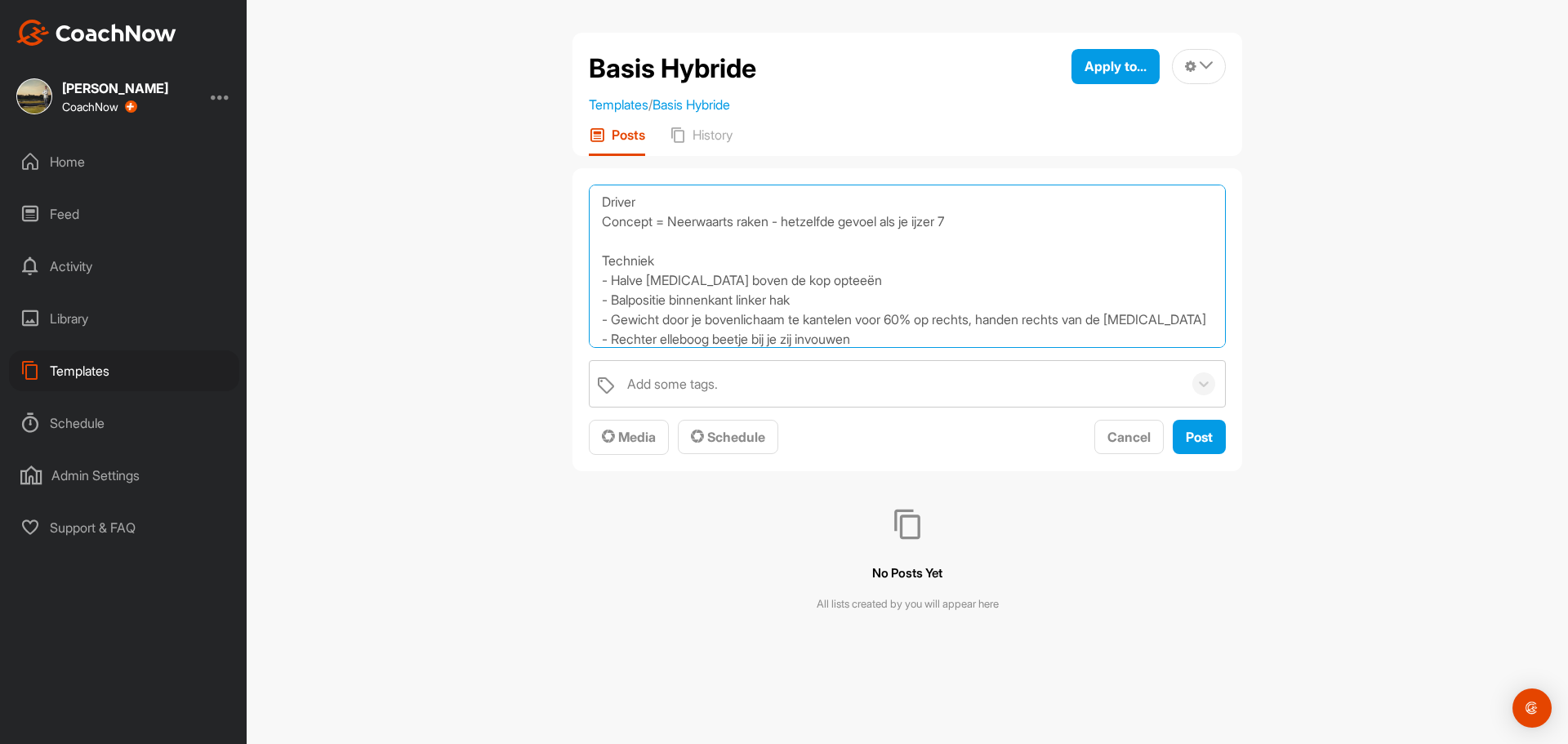
drag, startPoint x: 817, startPoint y: 296, endPoint x: 612, endPoint y: 303, distance: 205.1
click at [612, 303] on textarea "Driver Concept = Neerwaarts raken - hetzelfde gevoel als je ijzer 7 Techniek - …" at bounding box center [907, 266] width 636 height 164
drag, startPoint x: 791, startPoint y: 281, endPoint x: 779, endPoint y: 286, distance: 13.0
click at [780, 288] on textarea "Driver Concept = Neerwaarts raken - hetzelfde gevoel als je ijzer 7 Techniek - …" at bounding box center [907, 266] width 636 height 164
click at [782, 277] on textarea "Driver Concept = Neerwaarts raken - hetzelfde gevoel als je ijzer 7 Techniek - …" at bounding box center [907, 266] width 636 height 164
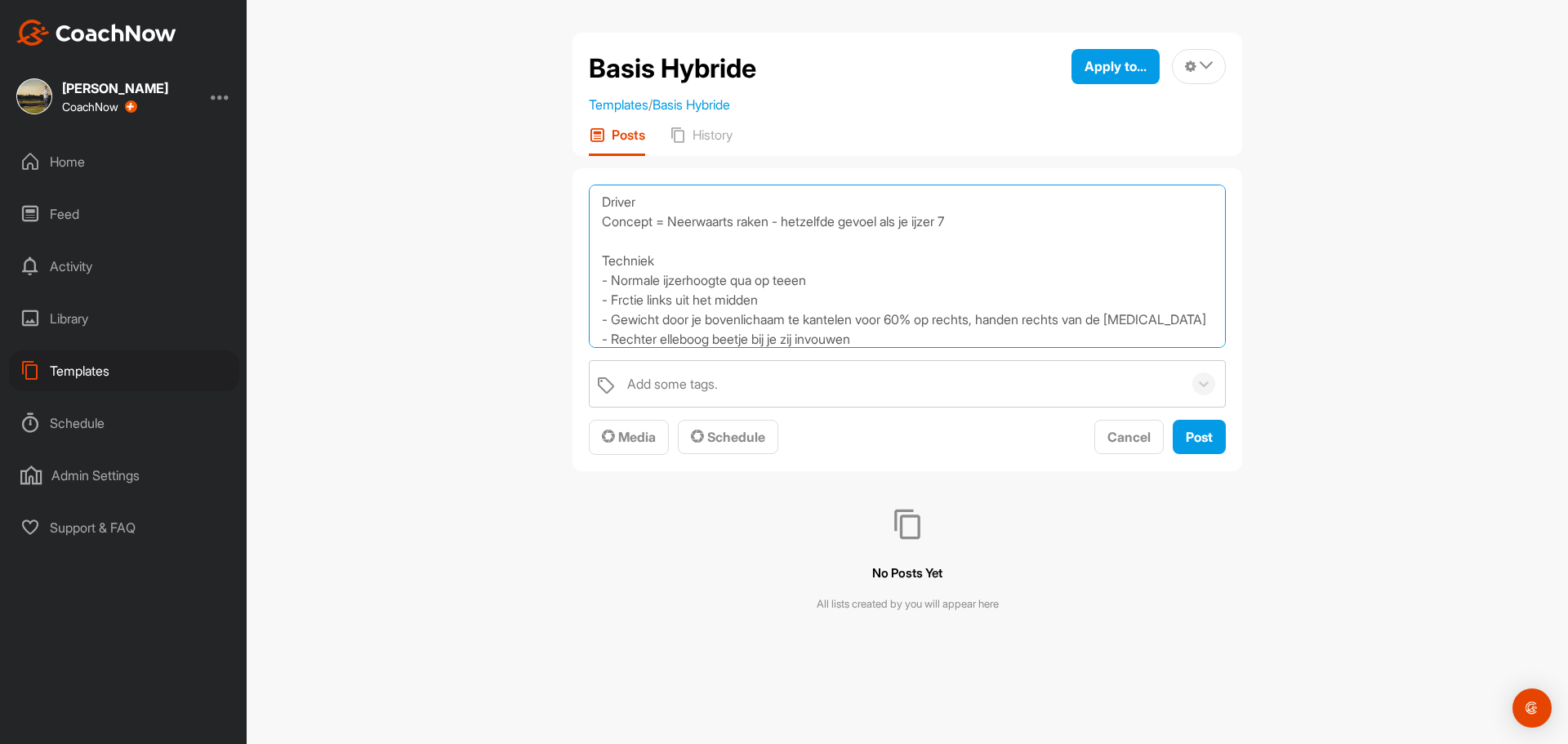
click at [799, 281] on textarea "Driver Concept = Neerwaarts raken - hetzelfde gevoel als je ijzer 7 Techniek - …" at bounding box center [907, 266] width 636 height 164
click at [811, 281] on textarea "Driver Concept = Neerwaarts raken - hetzelfde gevoel als je ijzer 7 Techniek - …" at bounding box center [907, 266] width 636 height 164
click at [788, 281] on textarea "Driver Concept = Neerwaarts raken - hetzelfde gevoel als je ijzer 7 Techniek - …" at bounding box center [907, 266] width 636 height 164
drag, startPoint x: 817, startPoint y: 277, endPoint x: 767, endPoint y: 277, distance: 50.0
click at [767, 277] on textarea "Driver Concept = Neerwaarts raken - hetzelfde gevoel als je ijzer 7 Techniek - …" at bounding box center [907, 266] width 636 height 164
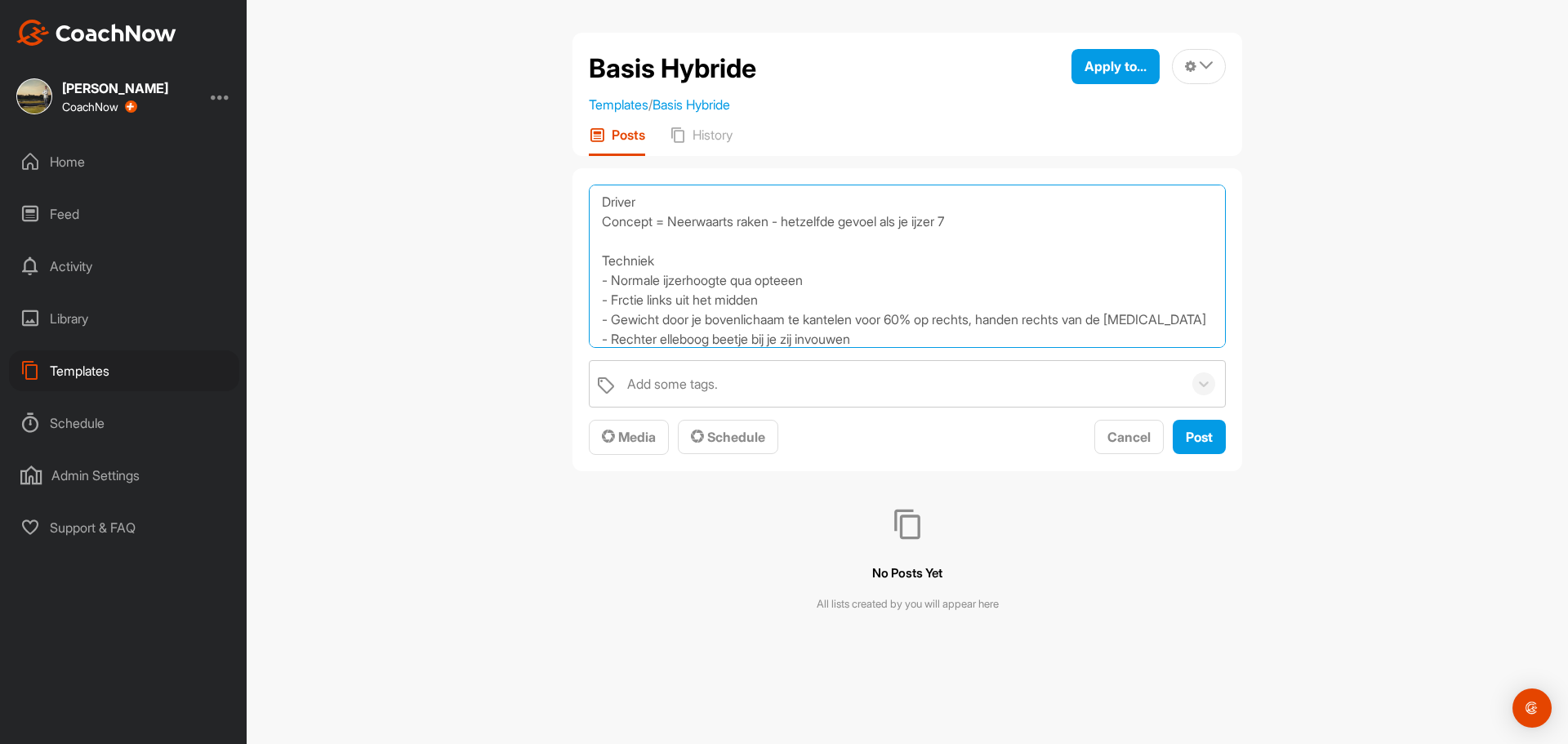
paste textarea "Opteeë"
click at [776, 278] on textarea "Driver Concept = Neerwaarts raken - hetzelfde gevoel als je ijzer 7 Techniek - …" at bounding box center [907, 266] width 636 height 164
click at [624, 301] on textarea "Driver Concept = Neerwaarts raken - hetzelfde gevoel als je ijzer 7 Techniek - …" at bounding box center [907, 266] width 636 height 164
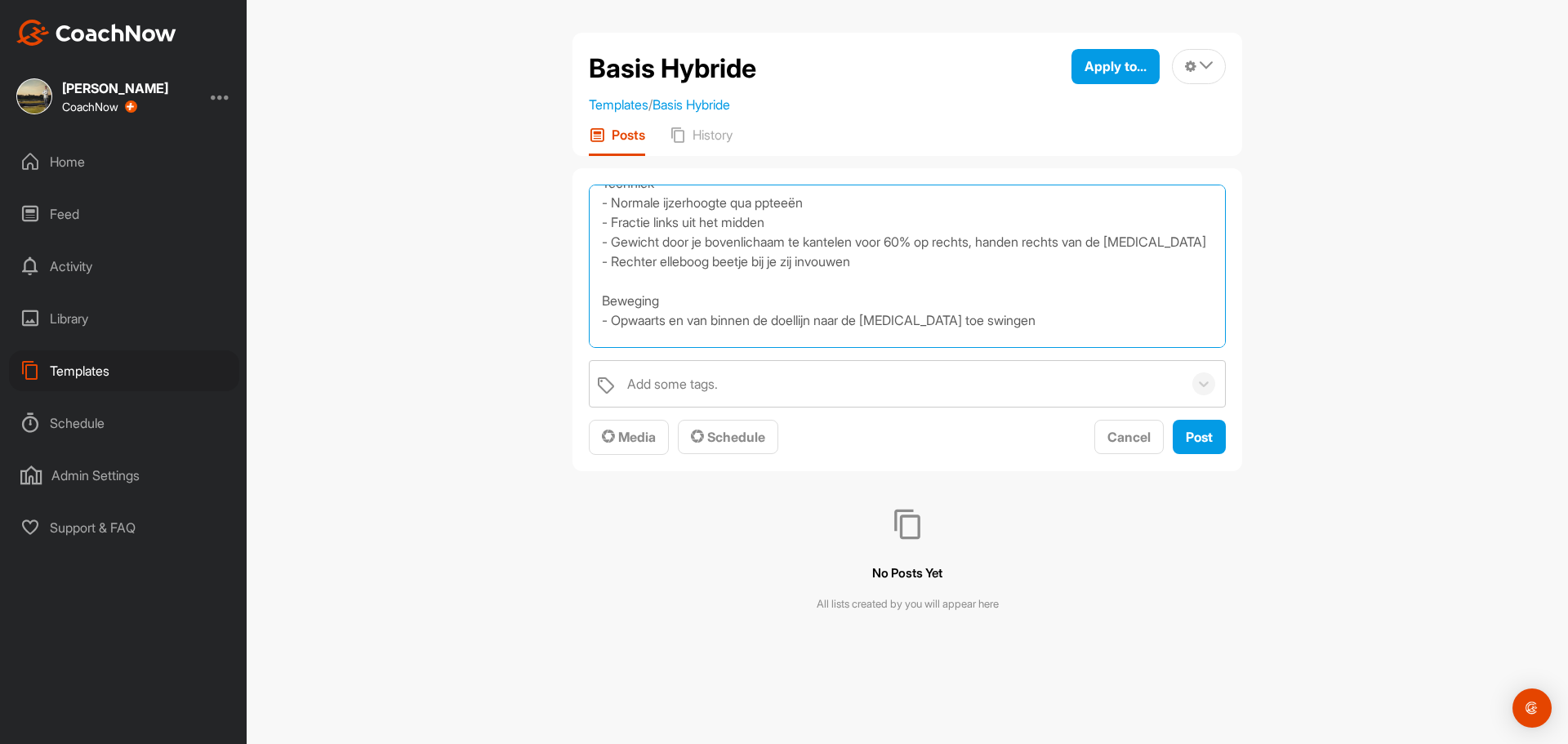
scroll to position [82, 0]
drag, startPoint x: 1158, startPoint y: 236, endPoint x: 593, endPoint y: 240, distance: 565.0
click at [593, 240] on textarea "Driver Concept = Neerwaarts raken - hetzelfde gevoel als je ijzer 7 Techniek - …" at bounding box center [907, 266] width 636 height 164
drag, startPoint x: 899, startPoint y: 258, endPoint x: 614, endPoint y: 241, distance: 285.5
click at [614, 241] on textarea "Driver Concept = Neerwaarts raken - hetzelfde gevoel als je ijzer 7 Techniek - …" at bounding box center [907, 266] width 636 height 164
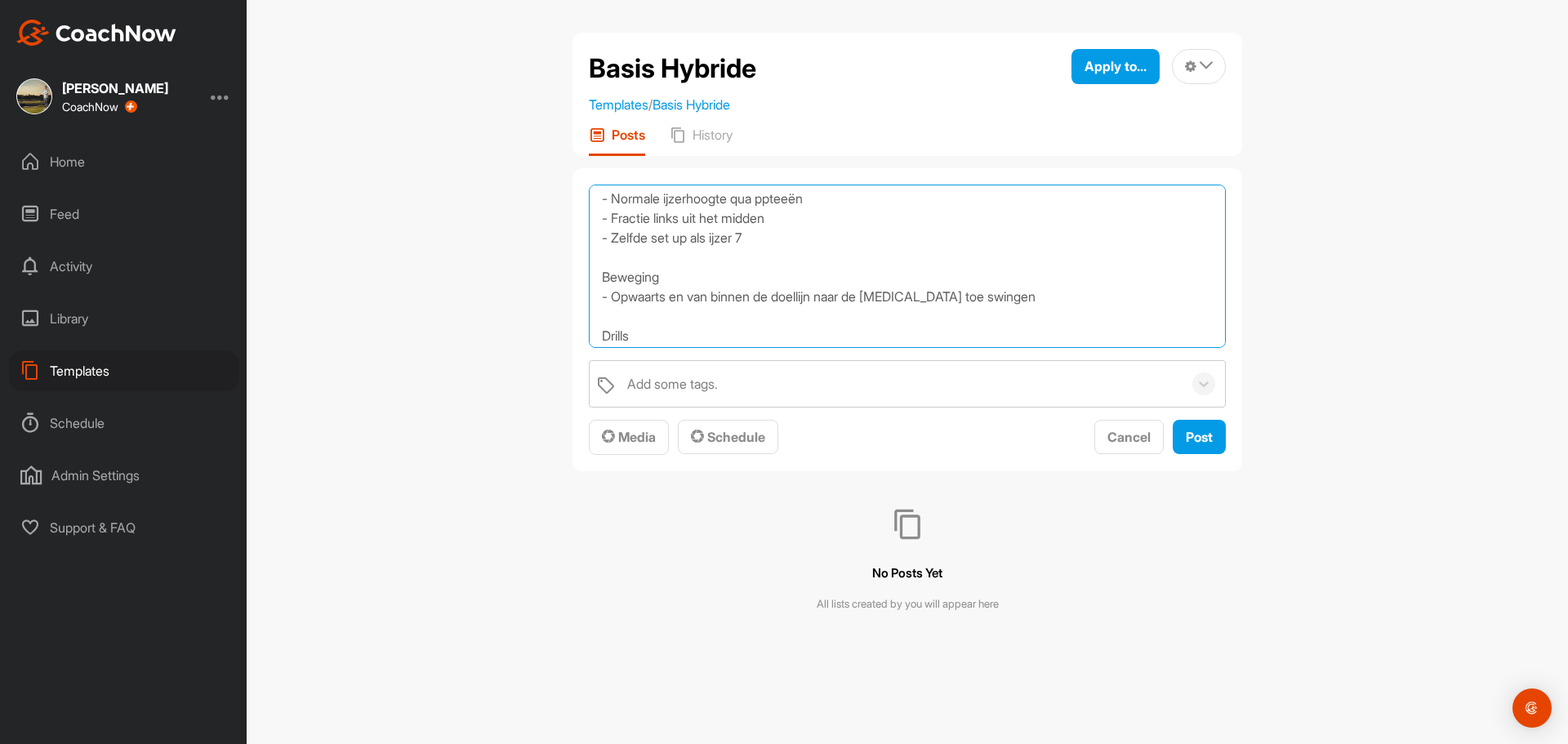
drag, startPoint x: 995, startPoint y: 298, endPoint x: 613, endPoint y: 295, distance: 382.0
click at [613, 295] on textarea "Driver Concept = Neerwaarts raken - hetzelfde gevoel als je ijzer 7 Techniek - …" at bounding box center [907, 266] width 636 height 164
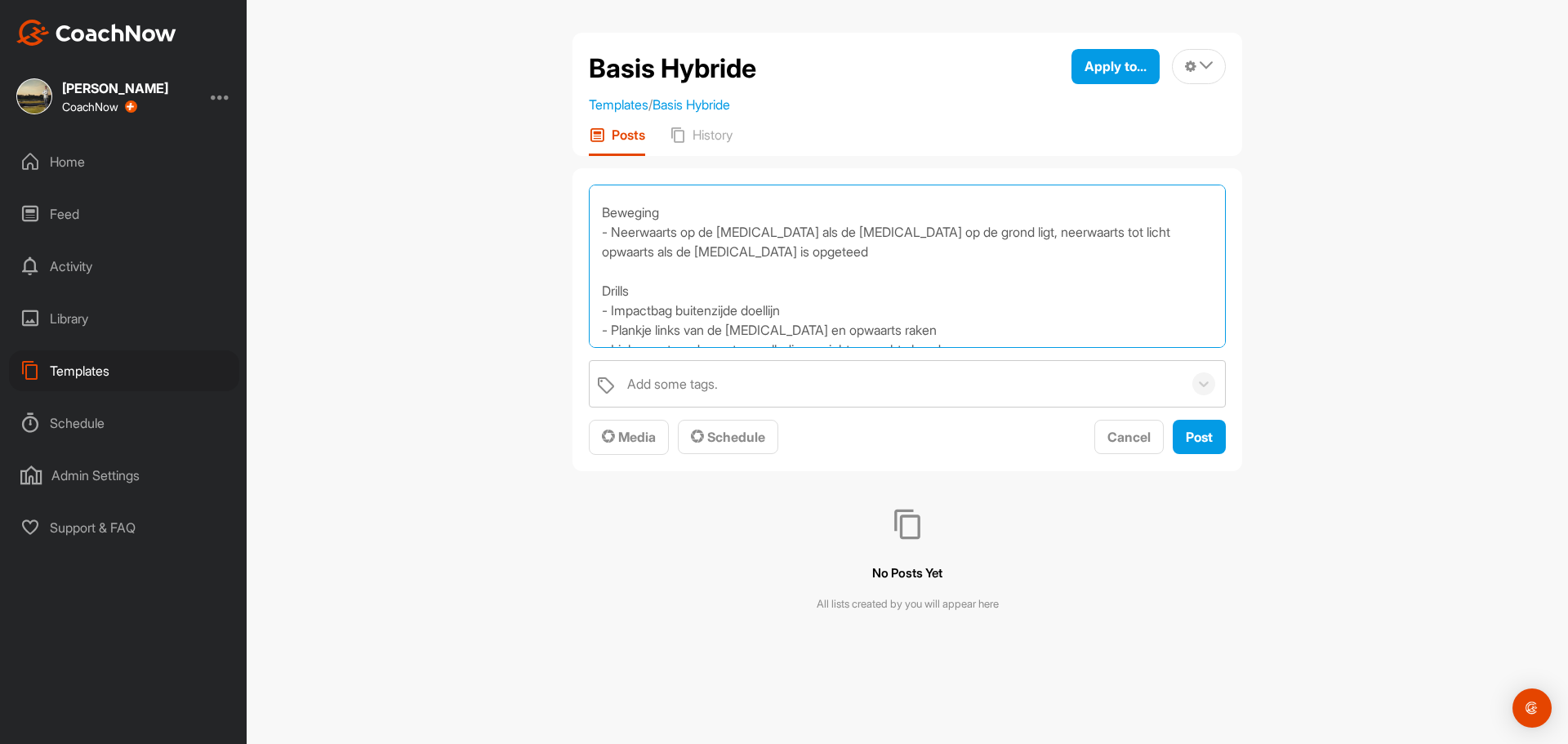
scroll to position [170, 0]
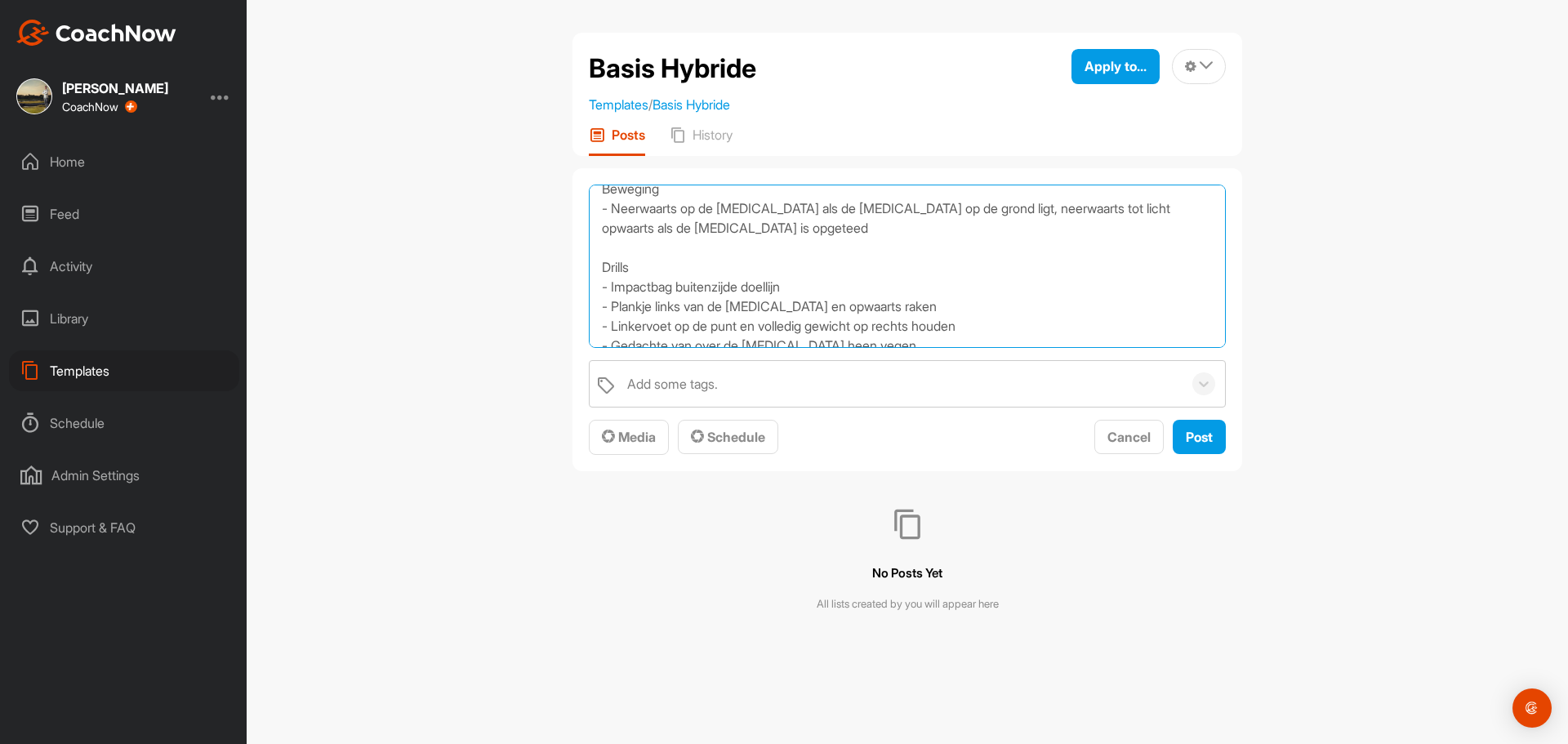
drag, startPoint x: 710, startPoint y: 243, endPoint x: 588, endPoint y: 273, distance: 125.6
click at [588, 273] on div "Driver Concept = Neerwaarts raken - hetzelfde gevoel als je ijzer 7 Techniek - …" at bounding box center [907, 320] width 669 height 304
click at [657, 230] on textarea "Driver Concept = Neerwaarts raken - hetzelfde gevoel als je ijzer 7 Techniek - …" at bounding box center [907, 266] width 636 height 164
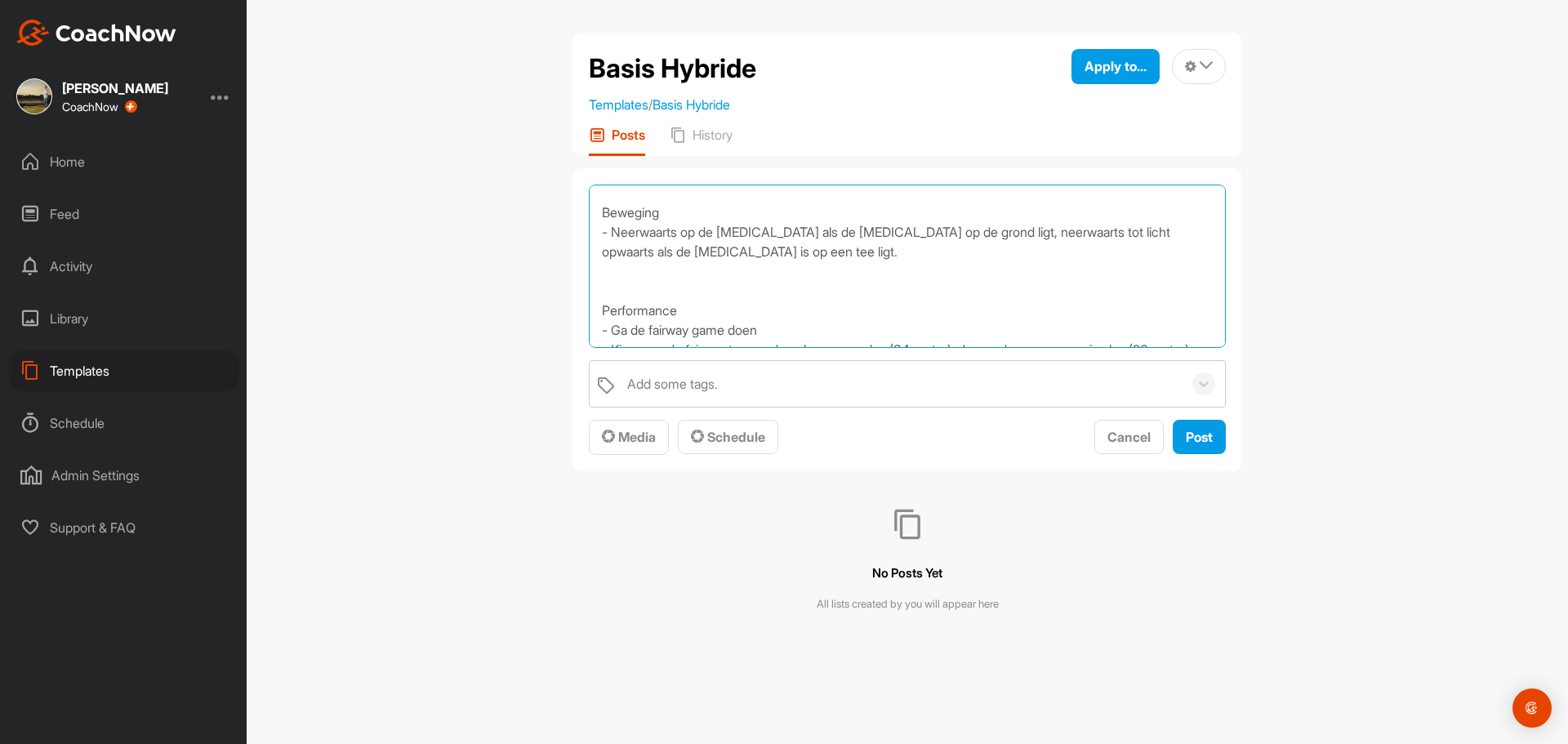
scroll to position [142, 0]
drag, startPoint x: 883, startPoint y: 228, endPoint x: 829, endPoint y: 234, distance: 54.3
click at [829, 234] on textarea "Driver Concept = Neerwaarts raken - hetzelfde gevoel als je ijzer 7 Techniek - …" at bounding box center [907, 266] width 636 height 164
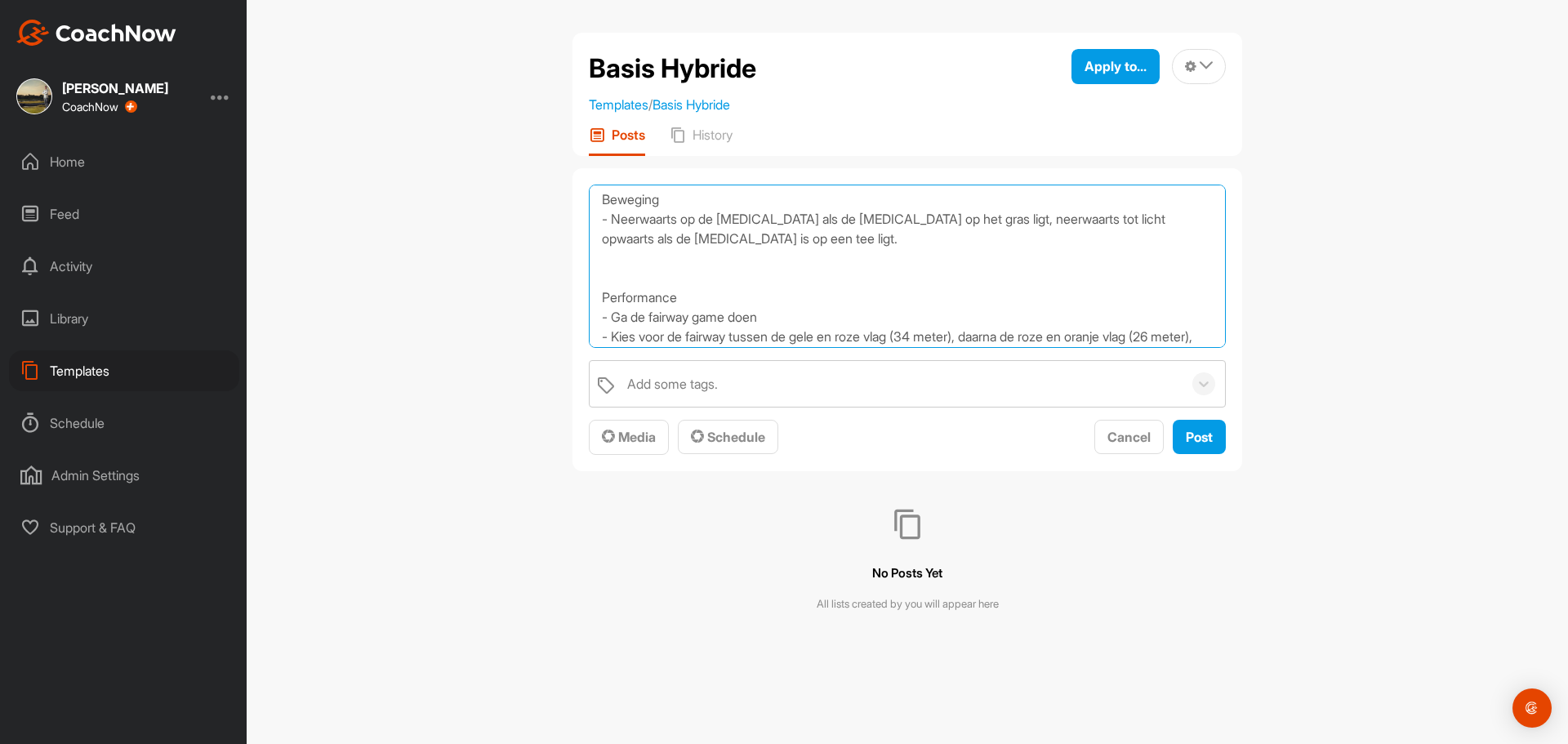
scroll to position [164, 0]
click at [627, 267] on textarea "Driver Concept = Neerwaarts raken - hetzelfde gevoel als je ijzer 7 Techniek - …" at bounding box center [907, 266] width 636 height 164
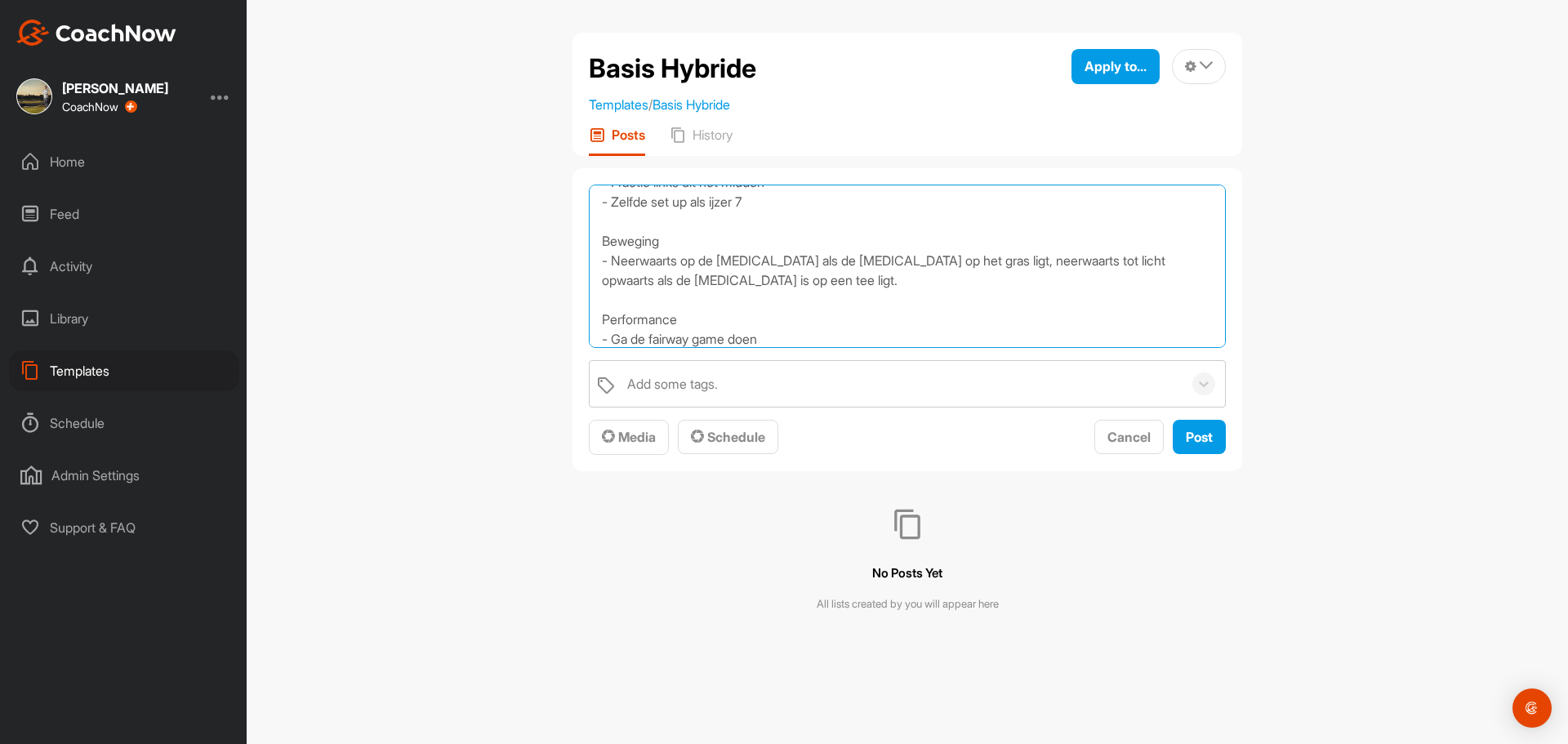
scroll to position [0, 0]
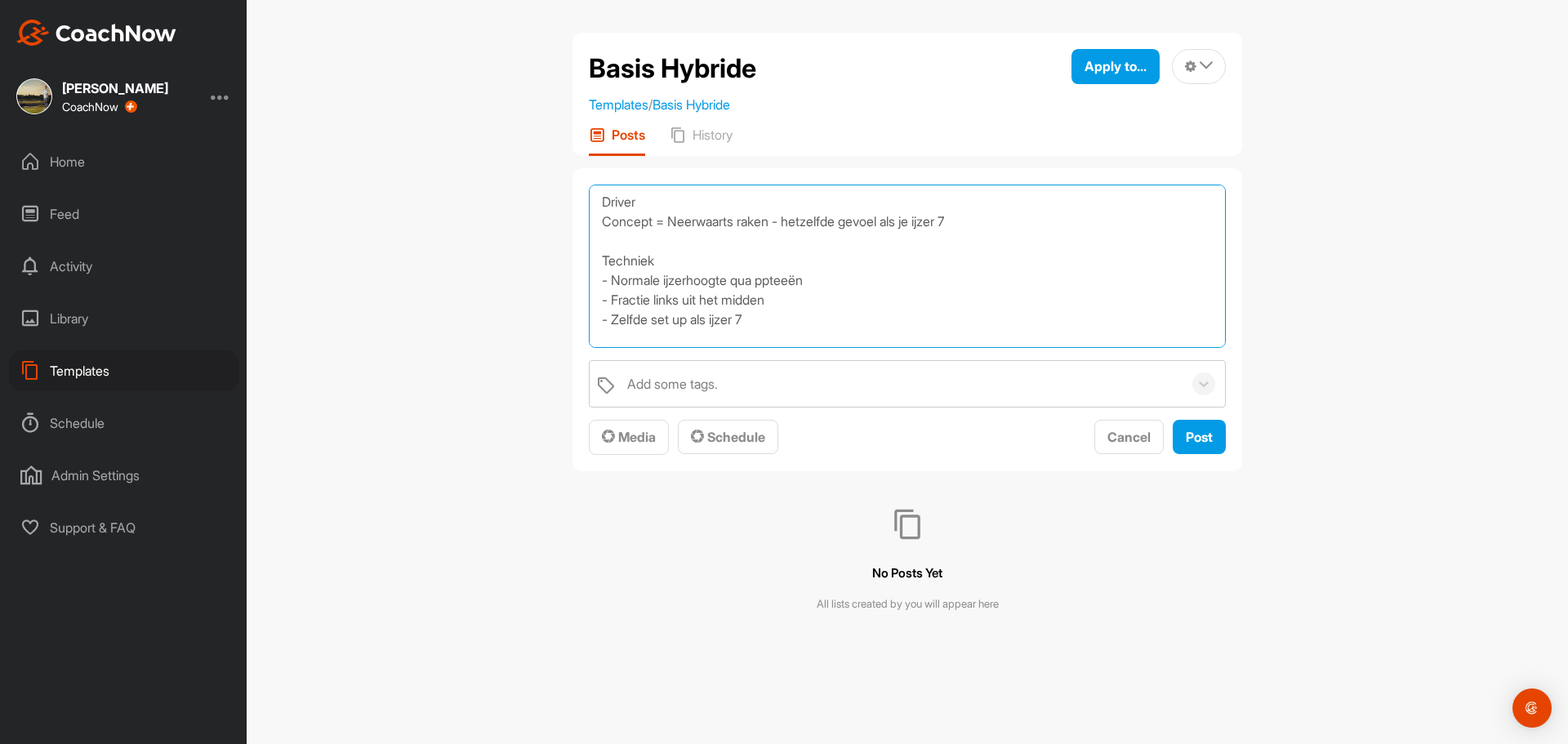
drag, startPoint x: 890, startPoint y: 336, endPoint x: 532, endPoint y: 115, distance: 420.7
click at [532, 115] on div "Basis Hybride Templates / Basis Hybride Apply to... Apply to Space Apply to Gro…" at bounding box center [907, 372] width 1321 height 744
type textarea "Driver Concept = Neerwaarts raken - hetzelfde gevoel als je ijzer 7 Techniek - …"
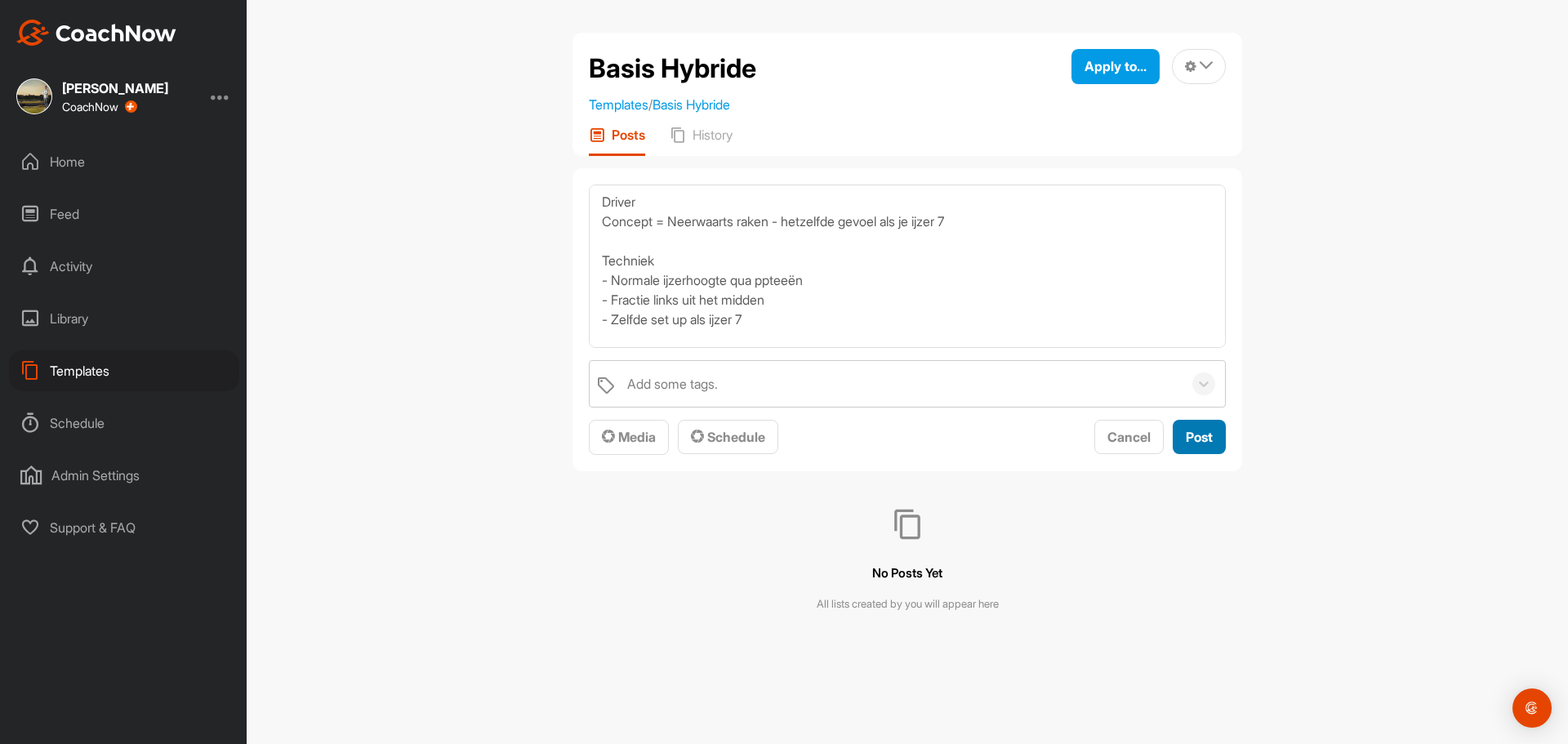
click at [1202, 440] on span "Post" at bounding box center [1199, 437] width 27 height 16
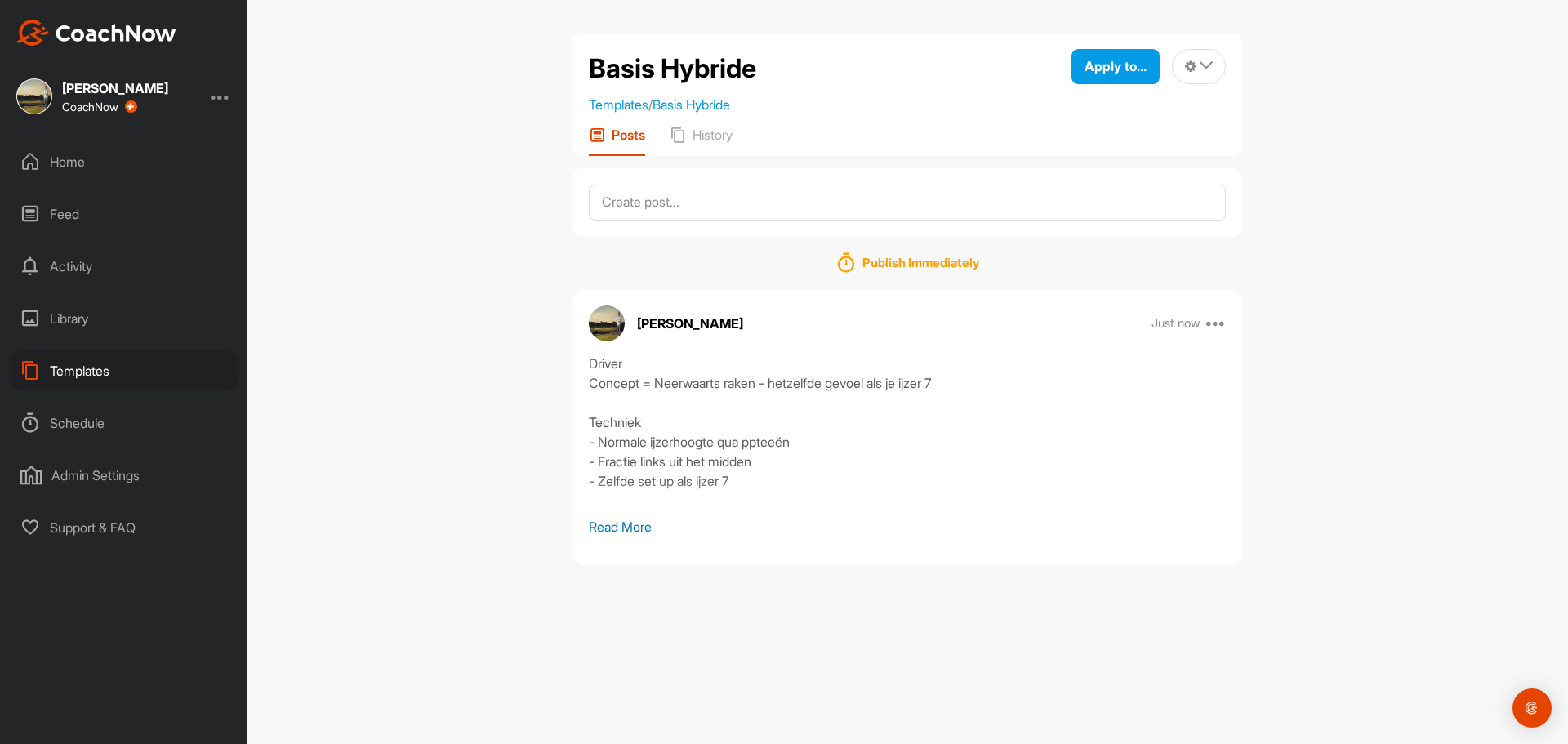
click at [70, 373] on div "Templates" at bounding box center [124, 370] width 230 height 41
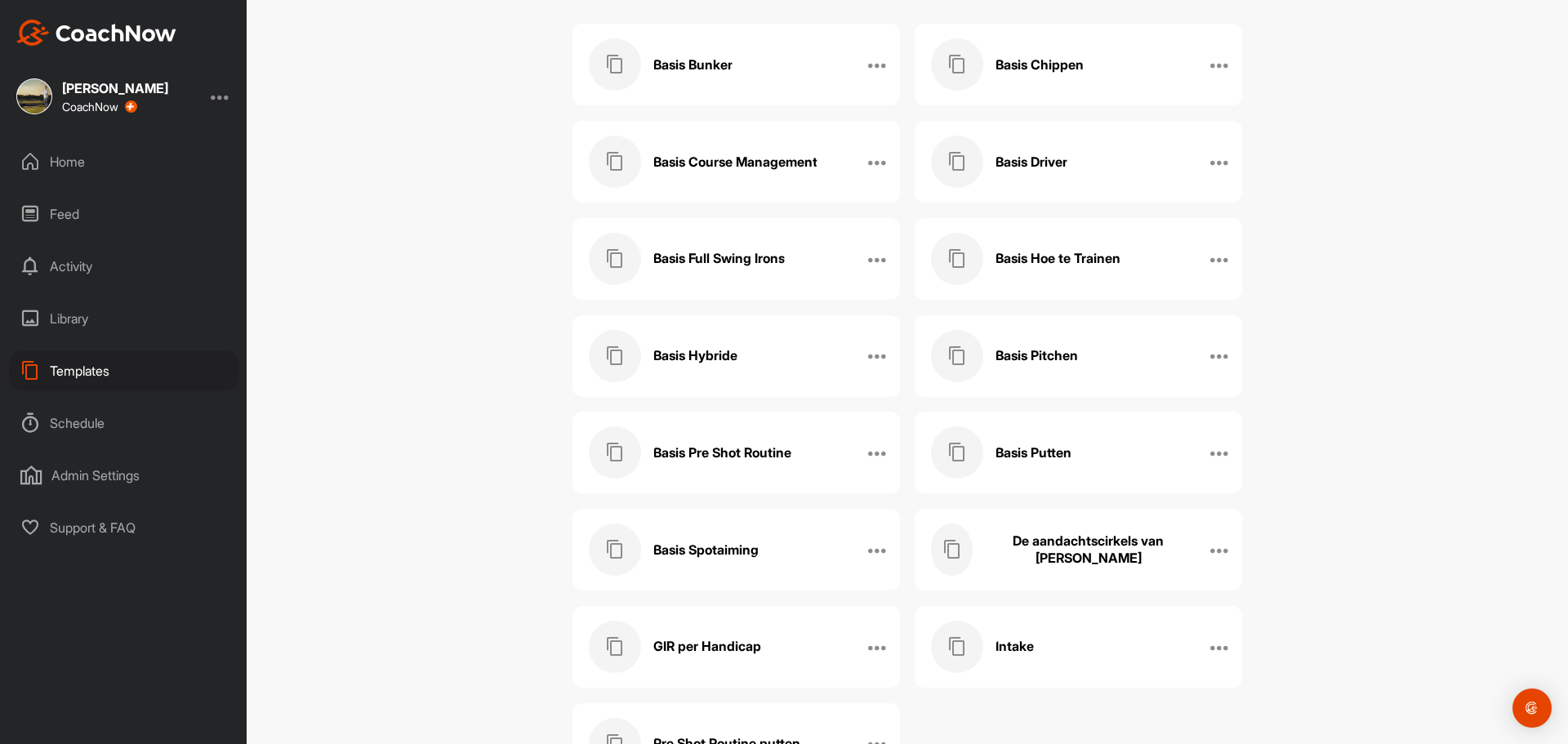
scroll to position [83, 0]
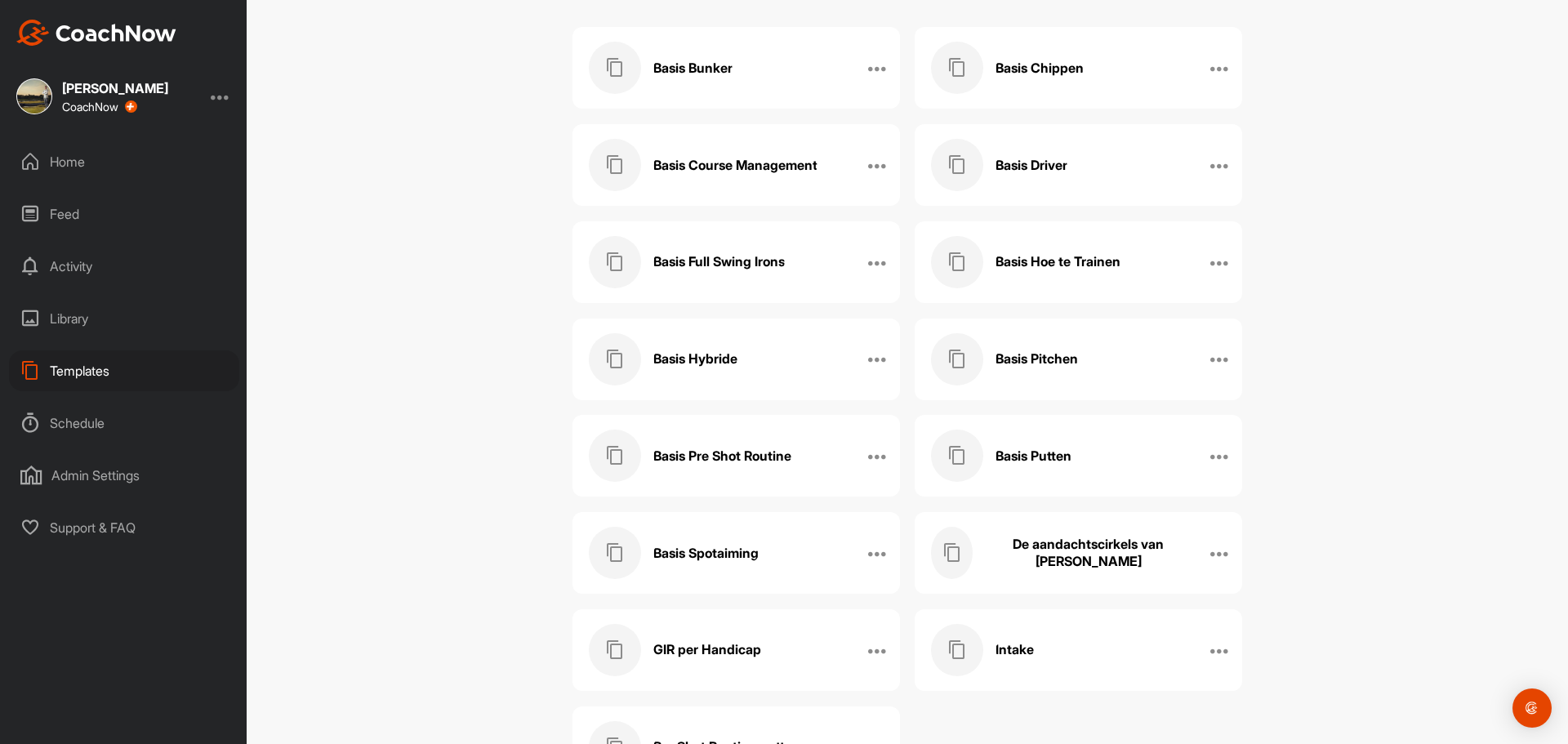
click at [685, 357] on h3 "Basis Hybride" at bounding box center [695, 358] width 84 height 17
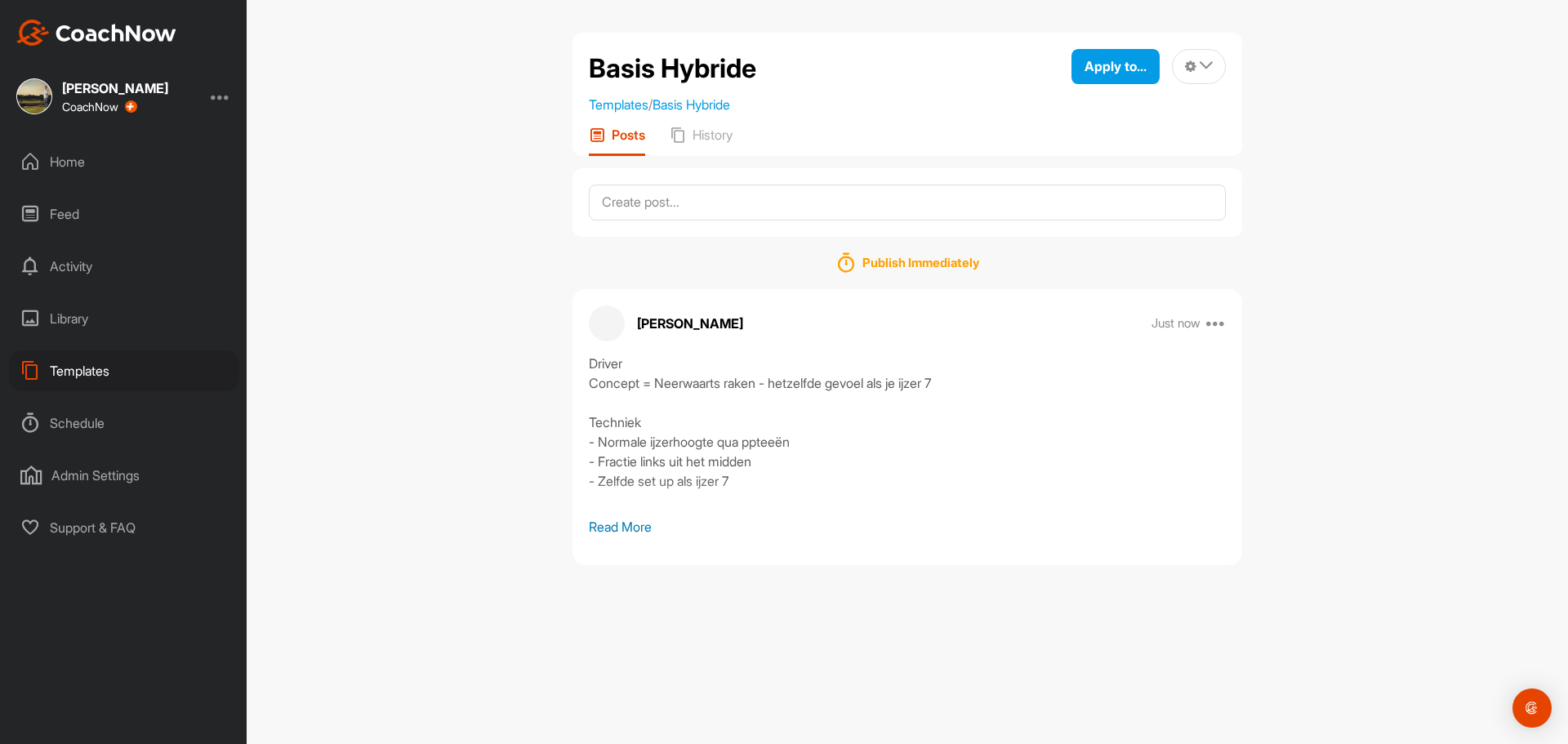
click at [635, 534] on p "Read More" at bounding box center [907, 527] width 636 height 20
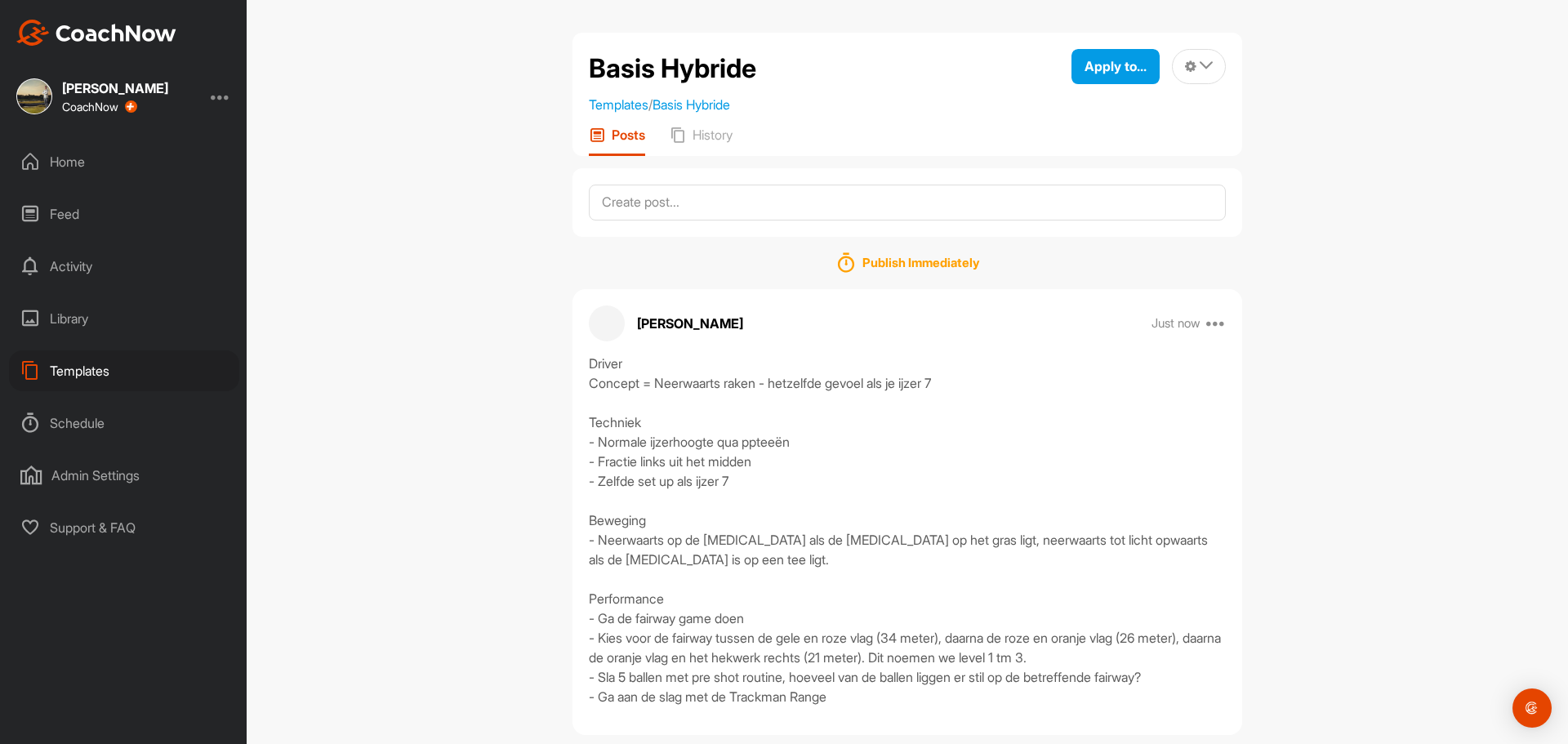
scroll to position [29, 0]
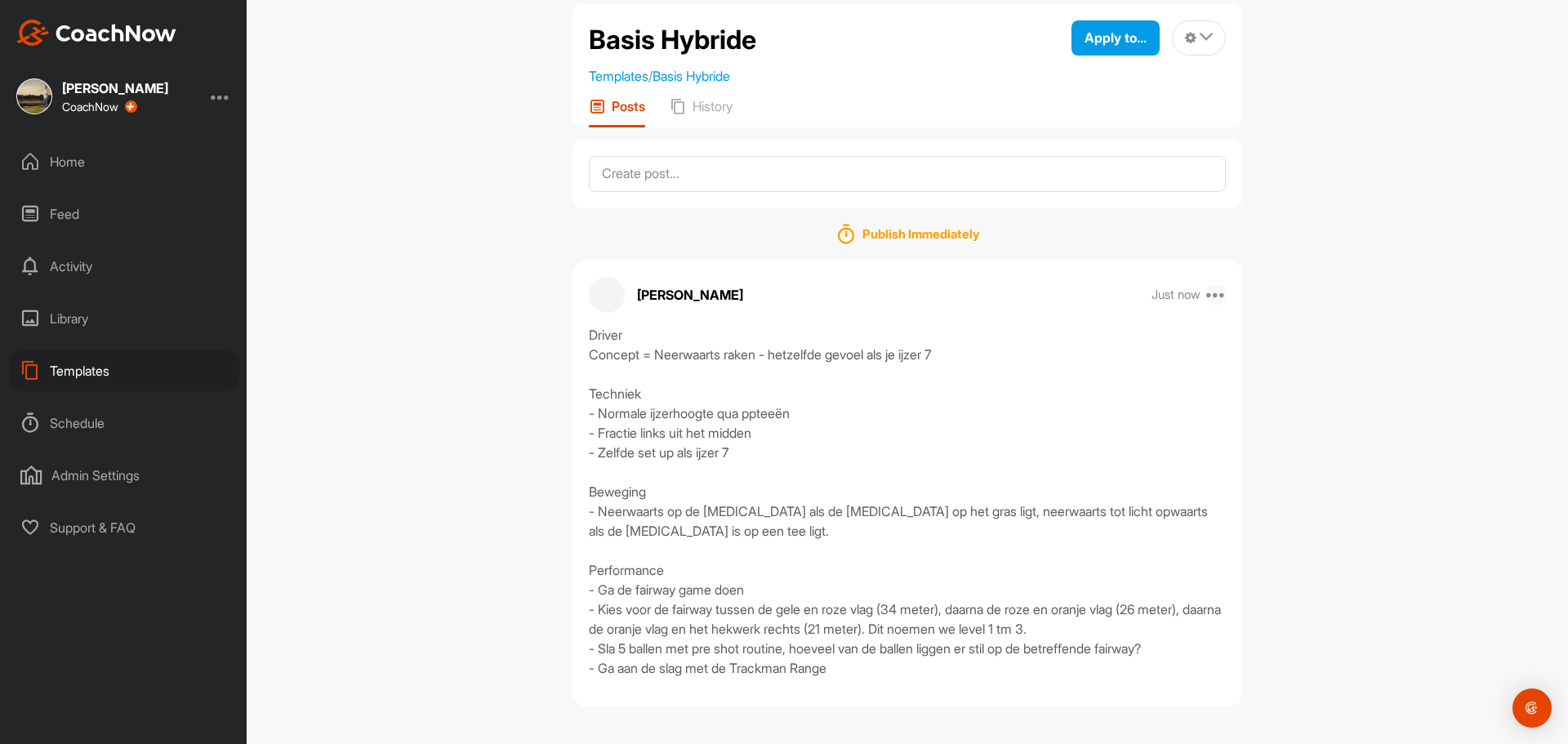
click at [1215, 299] on icon at bounding box center [1216, 295] width 20 height 20
click at [1100, 347] on button "Edit" at bounding box center [1115, 349] width 220 height 54
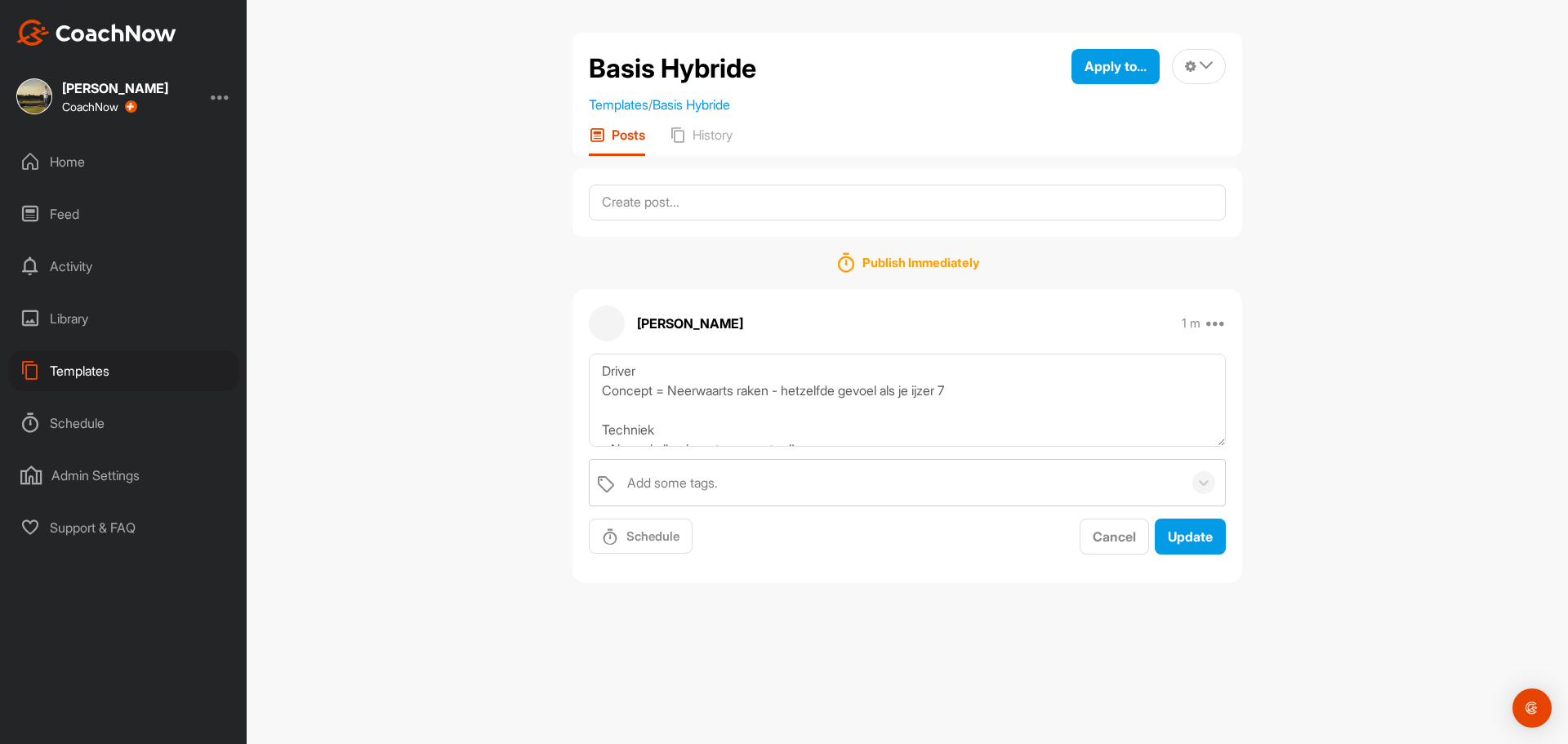
scroll to position [0, 0]
drag, startPoint x: 650, startPoint y: 371, endPoint x: 551, endPoint y: 367, distance: 99.1
click at [551, 367] on div "Basis Hybride Templates / Basis Hybride Apply to... Apply to Space Apply to Gro…" at bounding box center [907, 372] width 1321 height 744
type textarea "Hybride 2 tm 6 Concept = Neerwaarts raken - hetzelfde gevoel als je ijzer 7 Tec…"
click at [1195, 540] on span "Update" at bounding box center [1190, 537] width 45 height 16
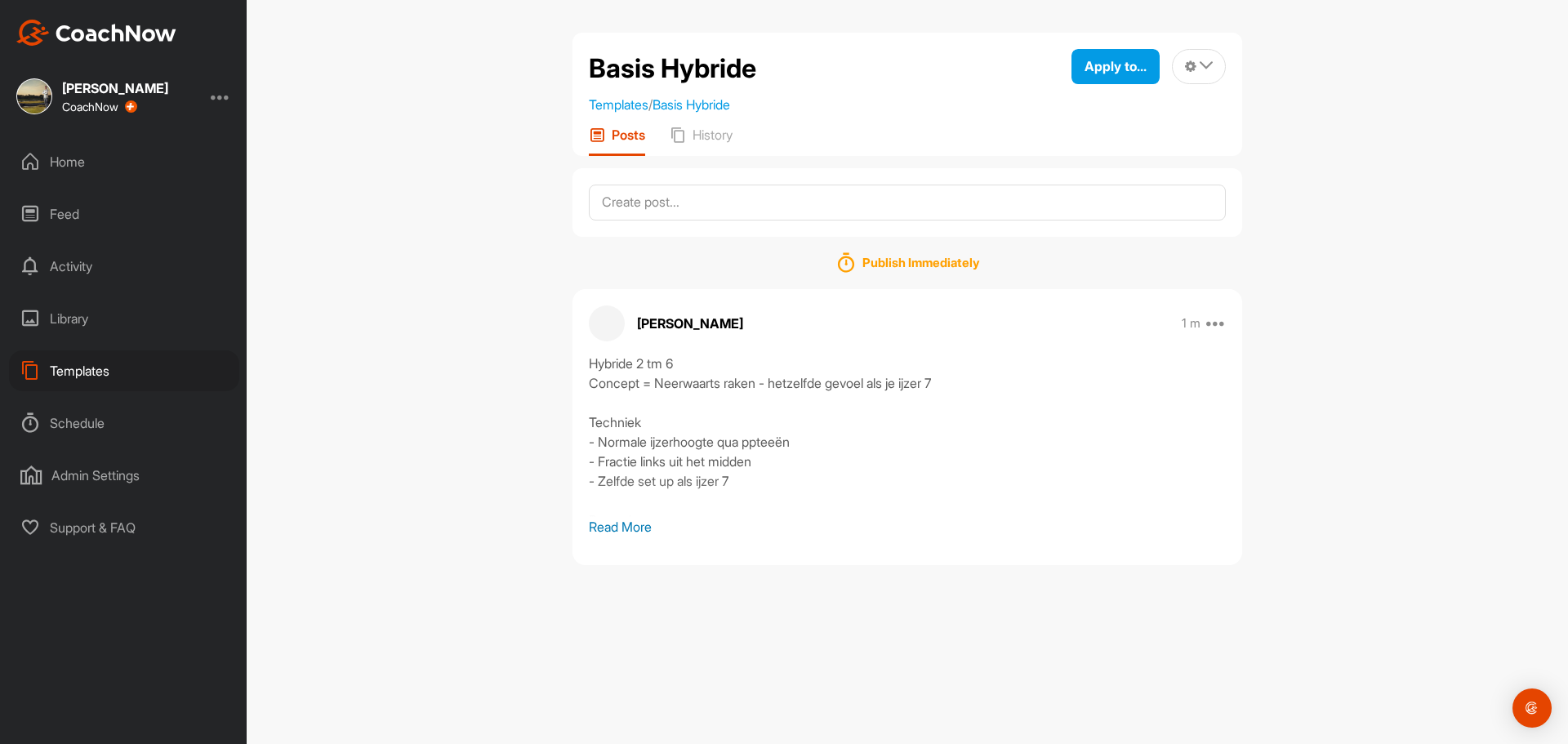
click at [627, 531] on p "Read More" at bounding box center [907, 527] width 636 height 20
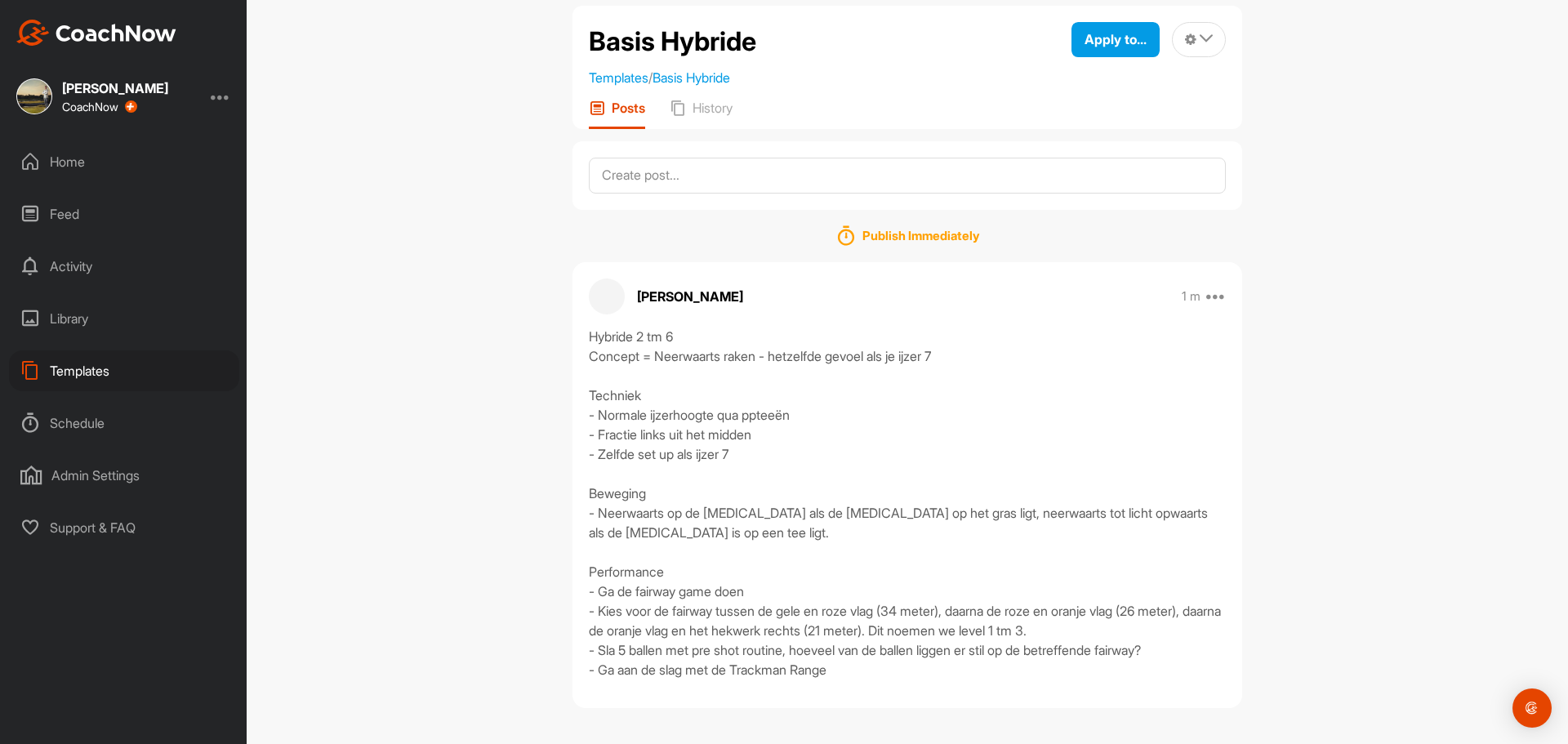
scroll to position [29, 0]
click at [1213, 289] on icon at bounding box center [1216, 295] width 20 height 20
click at [1129, 349] on button "Edit" at bounding box center [1115, 349] width 220 height 54
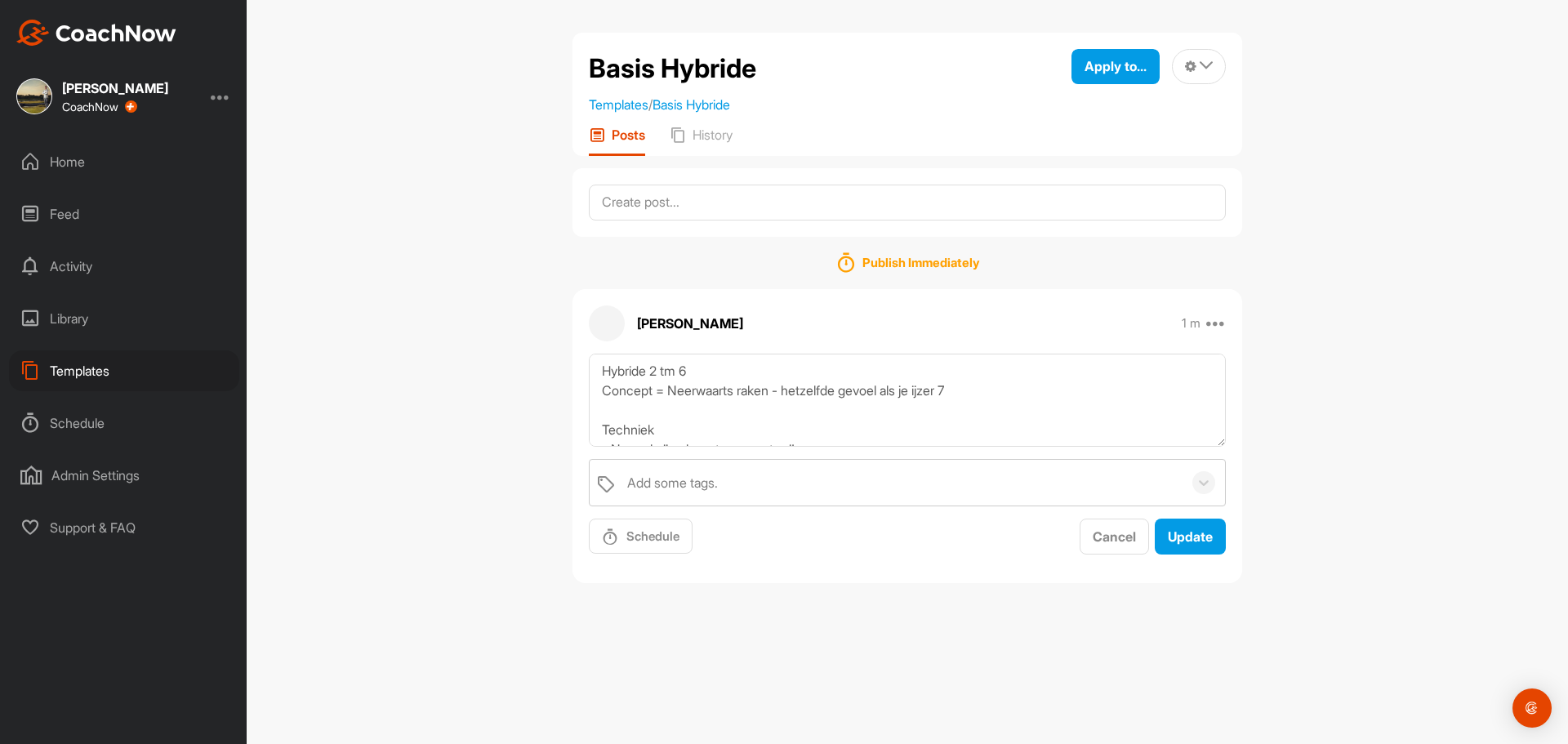
scroll to position [82, 0]
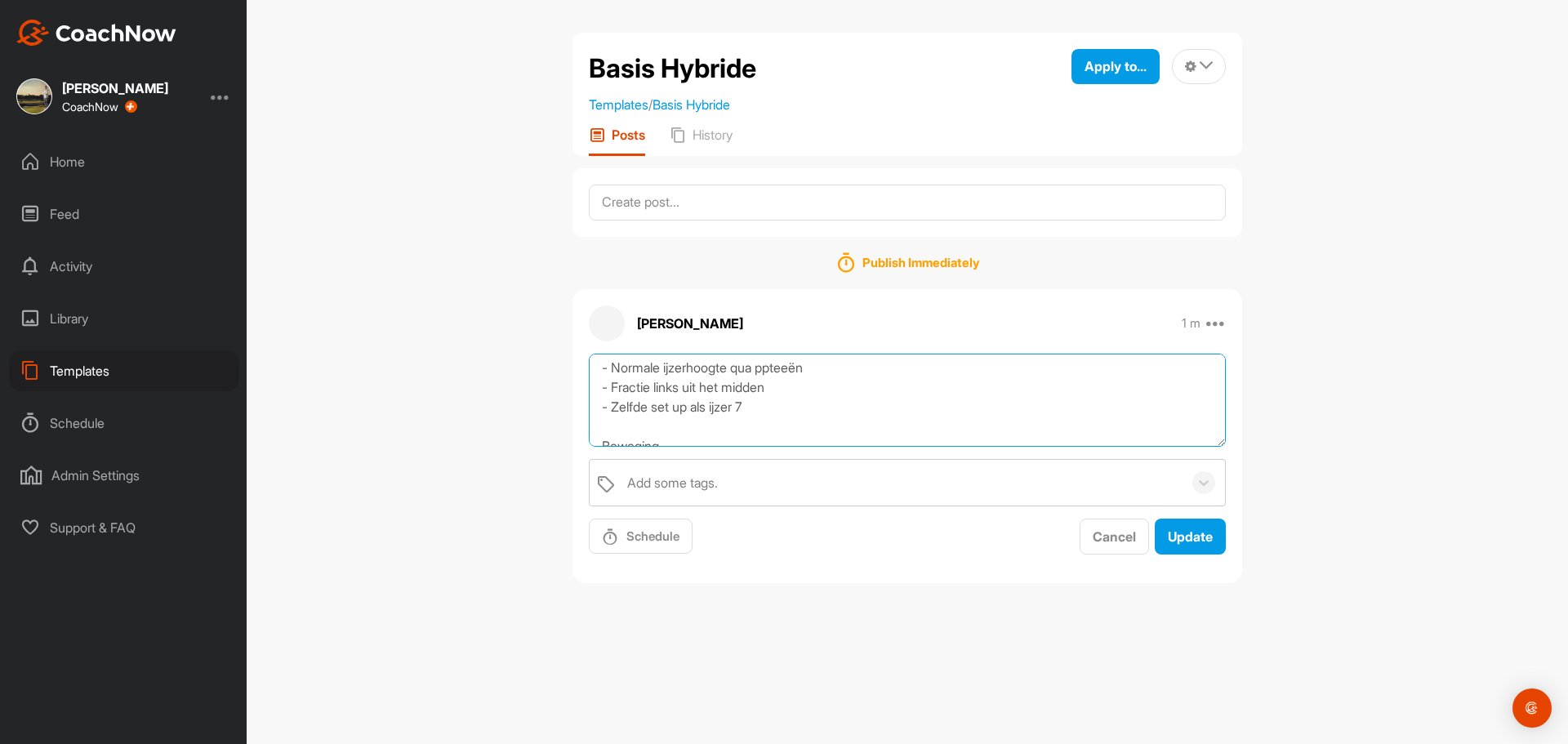
click at [775, 368] on textarea "Hybride 2 tm 6 Concept = Neerwaarts raken - hetzelfde gevoel als je ijzer 7 Tec…" at bounding box center [907, 400] width 636 height 94
type textarea "Hybride 2 tm 6 Concept = Neerwaarts raken - hetzelfde gevoel als je ijzer 7 Tec…"
click at [1182, 540] on span "Update" at bounding box center [1190, 537] width 45 height 16
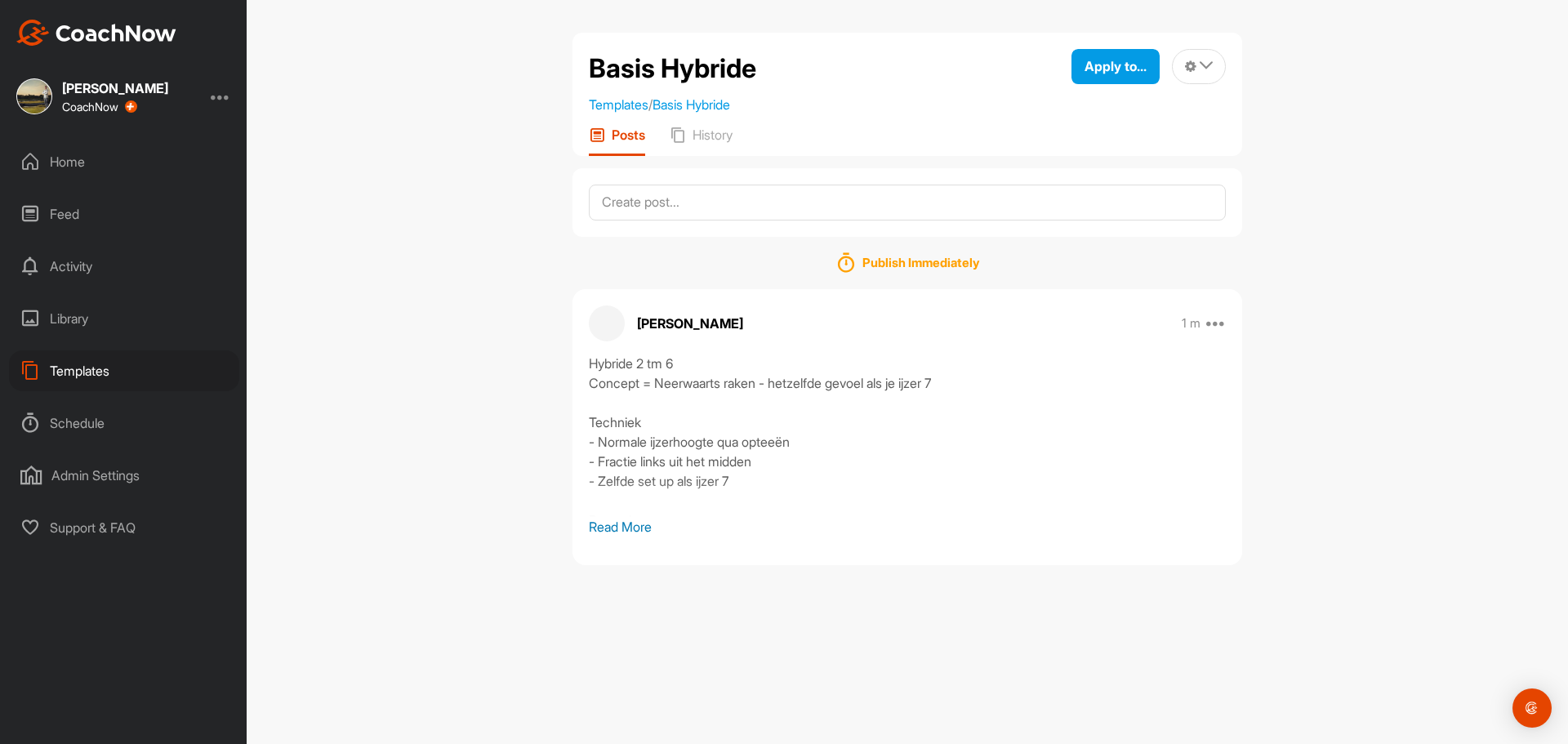
click at [605, 535] on p "Read More" at bounding box center [907, 527] width 636 height 20
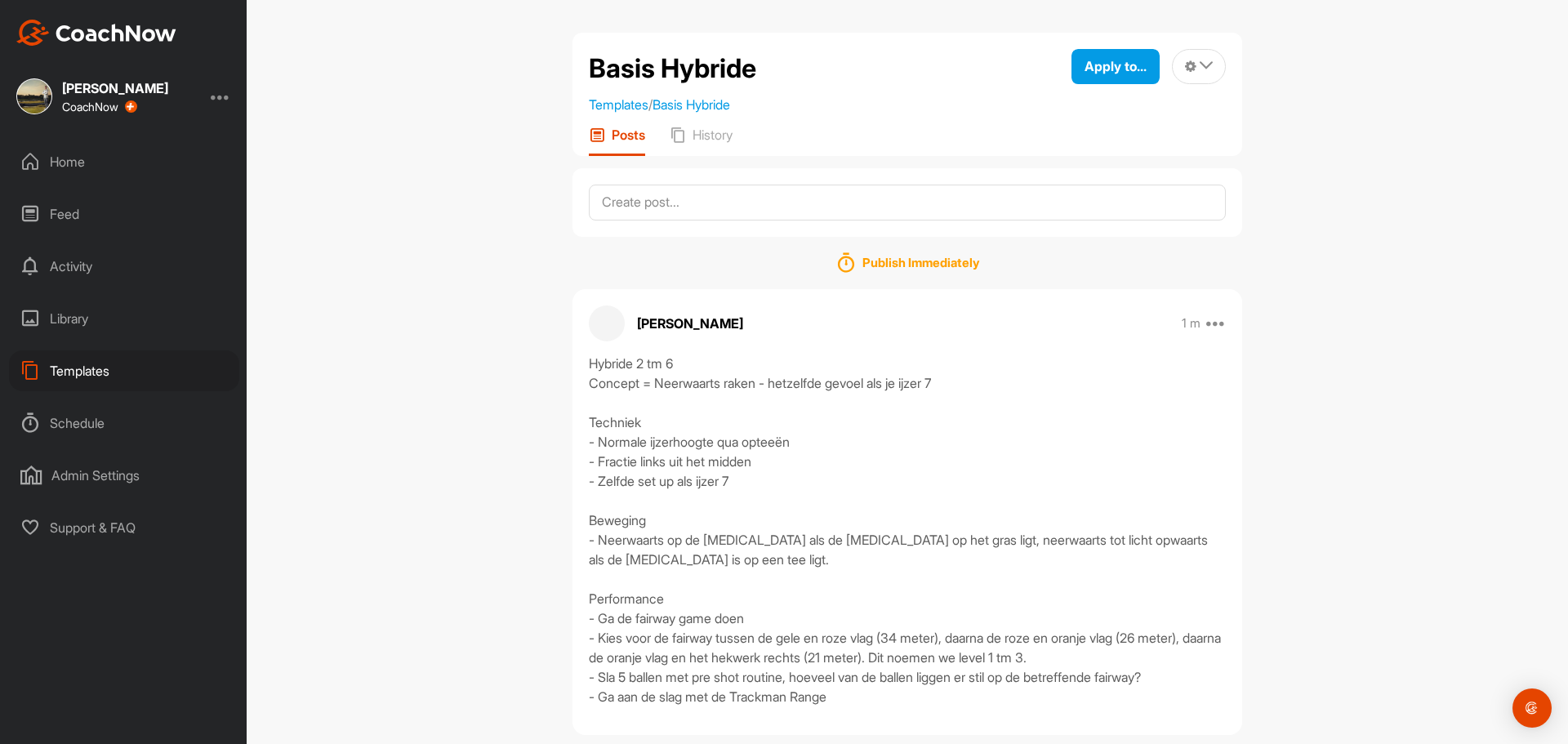
scroll to position [29, 0]
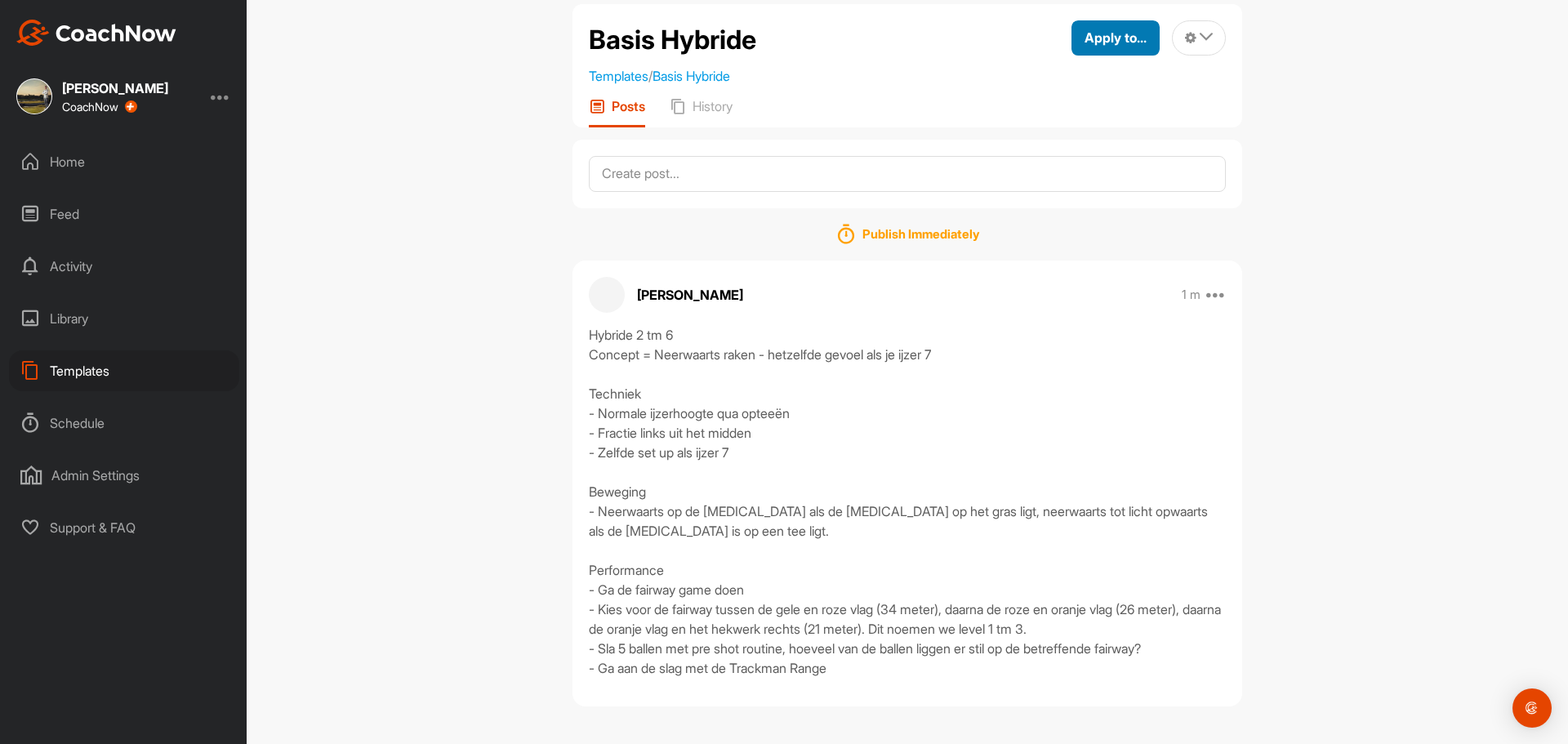
click at [1133, 37] on span "Apply to..." at bounding box center [1115, 37] width 62 height 16
click at [1087, 138] on p "Apply to Group" at bounding box center [1085, 144] width 85 height 13
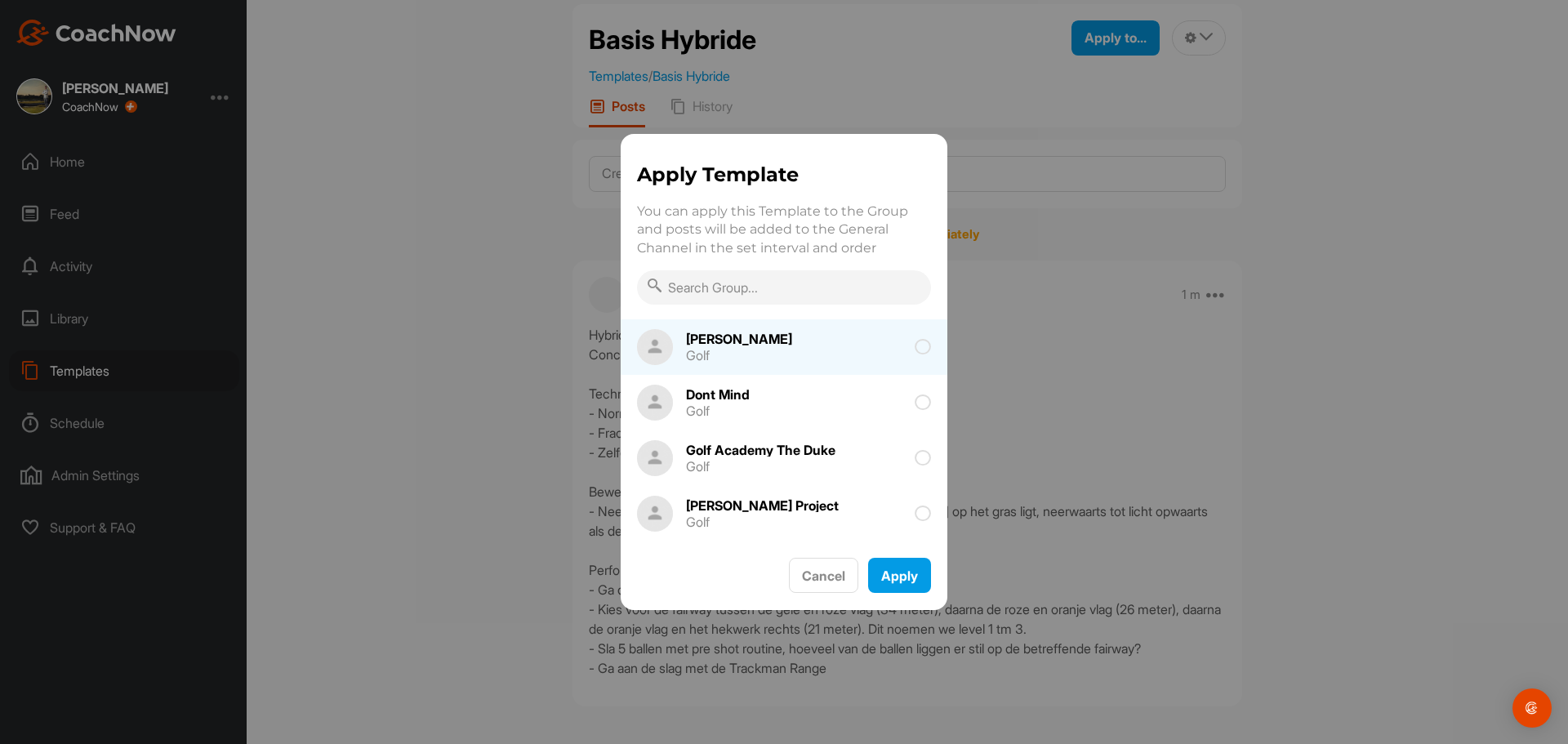
click at [915, 348] on icon at bounding box center [923, 347] width 16 height 16
click at [903, 573] on button "Apply" at bounding box center [899, 574] width 63 height 35
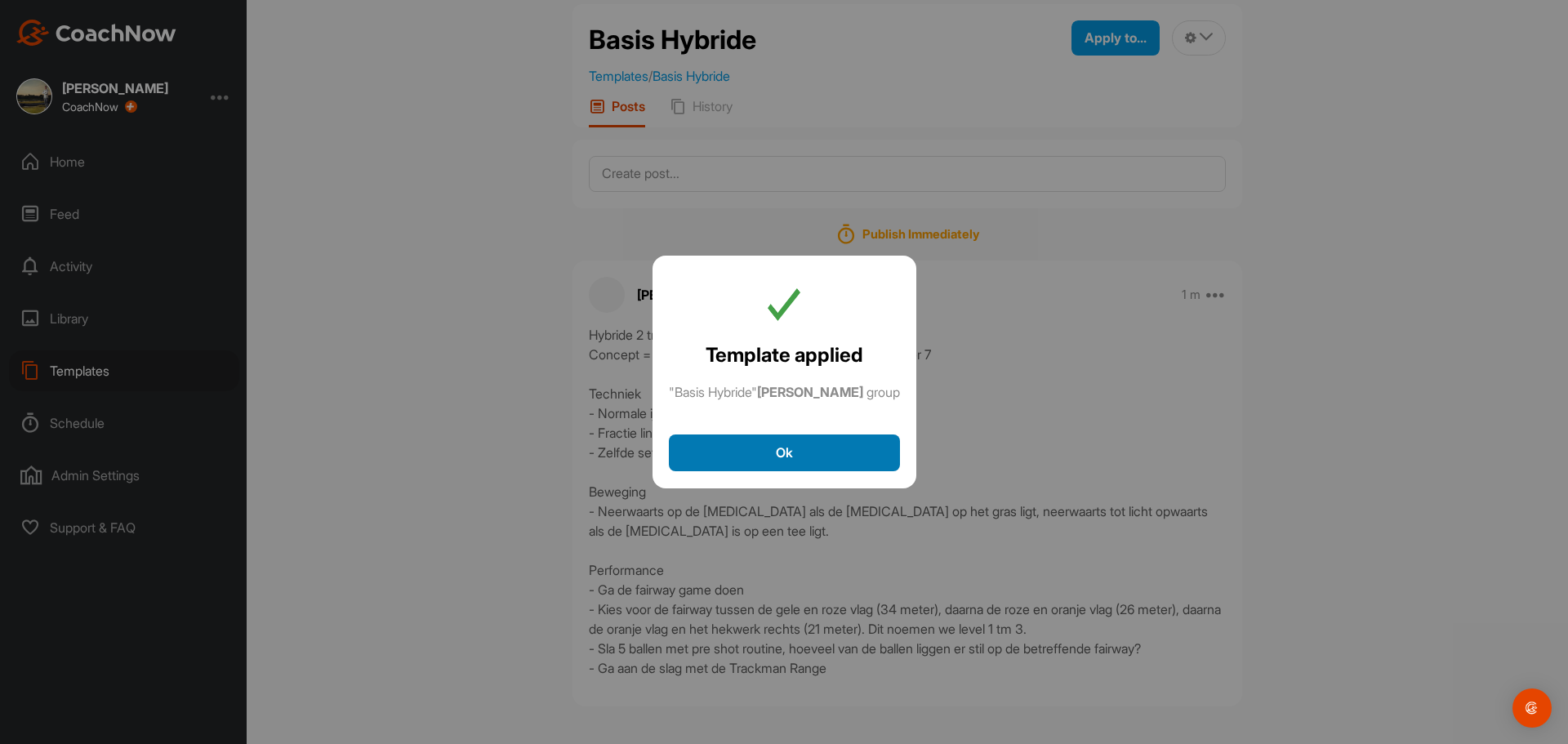
click at [844, 453] on button "Ok" at bounding box center [784, 452] width 231 height 37
